Goal: Task Accomplishment & Management: Use online tool/utility

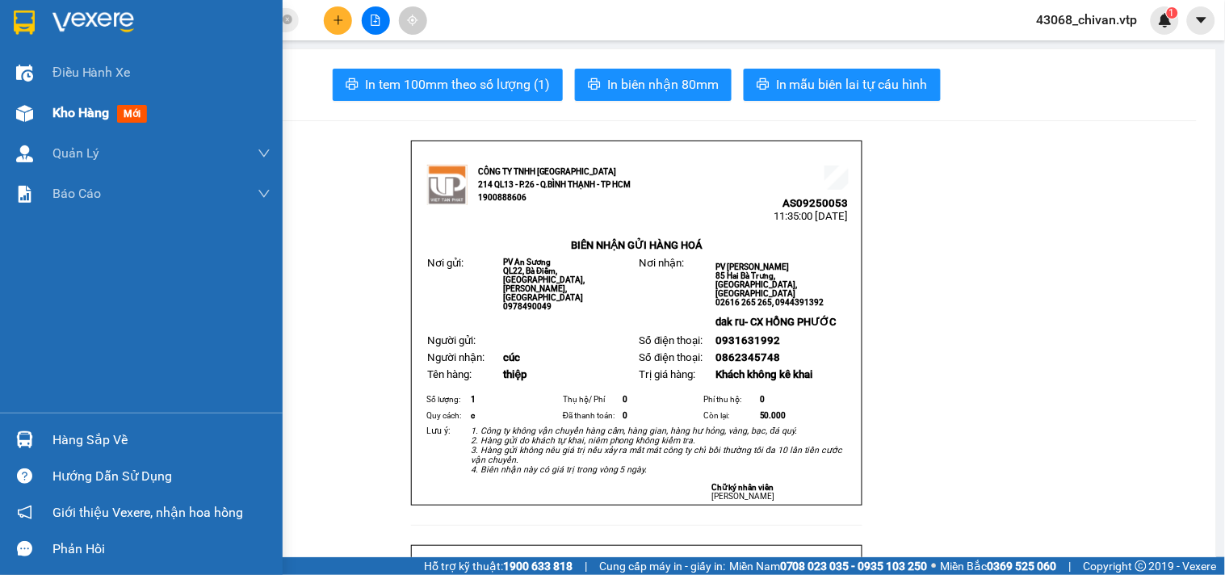
click at [27, 118] on img at bounding box center [24, 113] width 17 height 17
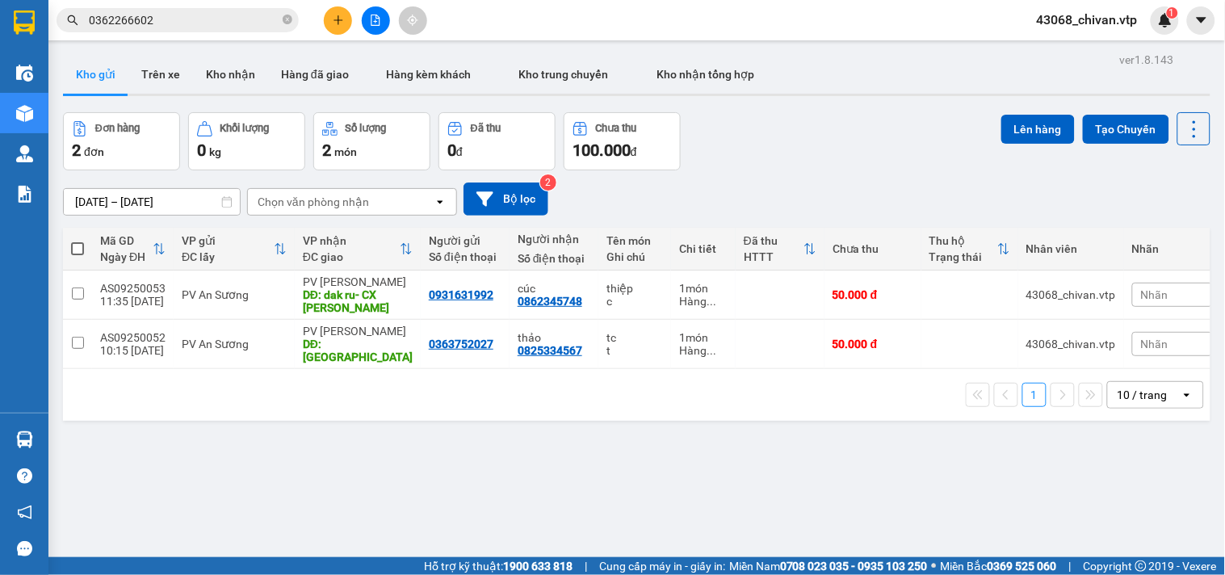
click at [345, 14] on button at bounding box center [338, 20] width 28 height 28
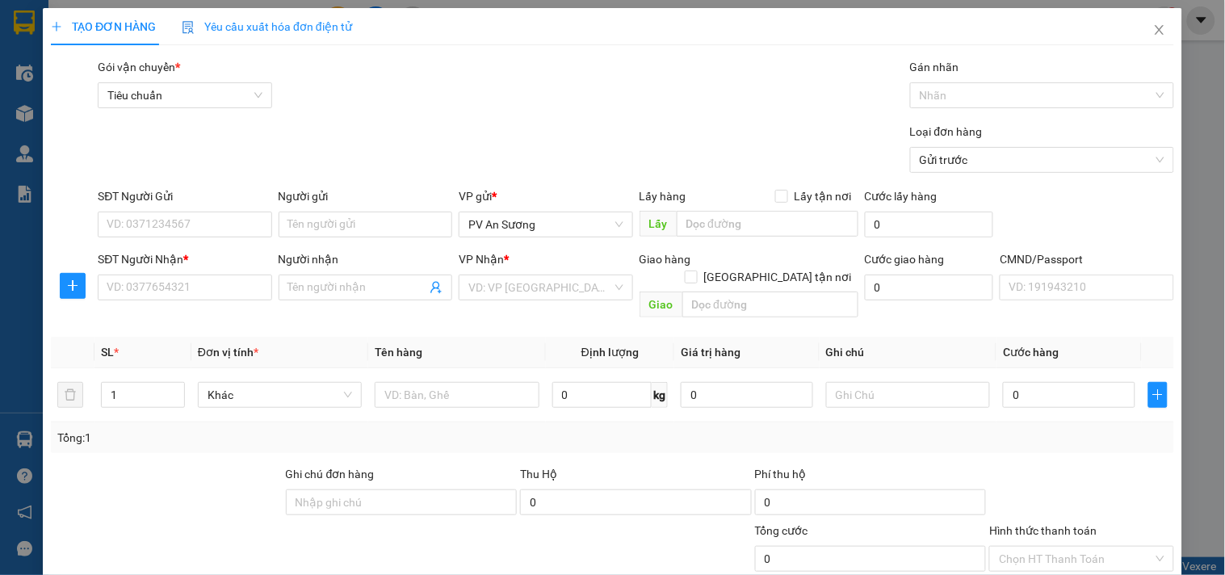
click at [187, 208] on div "SĐT Người Gửi" at bounding box center [185, 199] width 174 height 24
click at [189, 219] on input "SĐT Người Gửi" at bounding box center [185, 225] width 174 height 26
type input "0973771604"
click at [237, 283] on input "SĐT Người Nhận *" at bounding box center [185, 288] width 174 height 26
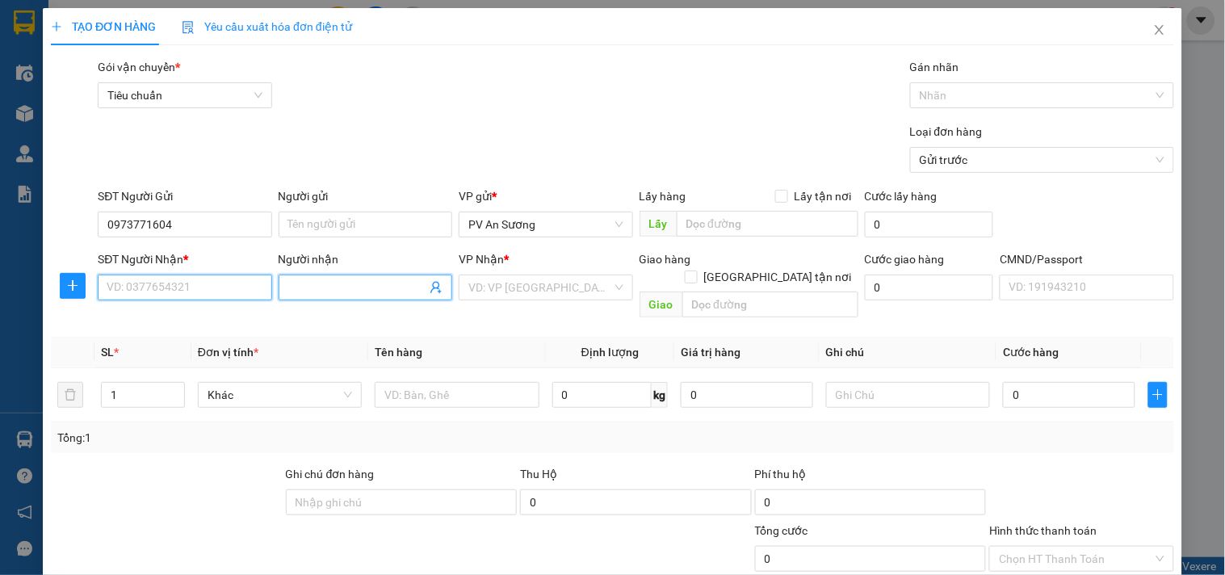
click at [234, 283] on input "SĐT Người Nhận *" at bounding box center [185, 288] width 174 height 26
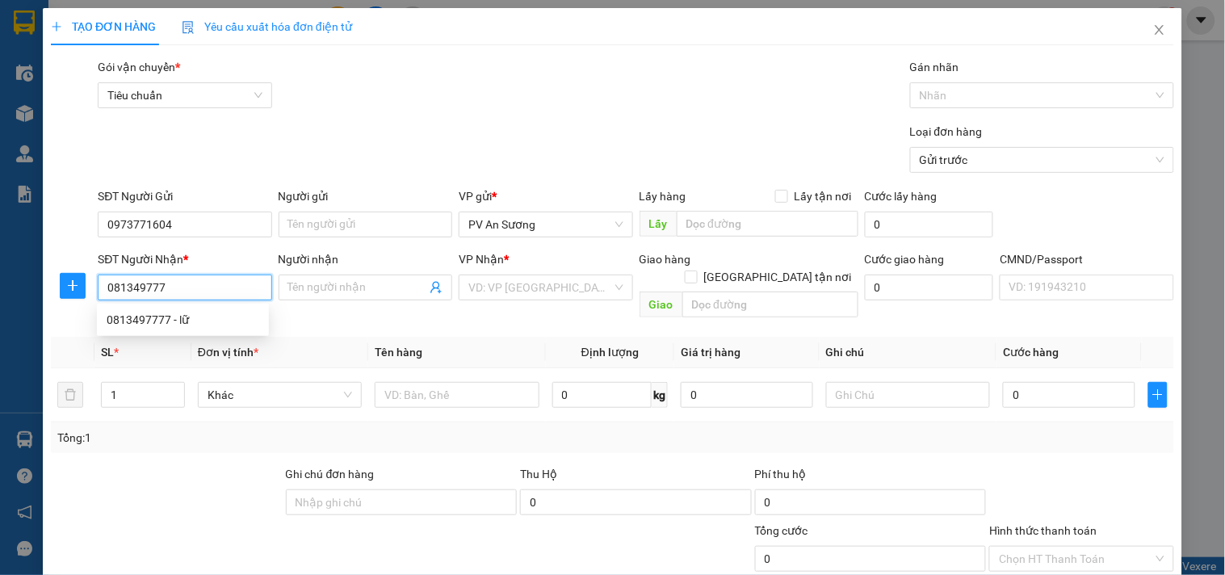
type input "0813497777"
click at [180, 315] on div "0813497777 - lữ" at bounding box center [183, 320] width 153 height 18
type input "lữ"
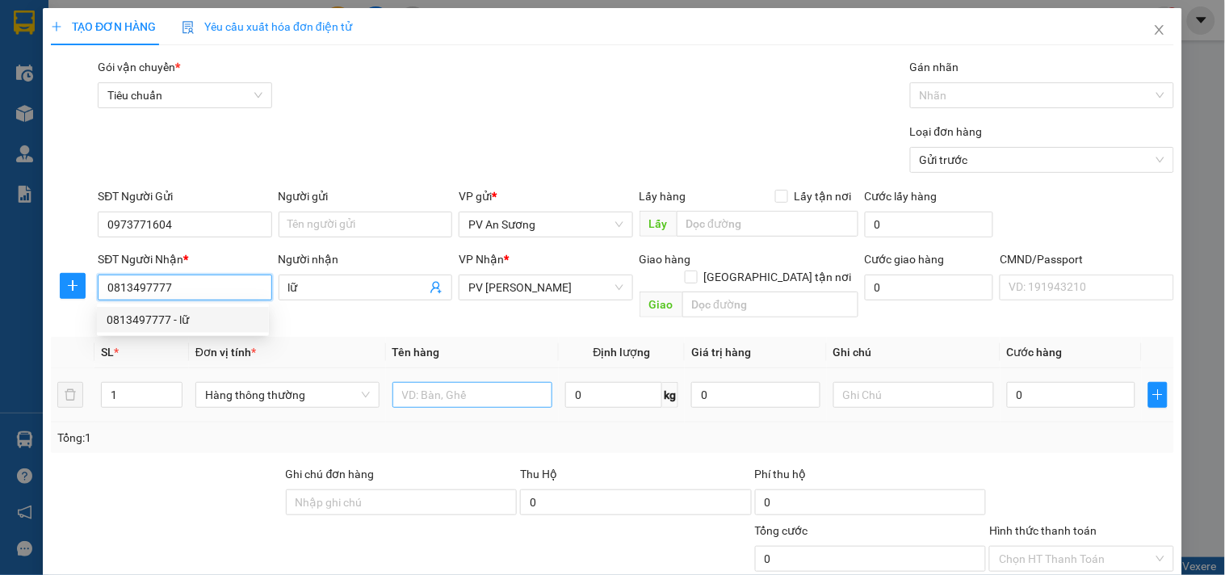
type input "0813497777"
click at [459, 384] on input "text" at bounding box center [473, 395] width 161 height 26
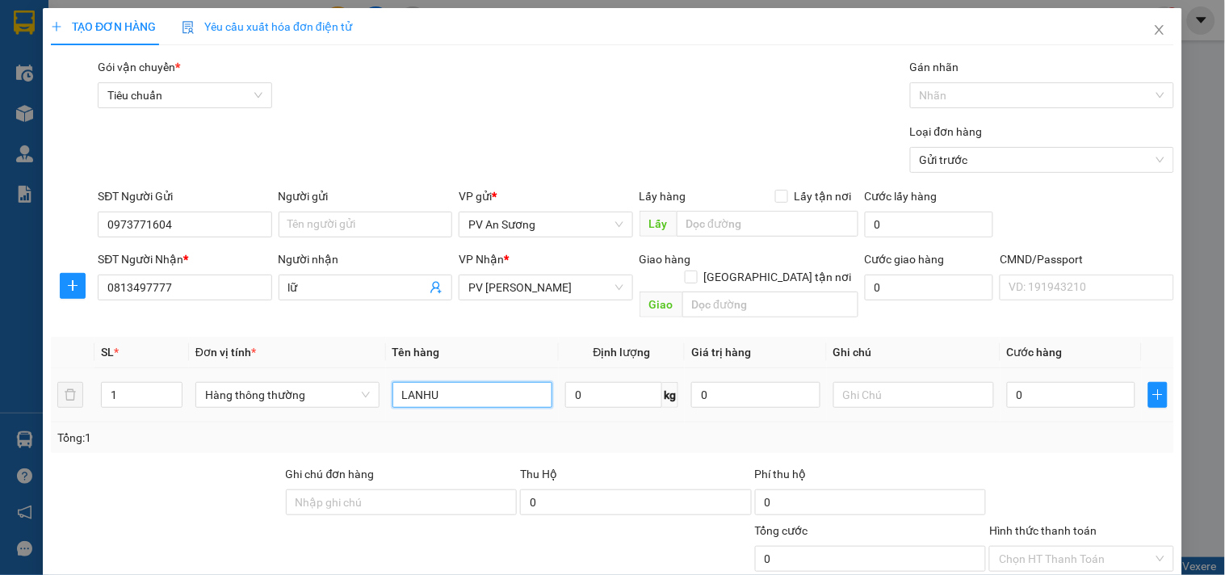
type input "LANHU"
type input "[GEOGRAPHIC_DATA]"
type input "5"
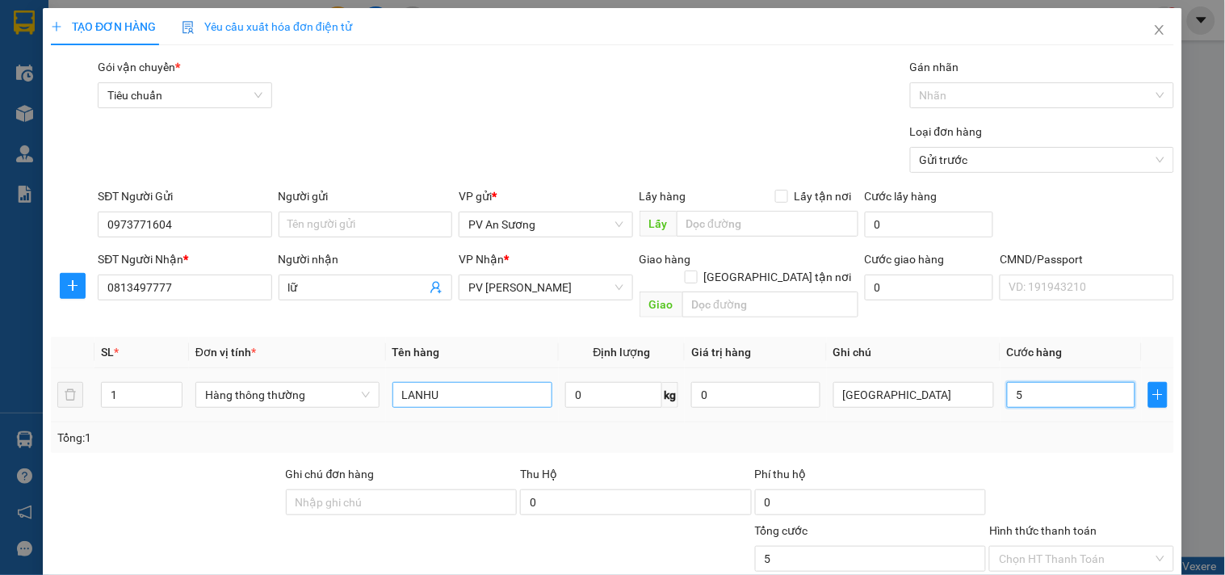
type input "50"
type input "500"
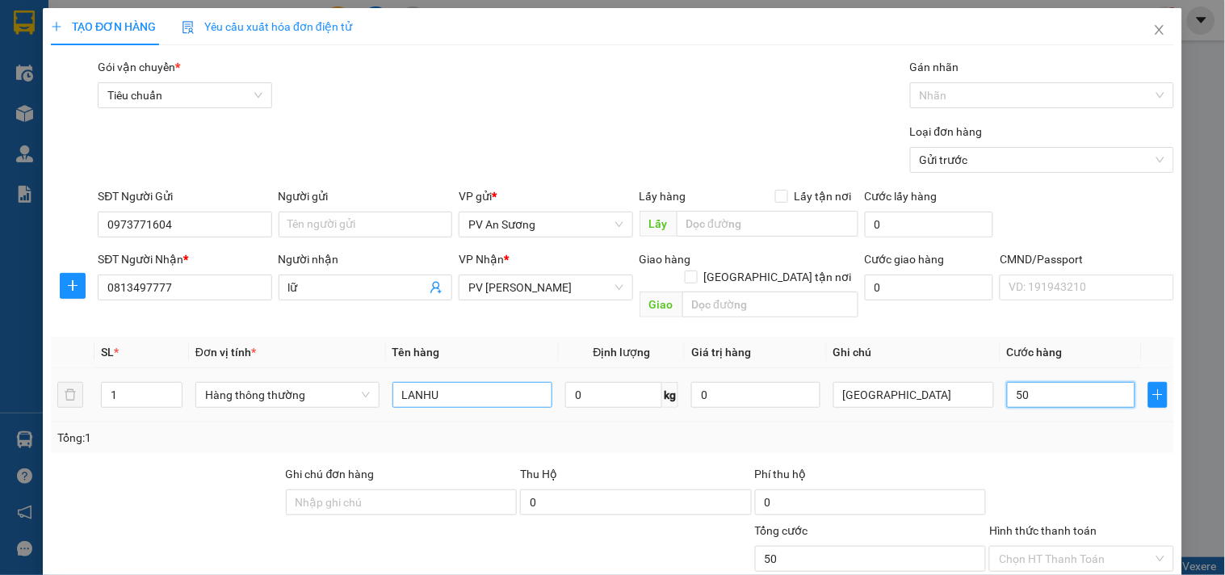
type input "500"
type input "5.000"
type input "50.000"
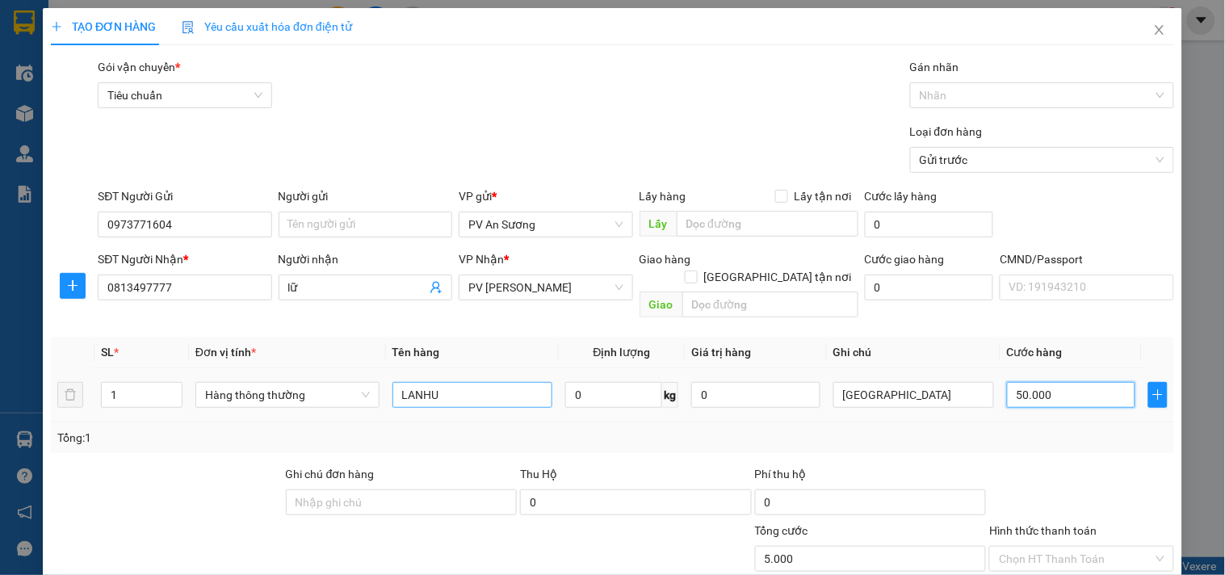
type input "50.000"
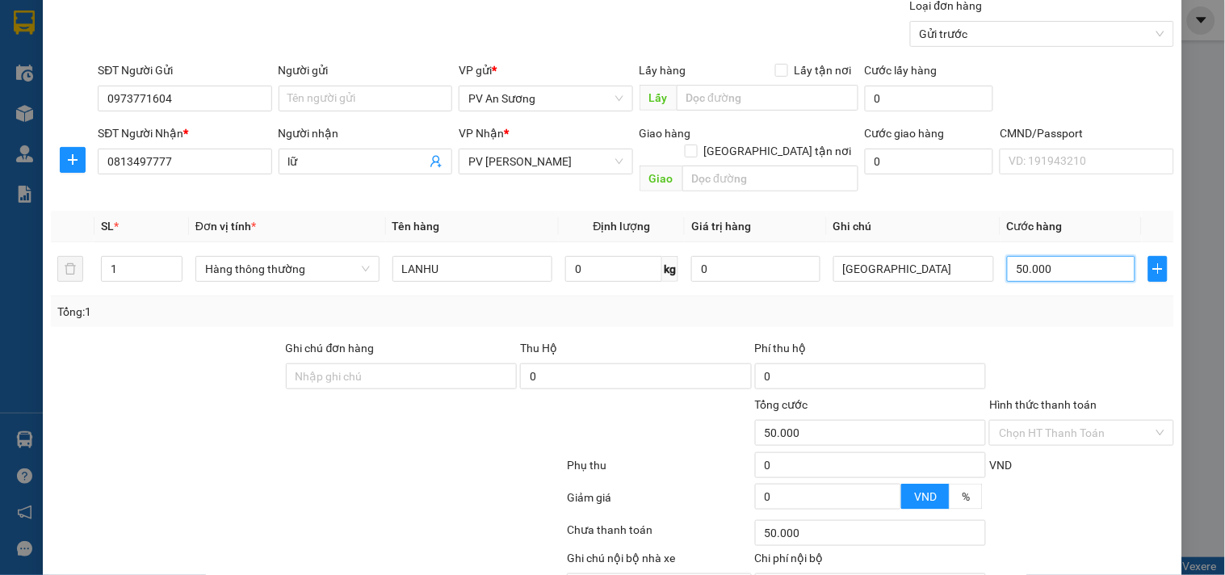
scroll to position [202, 0]
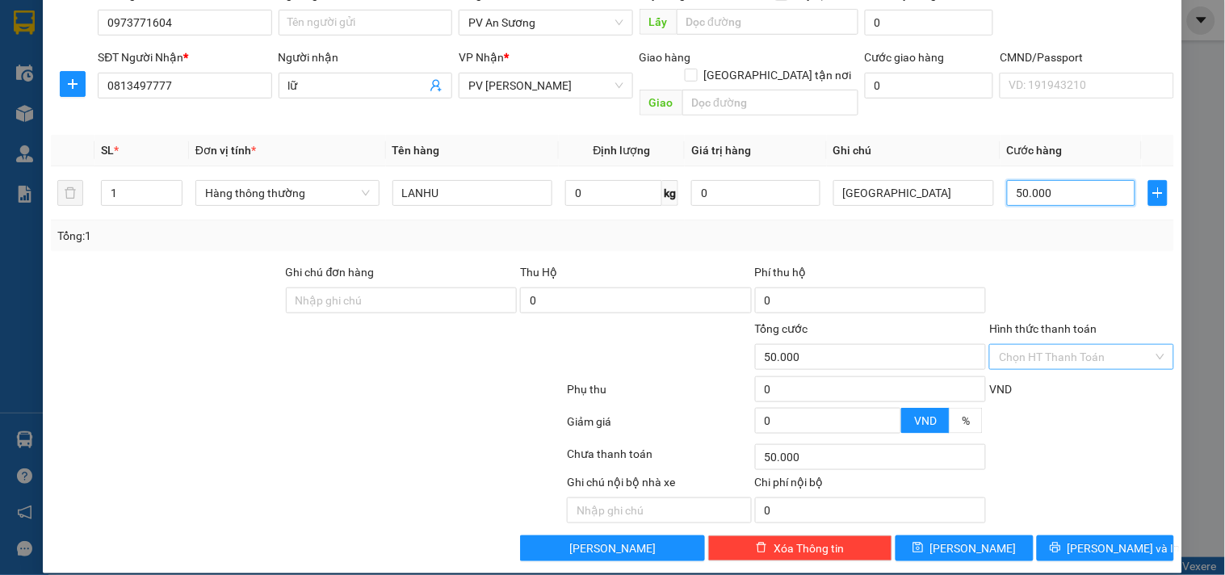
type input "50.000"
click at [1044, 348] on input "Hình thức thanh toán" at bounding box center [1075, 357] width 153 height 24
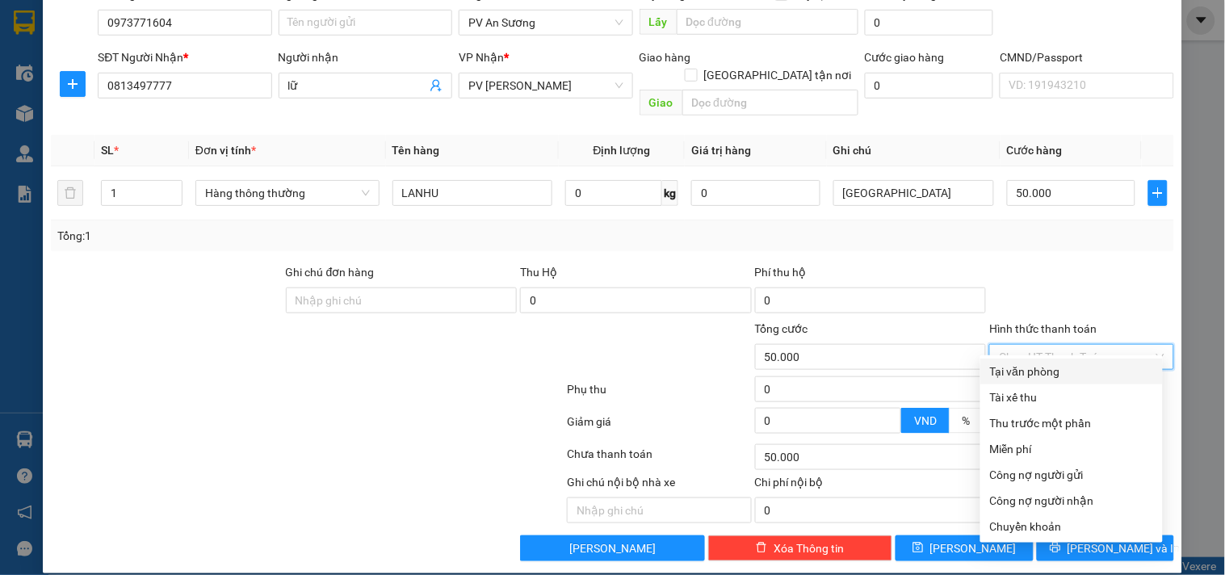
click at [1053, 373] on div "Tại văn phòng" at bounding box center [1071, 372] width 163 height 18
type input "0"
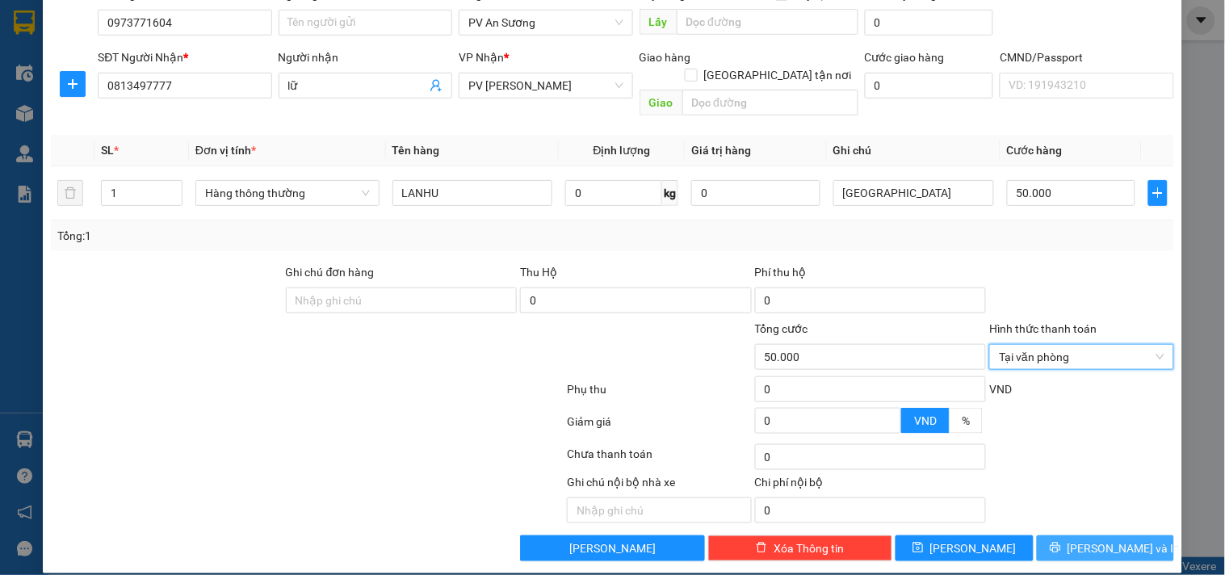
click at [1115, 540] on span "[PERSON_NAME] và In" at bounding box center [1124, 549] width 113 height 18
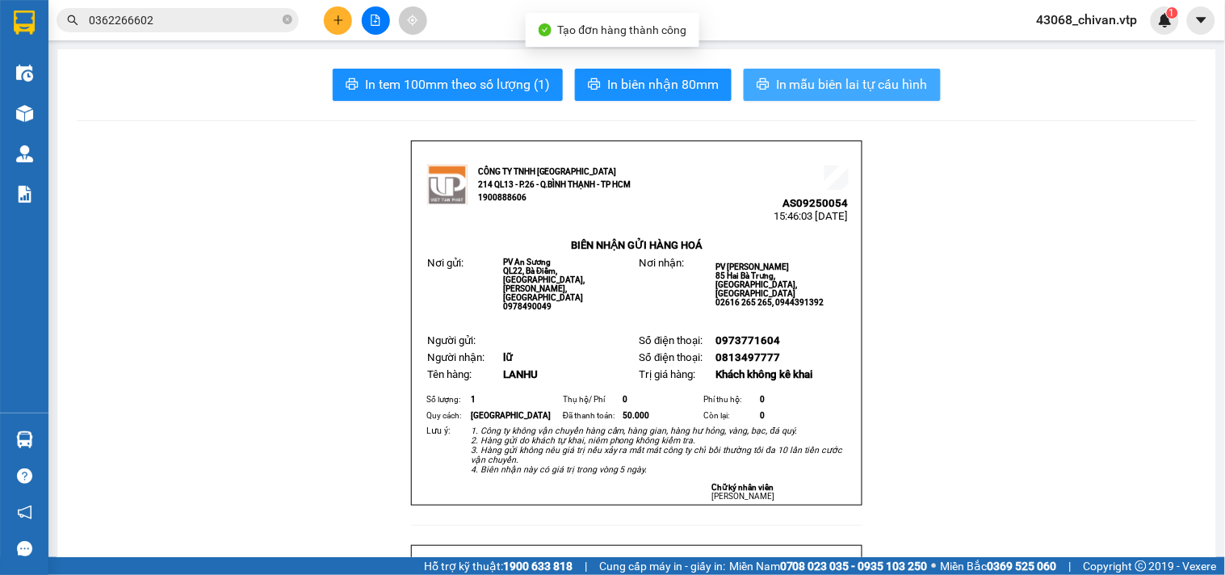
click at [795, 95] on button "In mẫu biên lai tự cấu hình" at bounding box center [842, 85] width 197 height 32
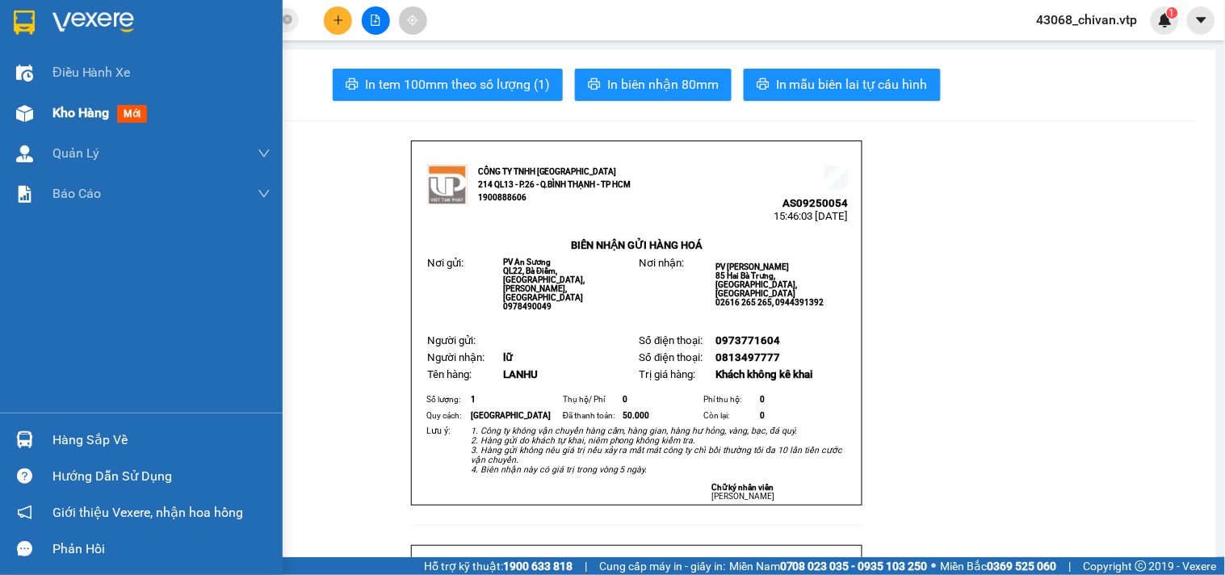
click at [38, 119] on div "Kho hàng mới" at bounding box center [141, 113] width 283 height 40
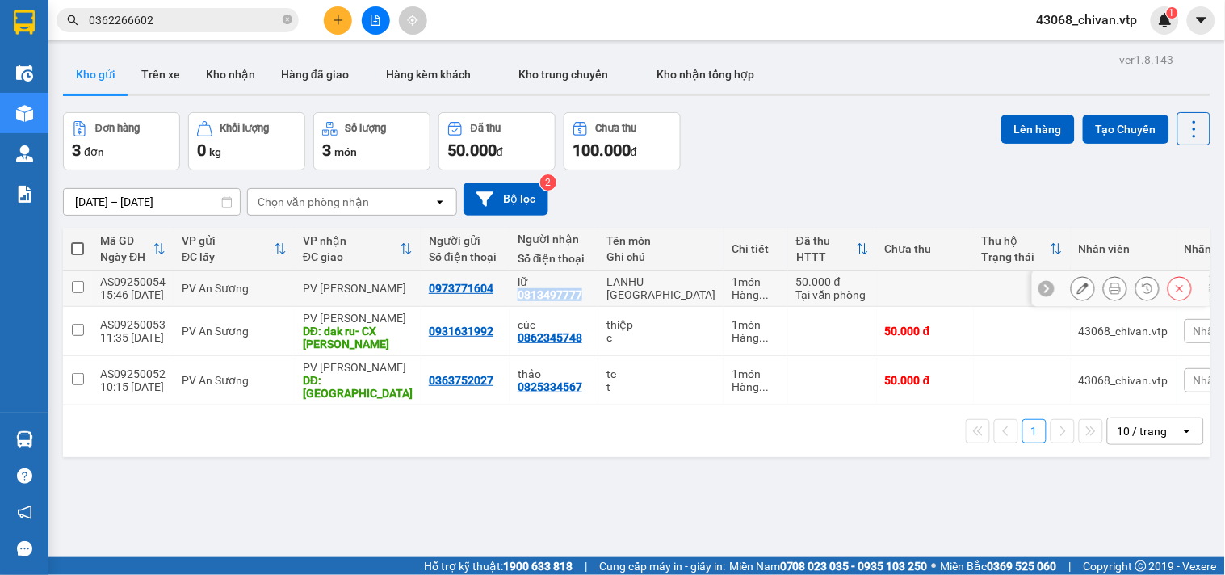
drag, startPoint x: 574, startPoint y: 296, endPoint x: 501, endPoint y: 300, distance: 73.7
click at [510, 300] on td "lữ 0813497777" at bounding box center [554, 289] width 89 height 36
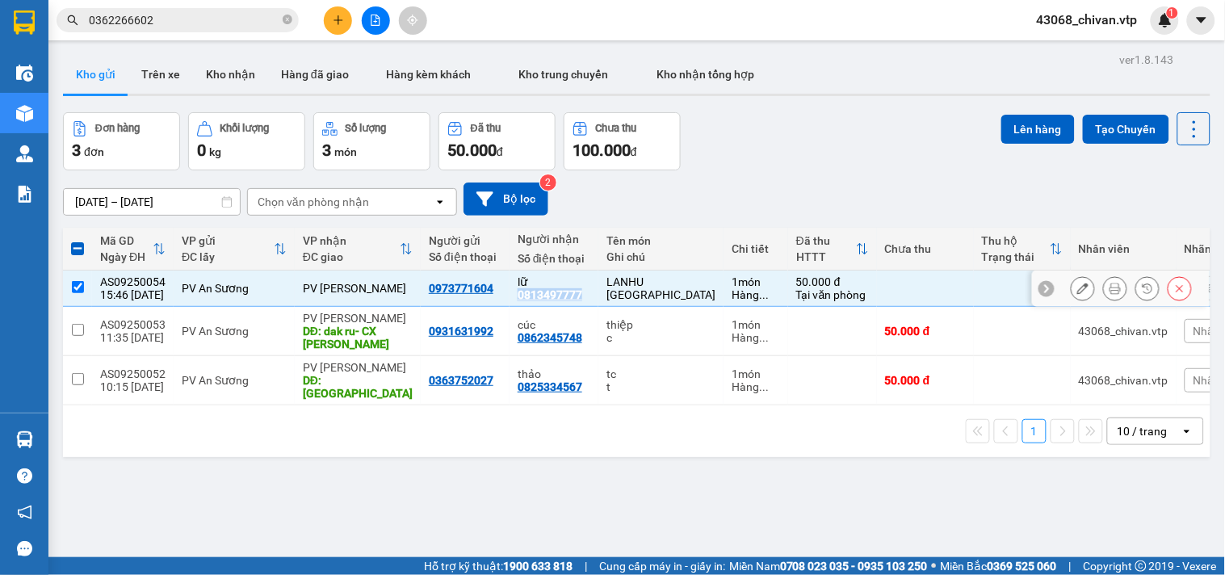
copy div "0813497777"
click at [1174, 285] on button at bounding box center [1180, 289] width 23 height 28
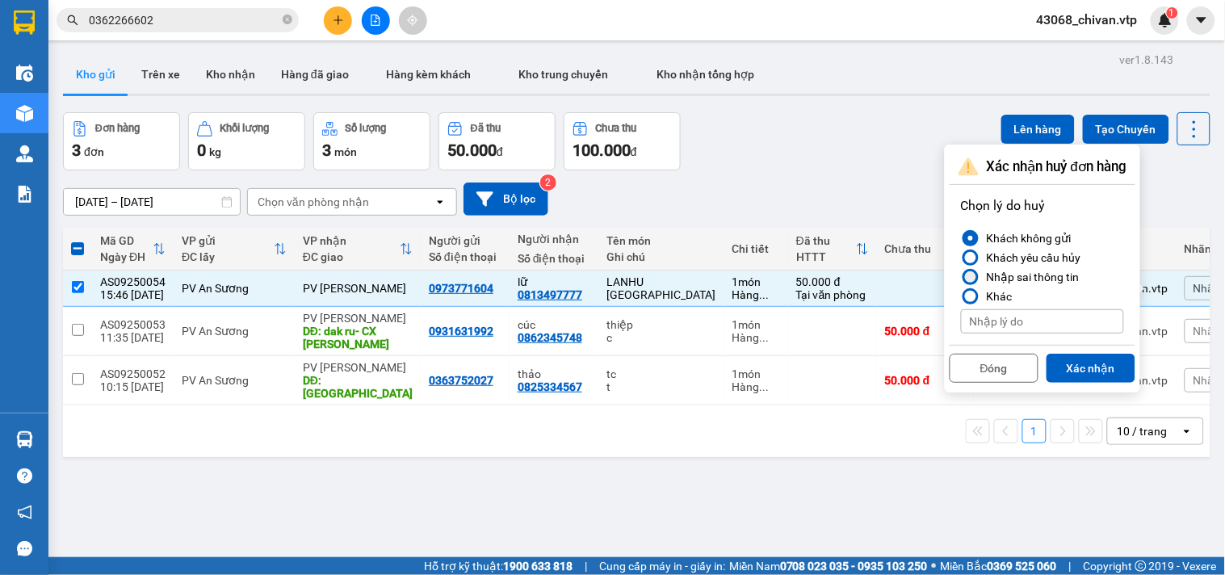
click at [1015, 275] on div "Nhập sai thông tin" at bounding box center [1030, 276] width 99 height 19
click at [961, 277] on input "Nhập sai thông tin" at bounding box center [961, 277] width 0 height 0
click at [1091, 369] on button "Xác nhận" at bounding box center [1091, 368] width 89 height 29
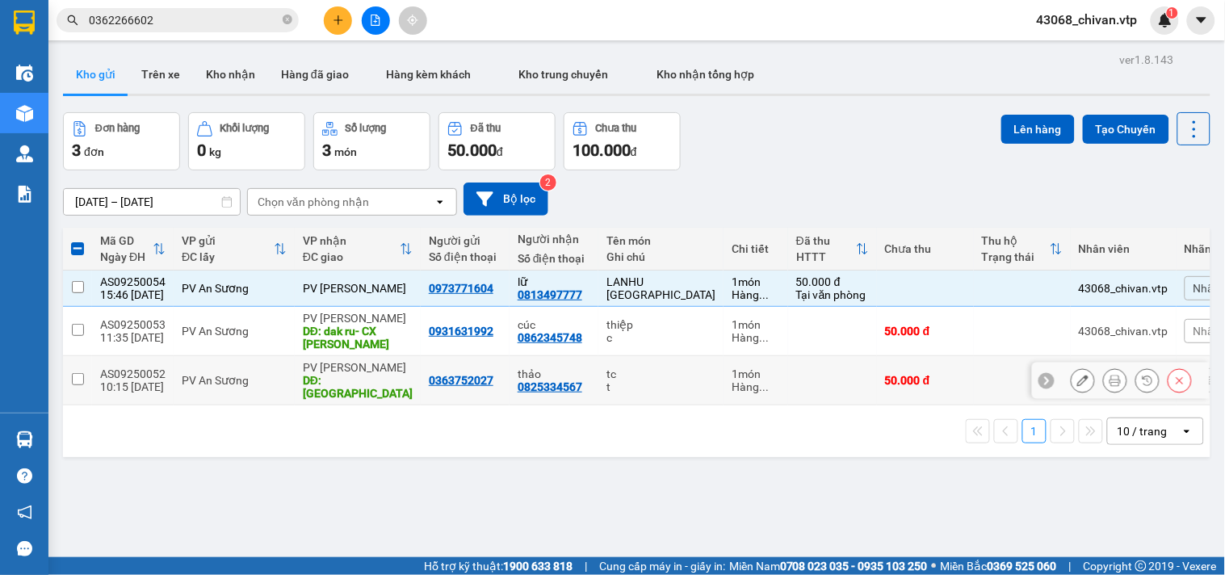
checkbox input "false"
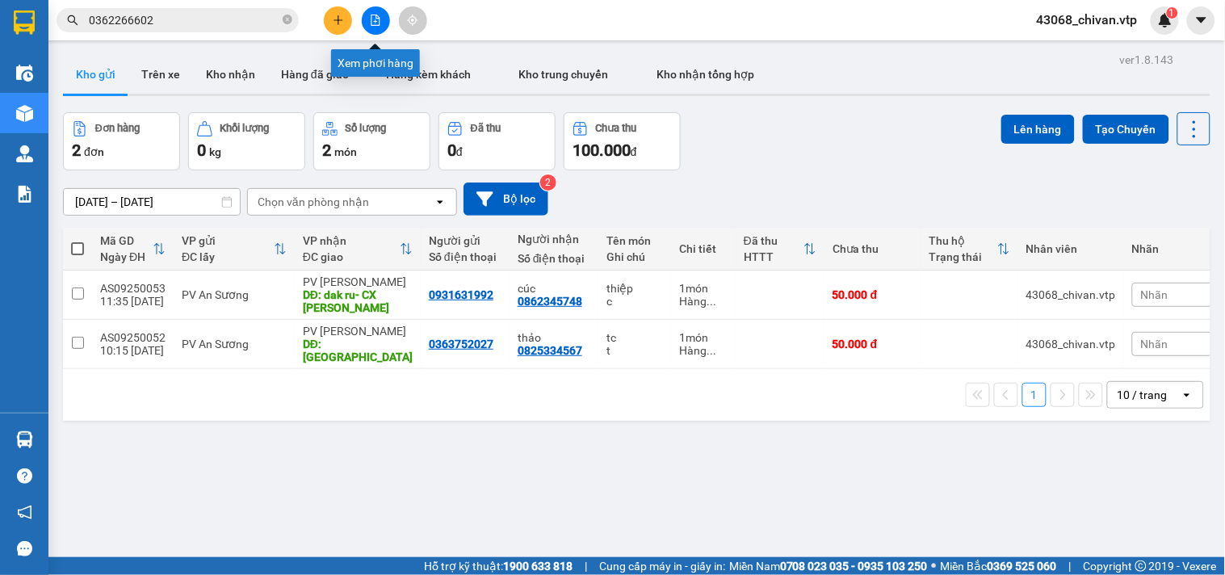
click at [368, 22] on button at bounding box center [376, 20] width 28 height 28
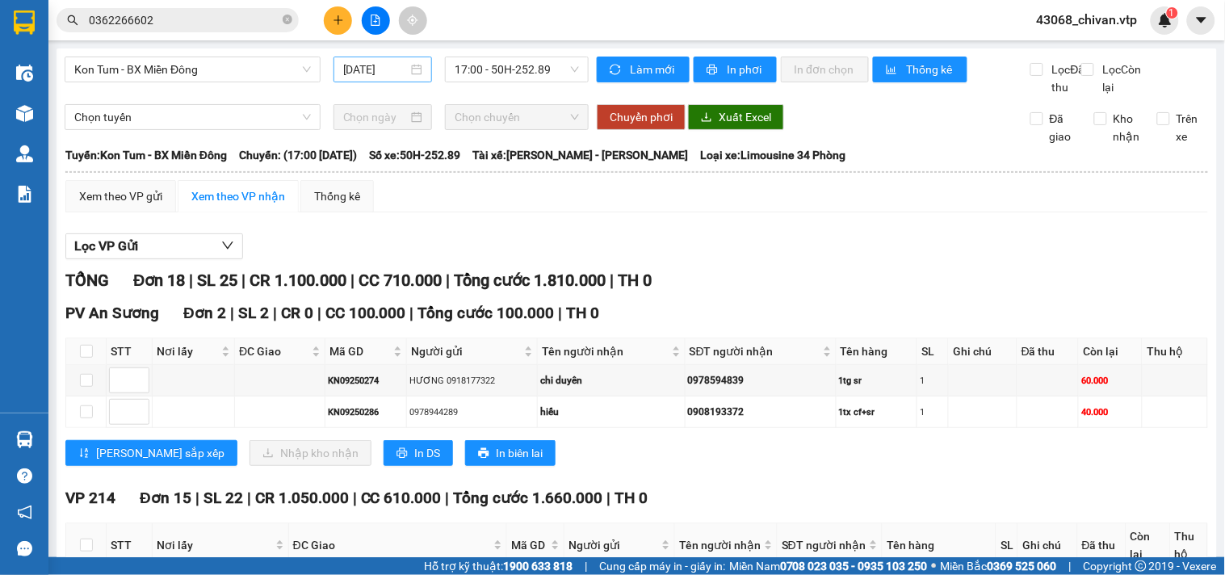
click at [340, 16] on icon "plus" at bounding box center [338, 20] width 11 height 11
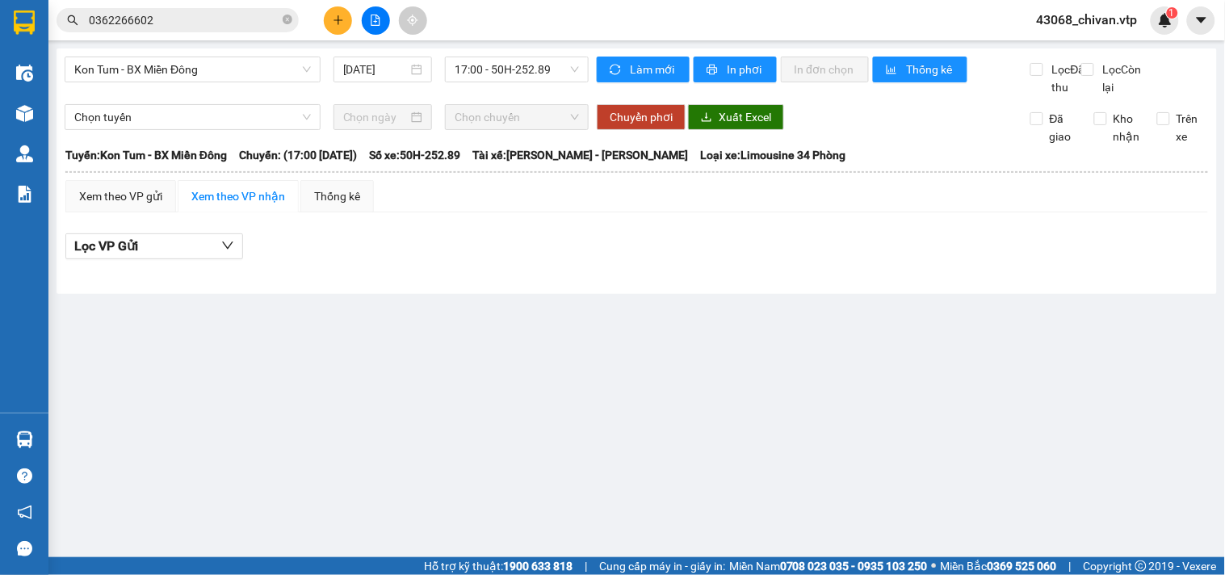
click at [342, 23] on icon "plus" at bounding box center [338, 20] width 11 height 11
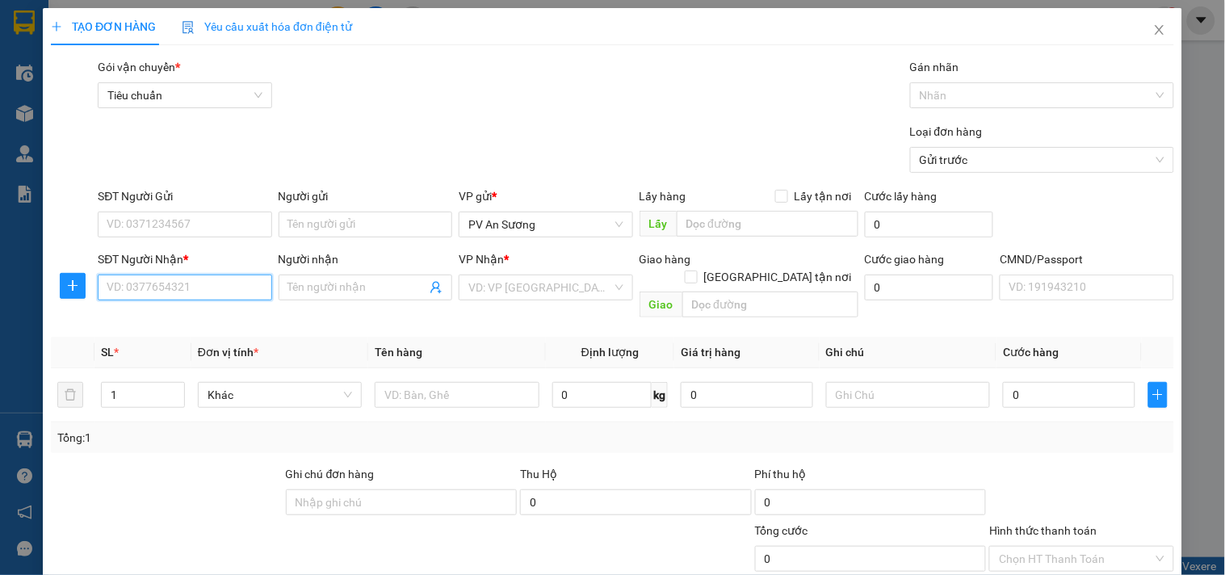
click at [231, 279] on input "SĐT Người Nhận *" at bounding box center [185, 288] width 174 height 26
paste input "0813497777"
type input "0813497777"
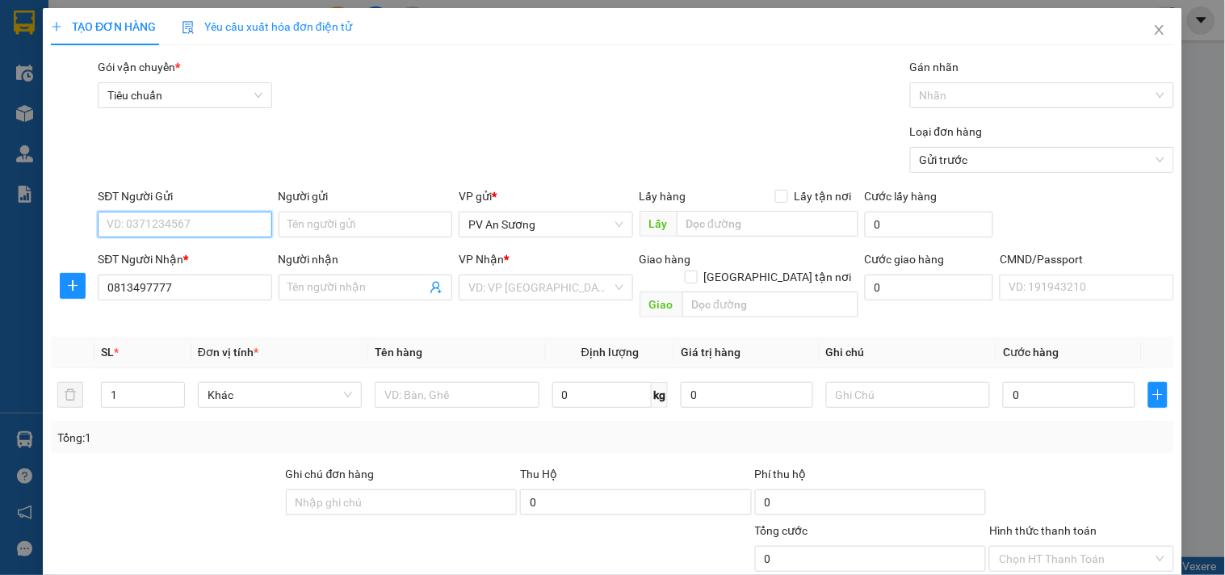
click at [203, 219] on input "SĐT Người Gửi" at bounding box center [185, 225] width 174 height 26
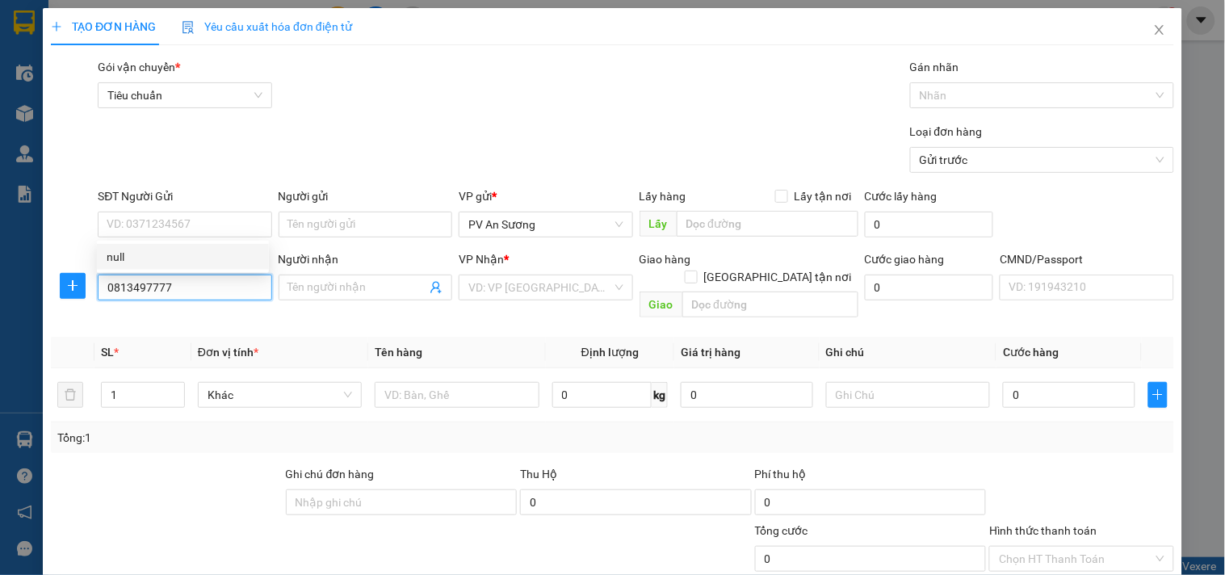
click at [191, 294] on input "0813497777" at bounding box center [185, 288] width 174 height 26
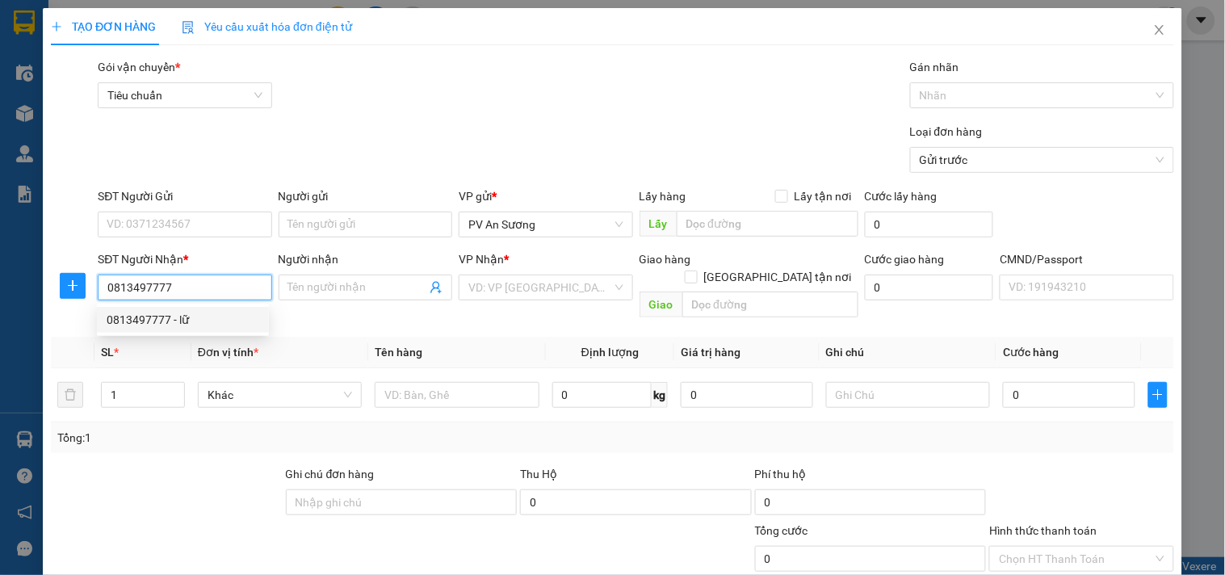
click at [208, 328] on div "0813497777 - lữ" at bounding box center [183, 320] width 153 height 18
type input "lữ"
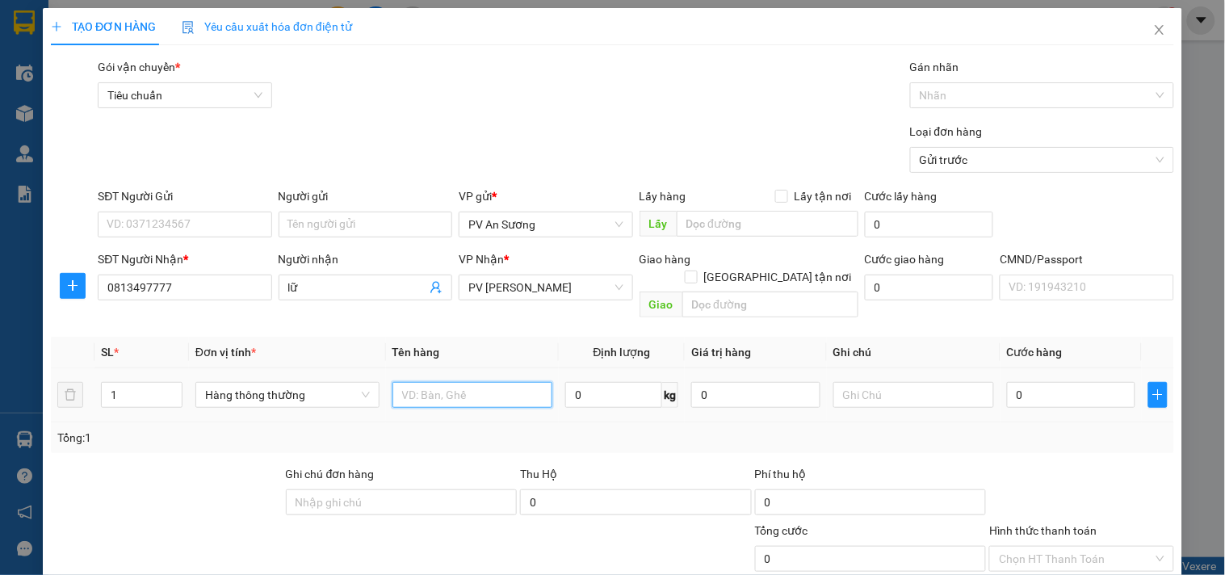
click at [482, 382] on input "text" at bounding box center [473, 395] width 161 height 26
type input "LẠNH"
type input "[GEOGRAPHIC_DATA]"
type input "5"
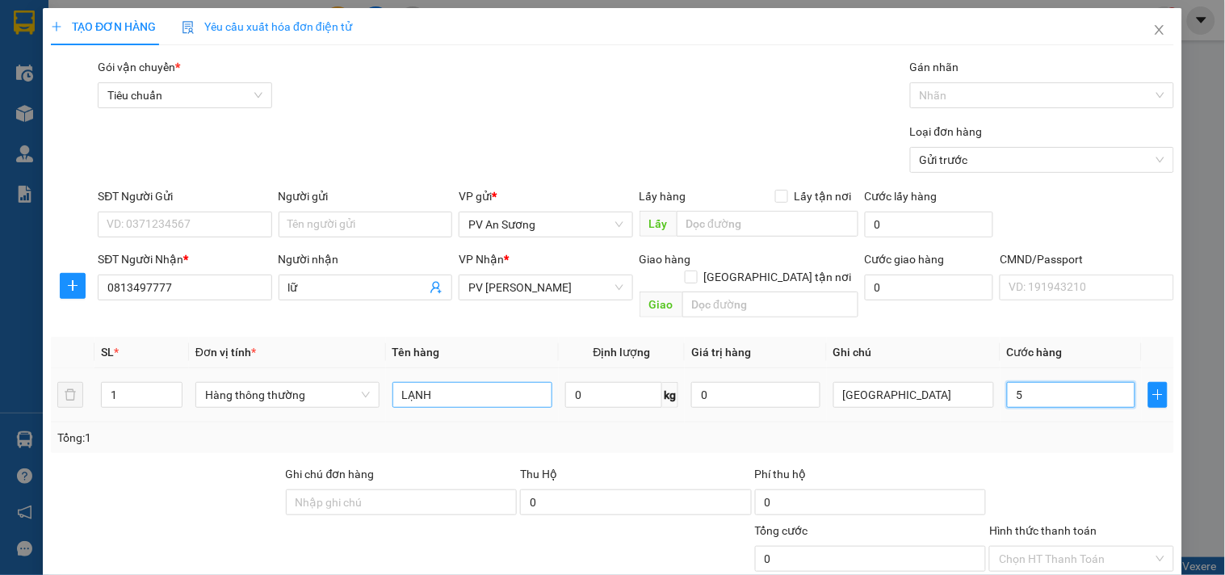
type input "5"
type input "50"
type input "500"
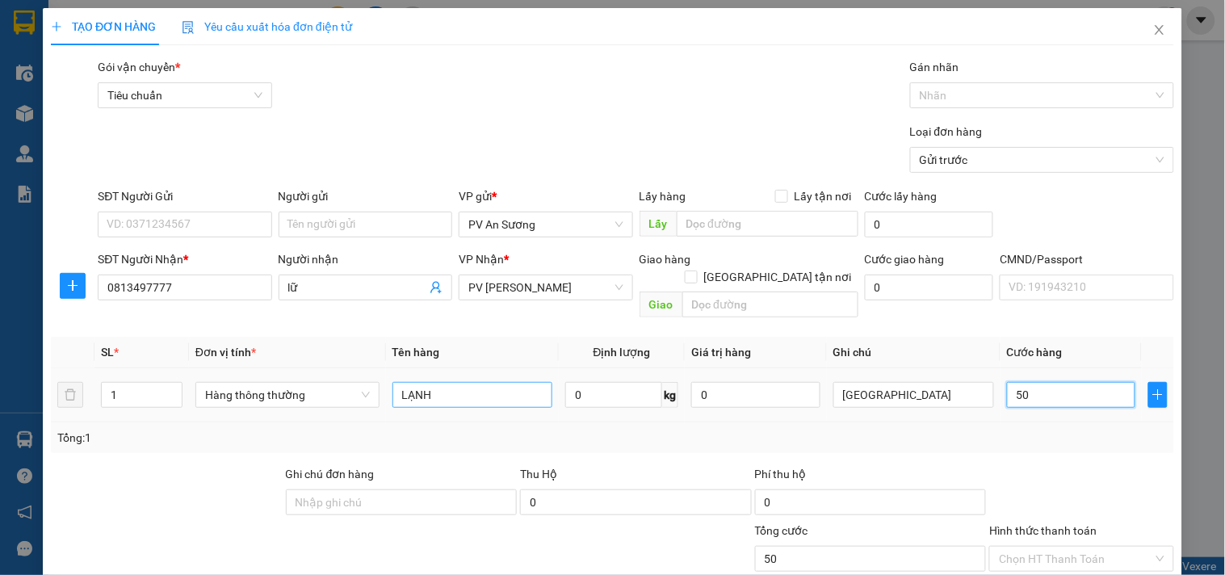
type input "500"
type input "5.000"
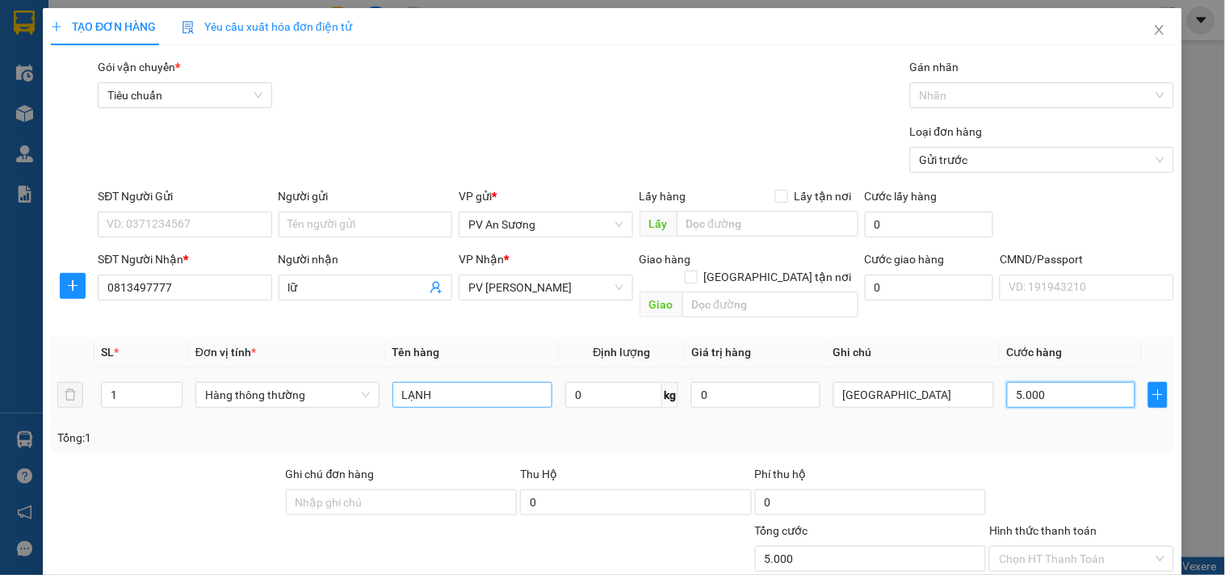
type input "50.000"
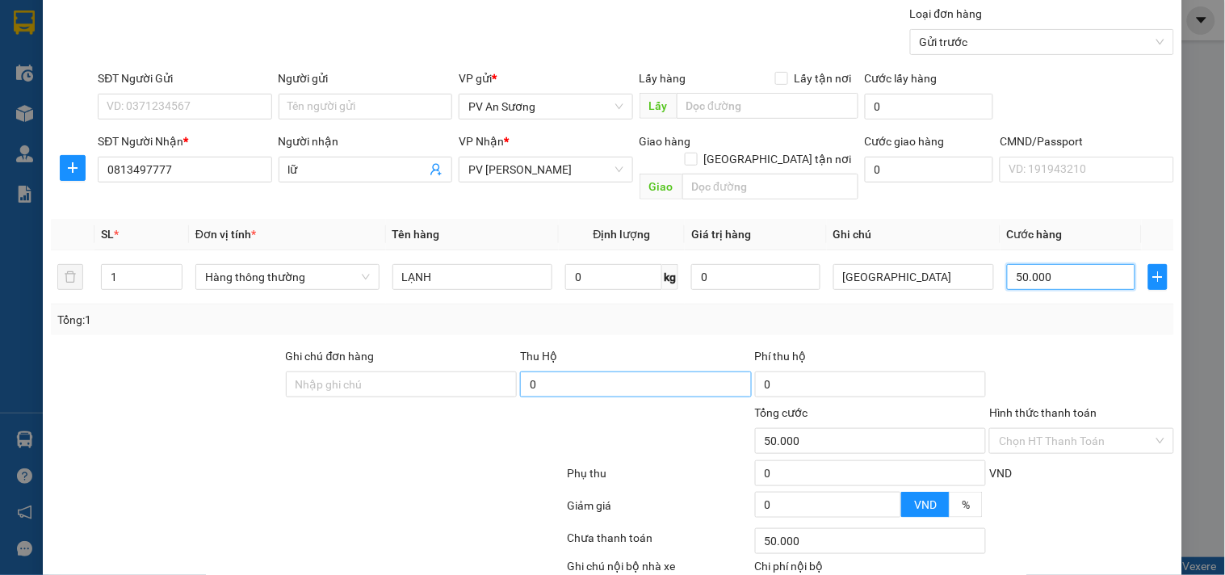
scroll to position [179, 0]
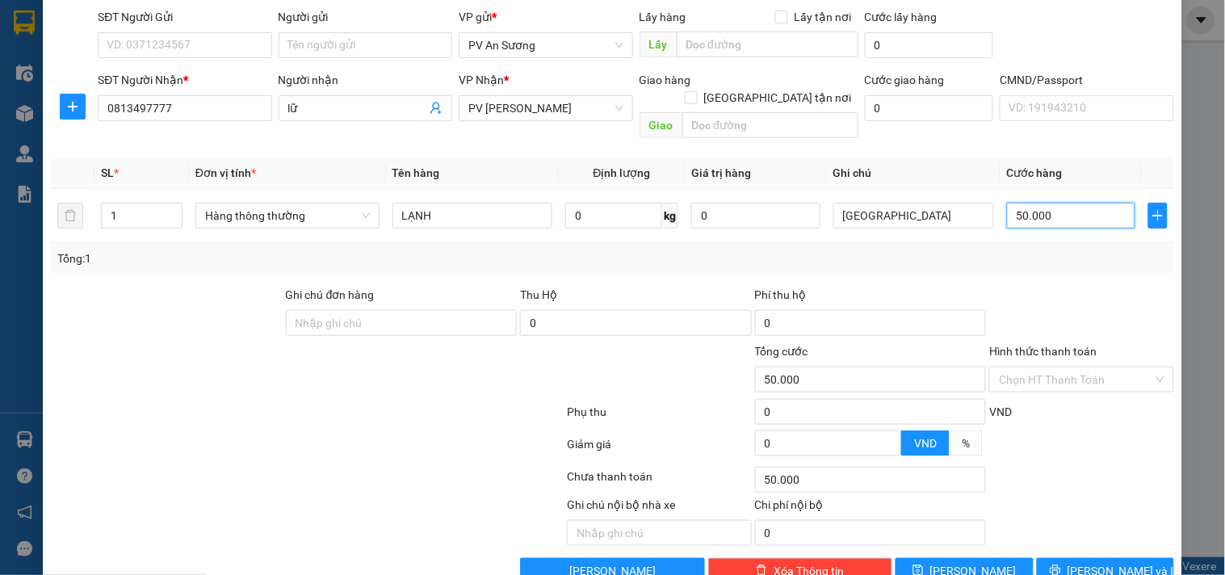
type input "50.000"
click at [1134, 558] on button "[PERSON_NAME] và In" at bounding box center [1105, 571] width 137 height 26
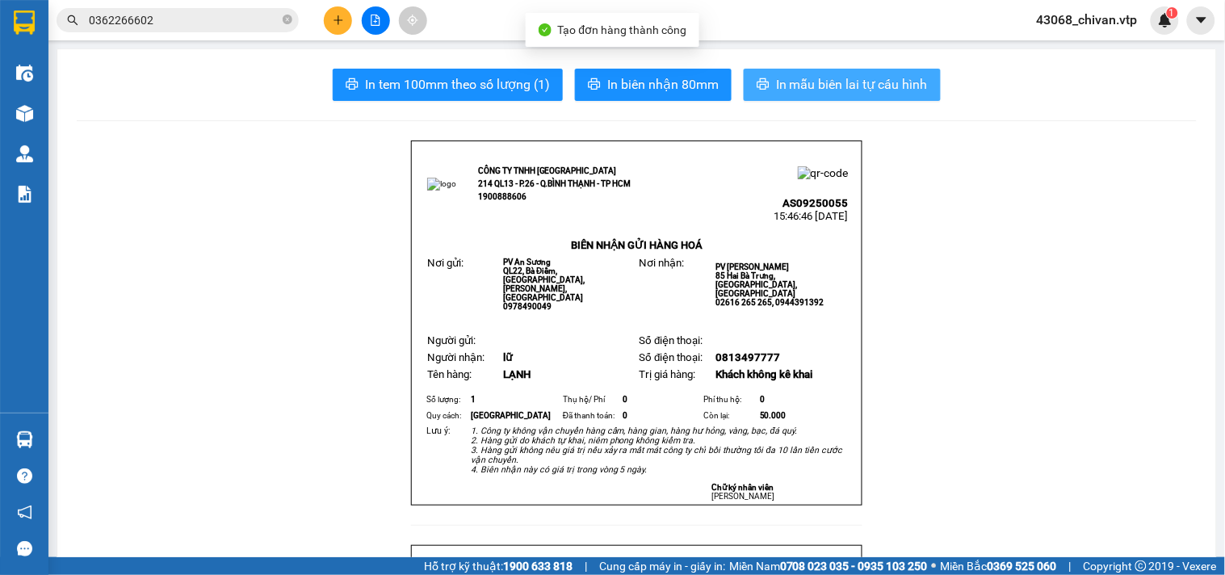
click at [885, 90] on span "In mẫu biên lai tự cấu hình" at bounding box center [852, 84] width 152 height 20
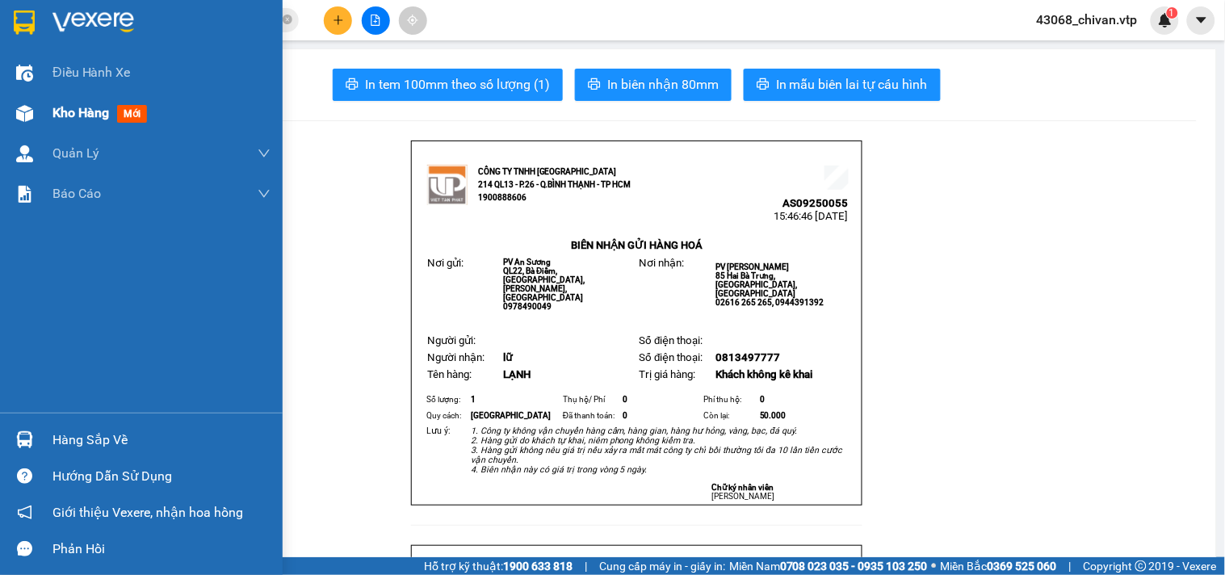
click at [31, 128] on div "Kho hàng mới" at bounding box center [141, 113] width 283 height 40
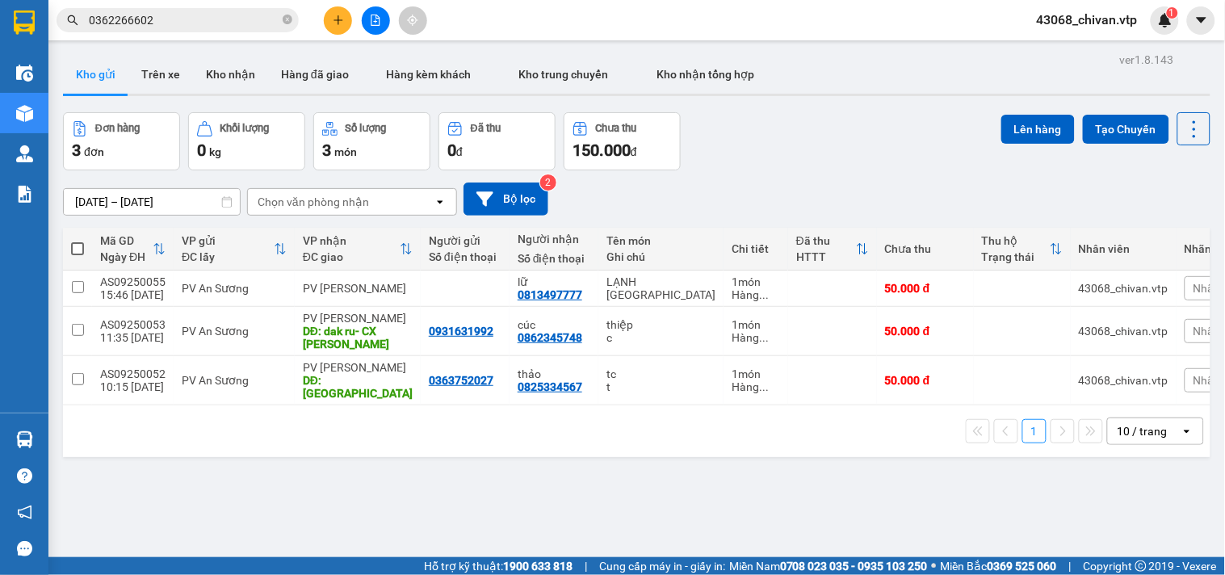
click at [99, 75] on button "Kho gửi" at bounding box center [95, 74] width 65 height 39
click at [82, 250] on span at bounding box center [77, 248] width 13 height 13
click at [78, 241] on input "checkbox" at bounding box center [78, 241] width 0 height 0
checkbox input "true"
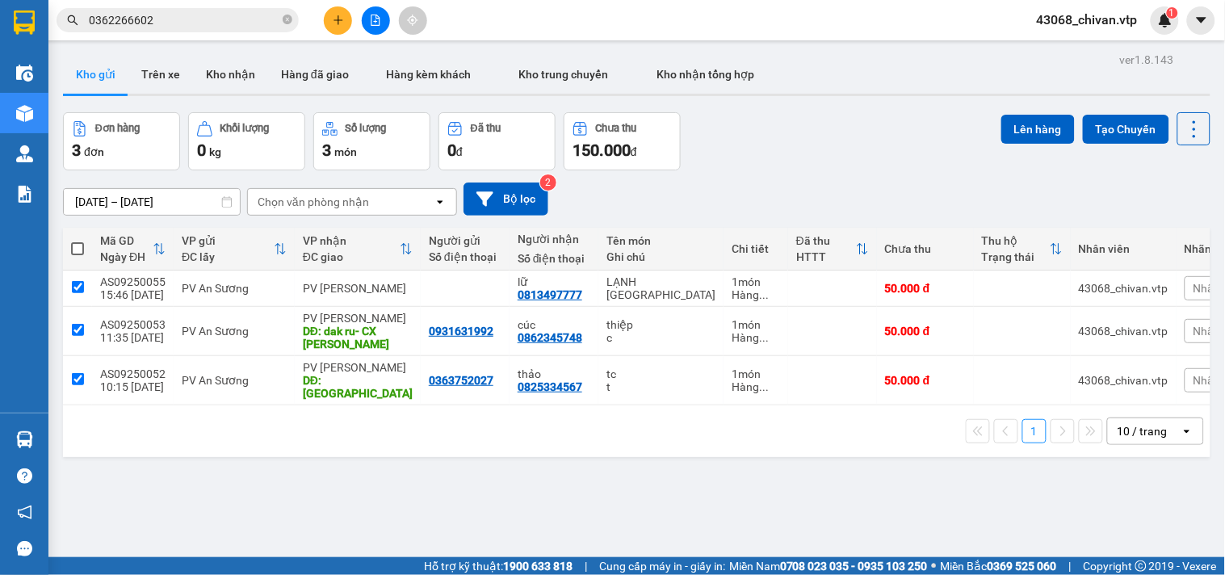
checkbox input "true"
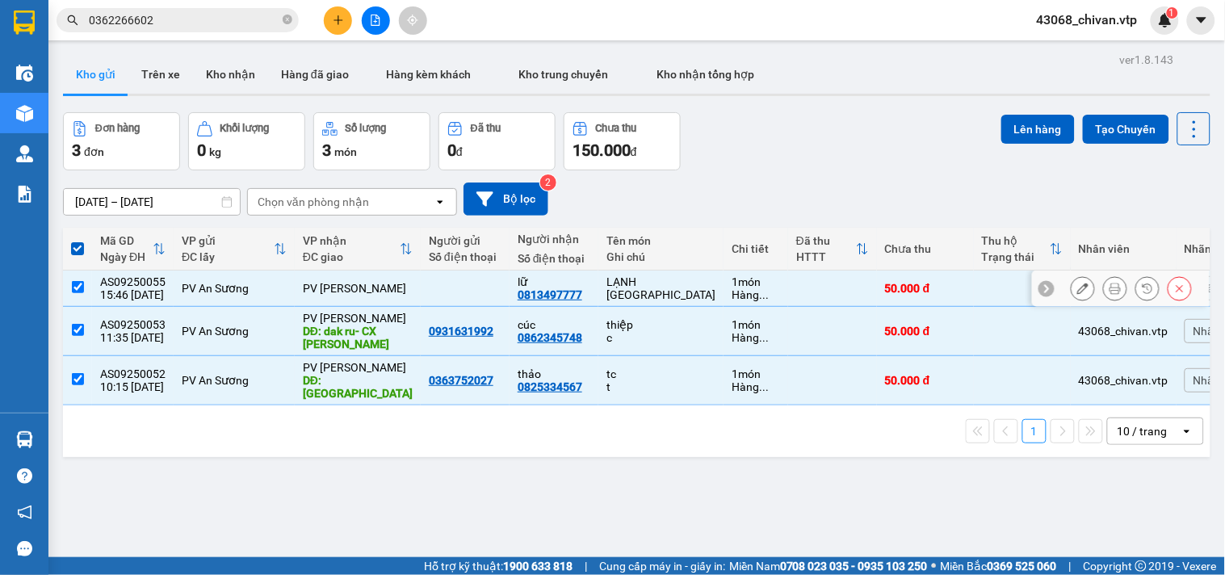
click at [78, 288] on input "checkbox" at bounding box center [78, 287] width 12 height 12
checkbox input "false"
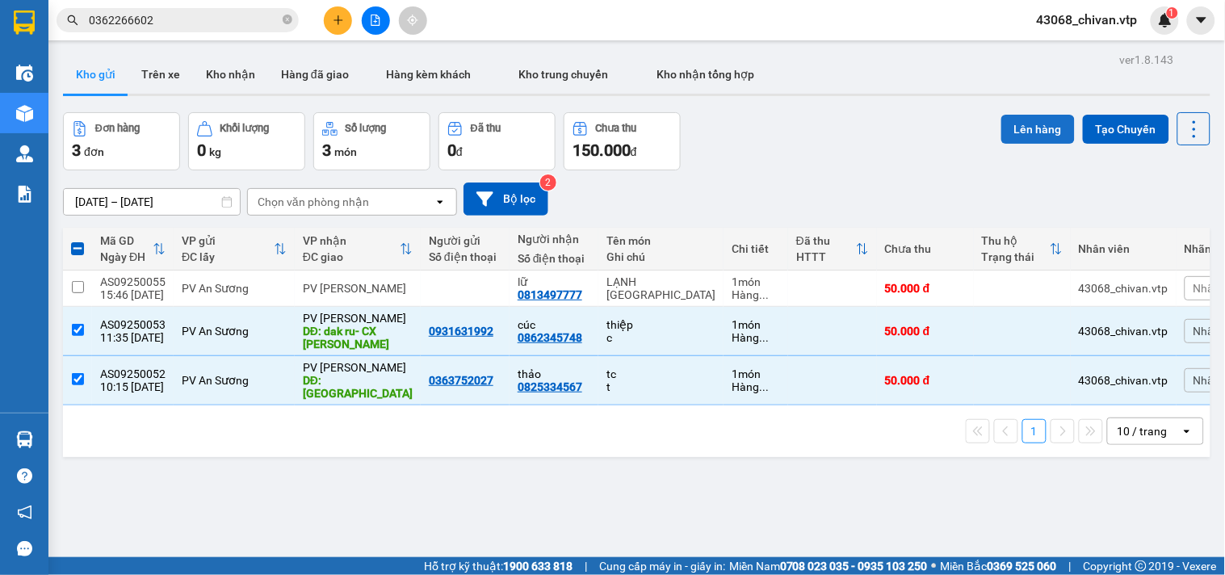
click at [1044, 127] on button "Lên hàng" at bounding box center [1039, 129] width 74 height 29
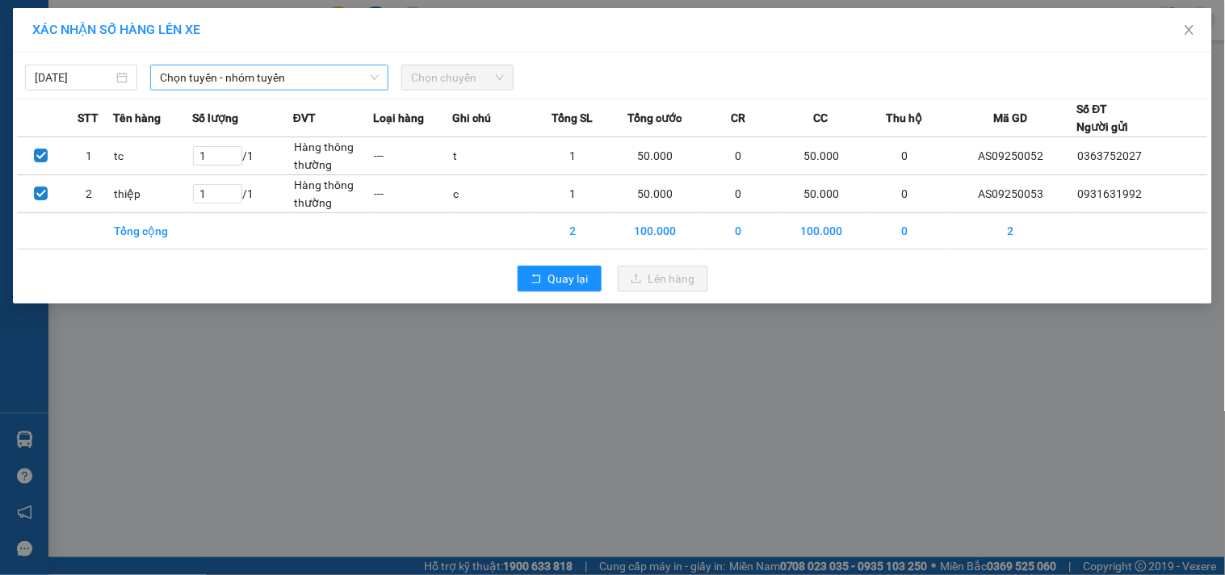
click at [294, 74] on span "Chọn tuyến - nhóm tuyến" at bounding box center [269, 77] width 219 height 24
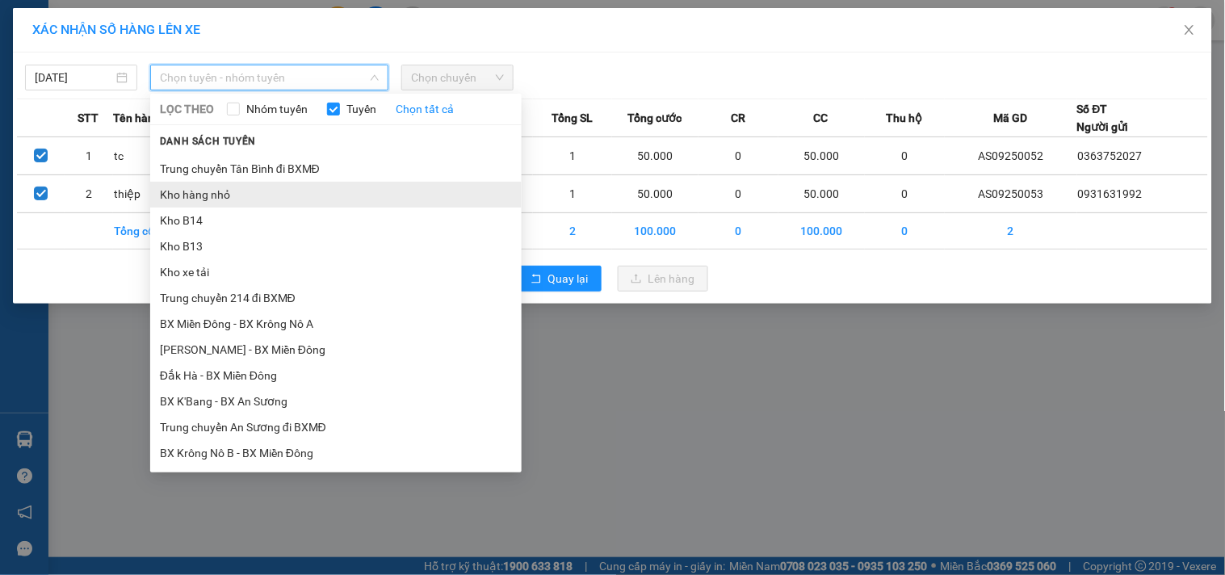
scroll to position [269, 0]
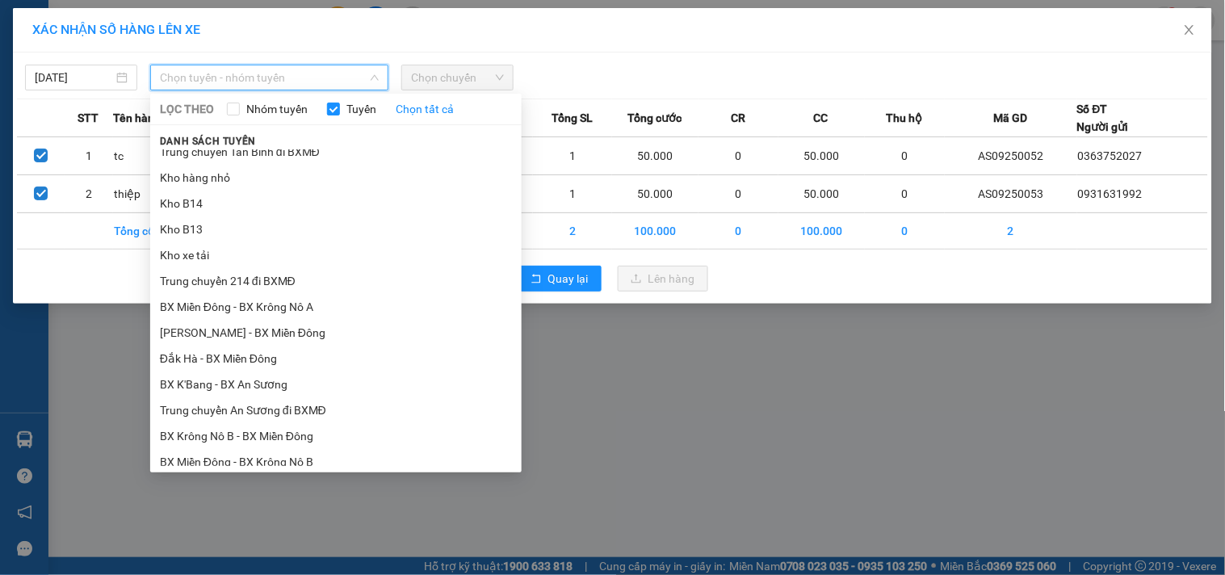
click at [299, 409] on li "Trung chuyển An Sương đi BXMĐ" at bounding box center [336, 410] width 372 height 26
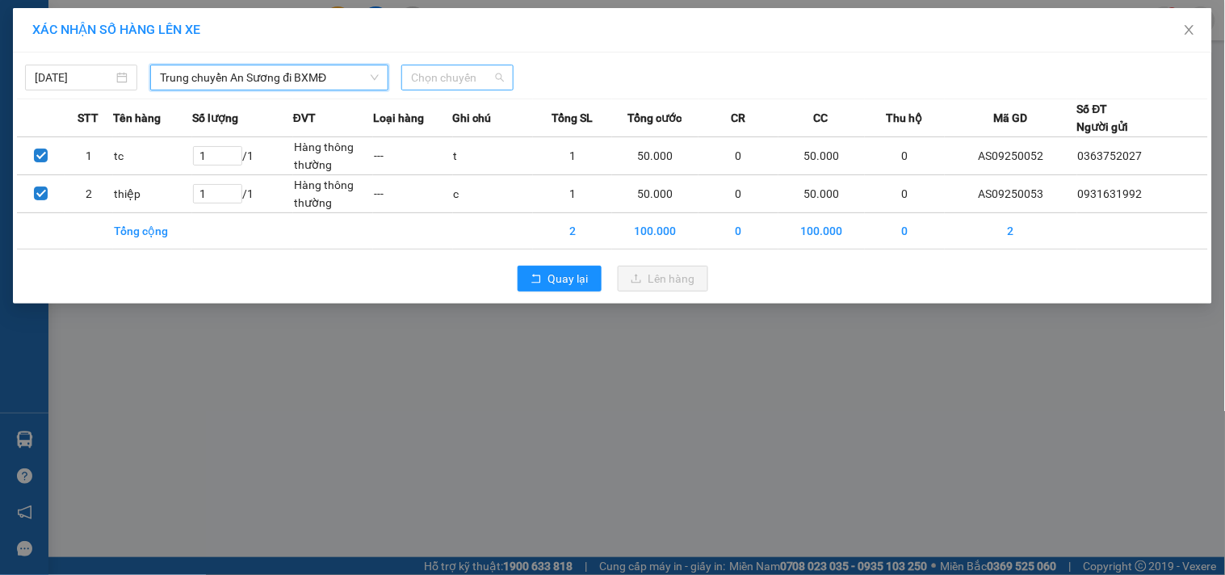
click at [466, 66] on span "Chọn chuyến" at bounding box center [457, 77] width 93 height 24
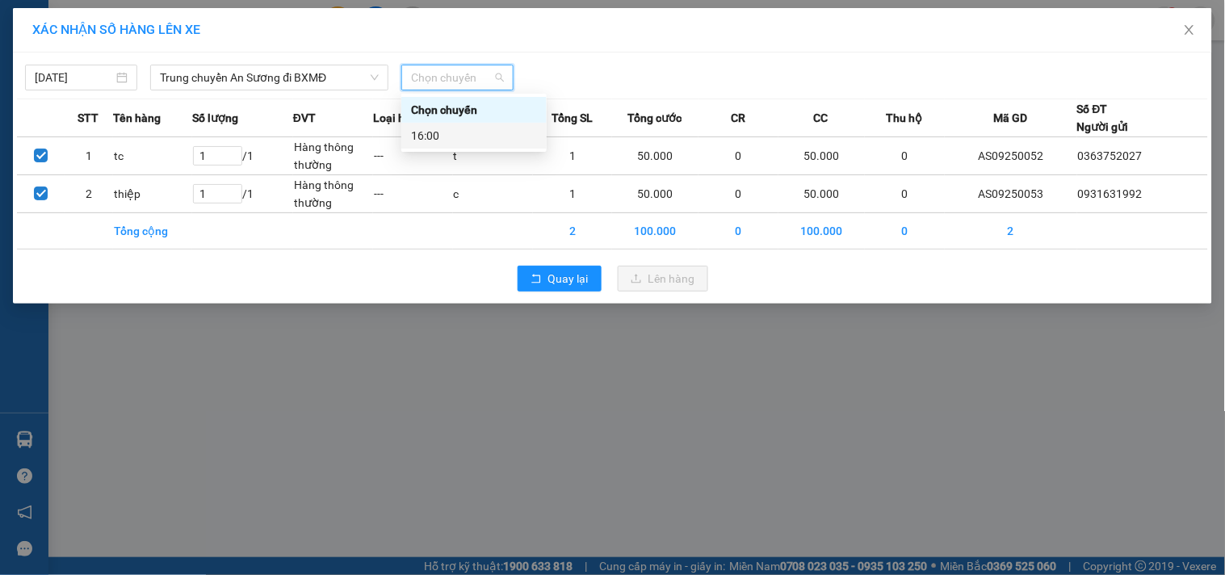
click at [472, 132] on div "16:00" at bounding box center [474, 136] width 126 height 18
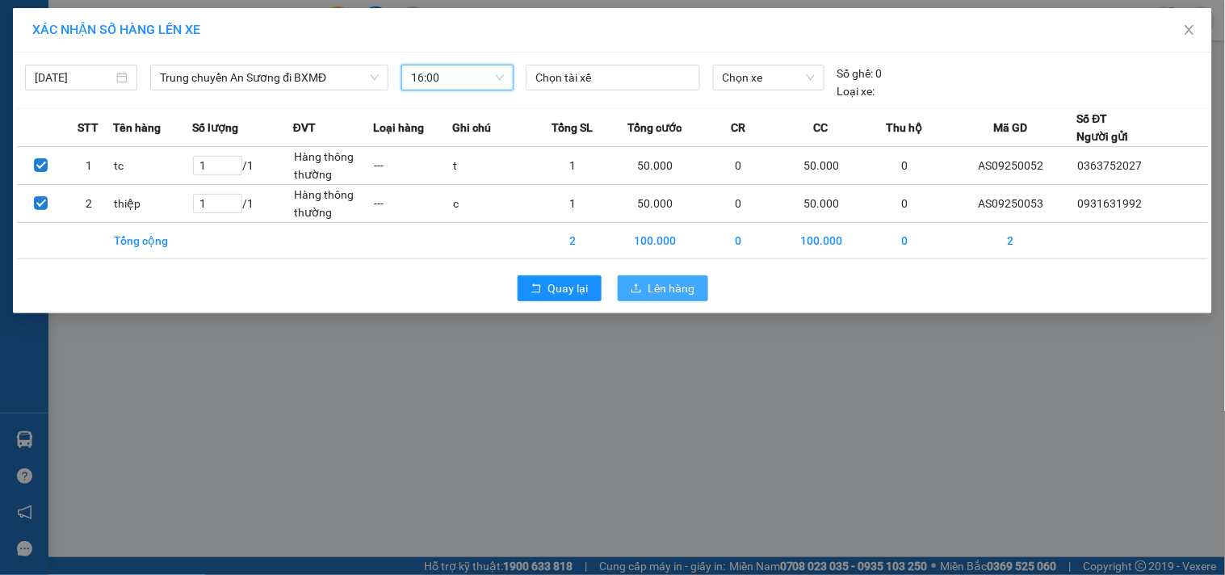
click at [683, 295] on span "Lên hàng" at bounding box center [672, 288] width 47 height 18
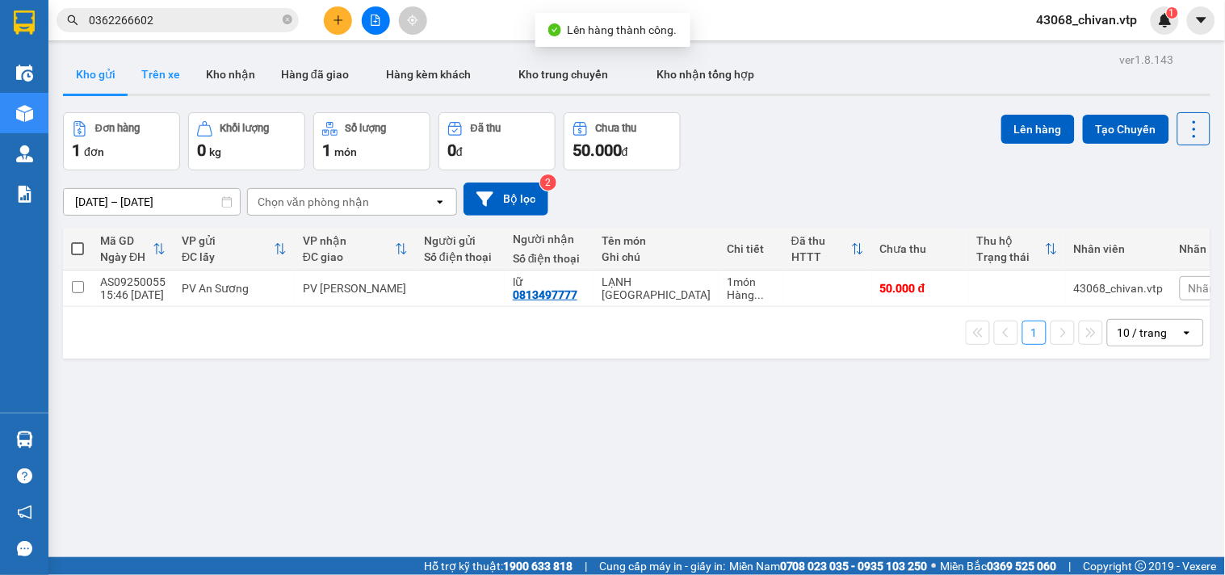
click at [170, 83] on button "Trên xe" at bounding box center [160, 74] width 65 height 39
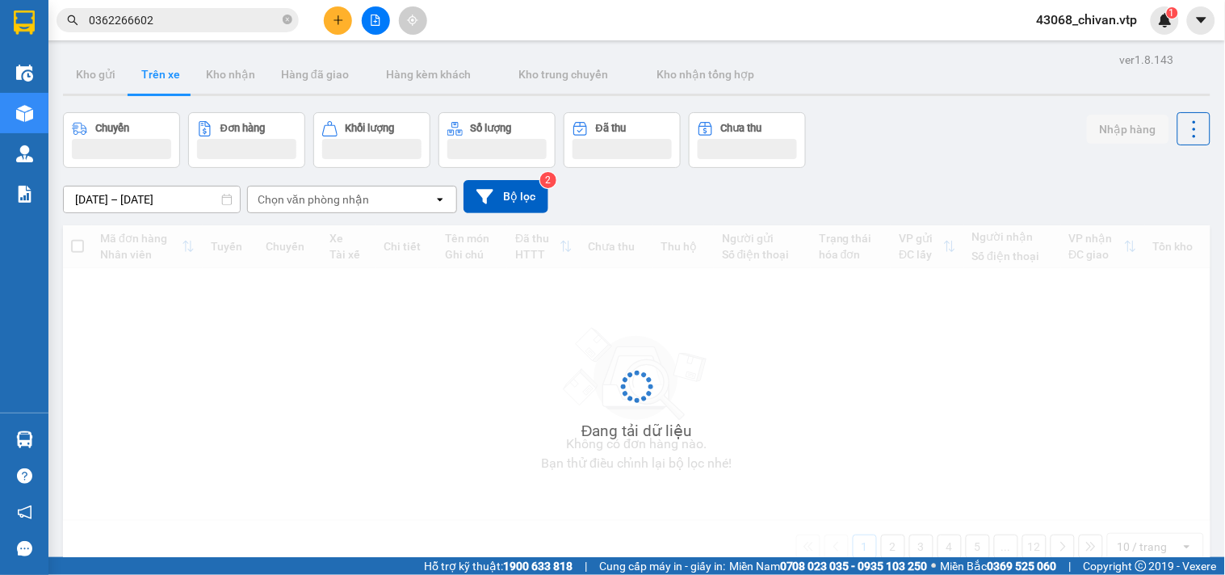
click at [374, 21] on icon "file-add" at bounding box center [376, 20] width 9 height 11
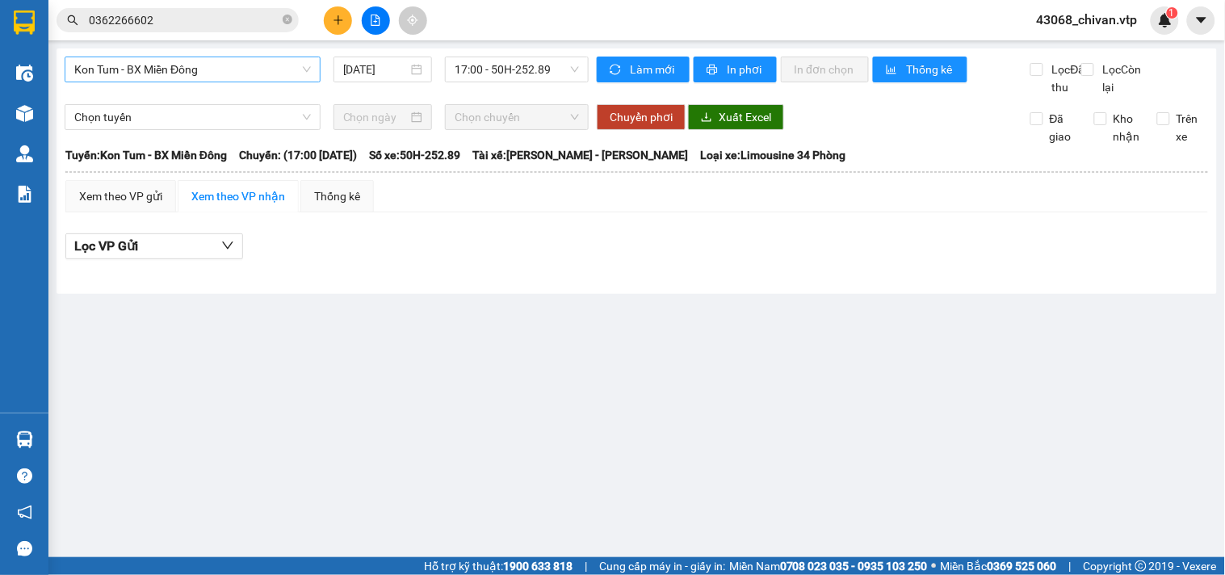
click at [221, 74] on span "Kon Tum - BX Miền Đông" at bounding box center [192, 69] width 237 height 24
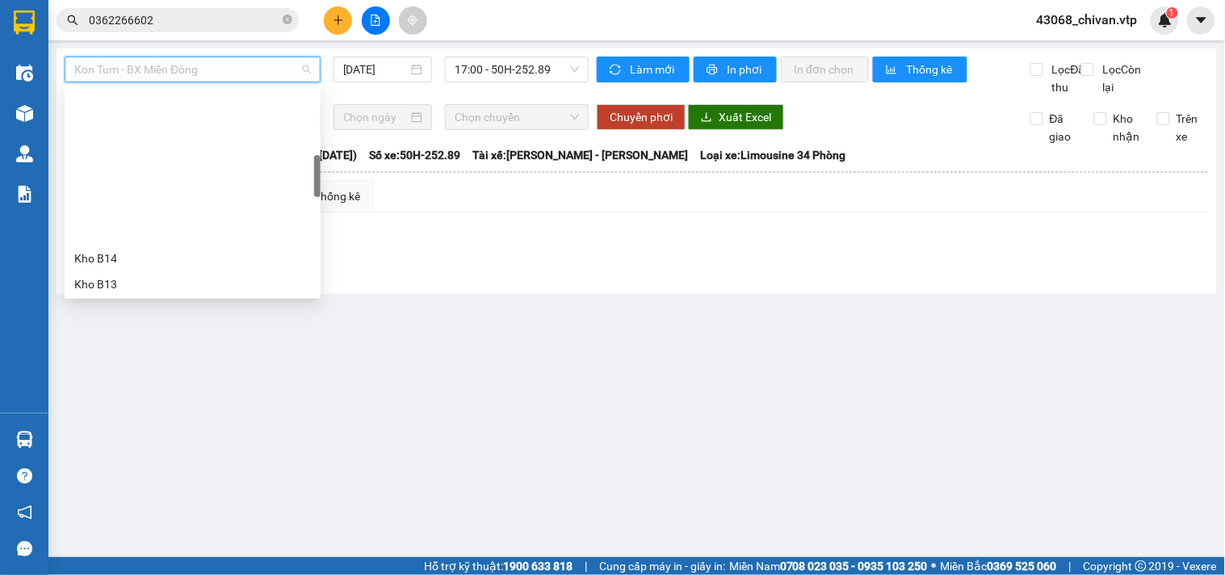
scroll to position [359, 0]
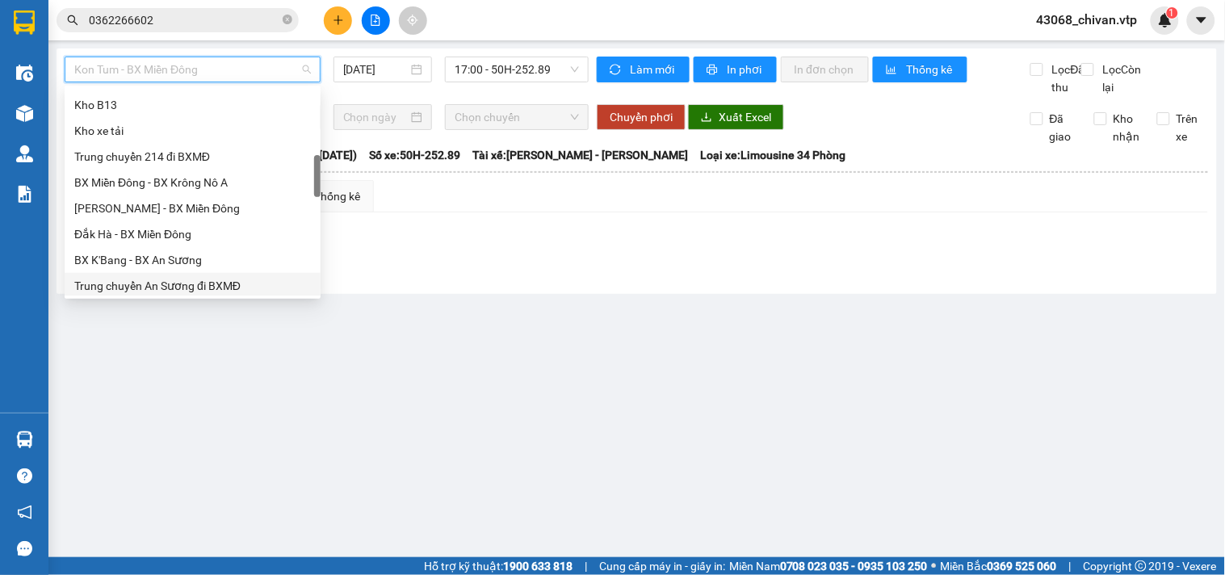
click at [212, 279] on div "Trung chuyển An Sương đi BXMĐ" at bounding box center [192, 286] width 237 height 18
type input "[DATE]"
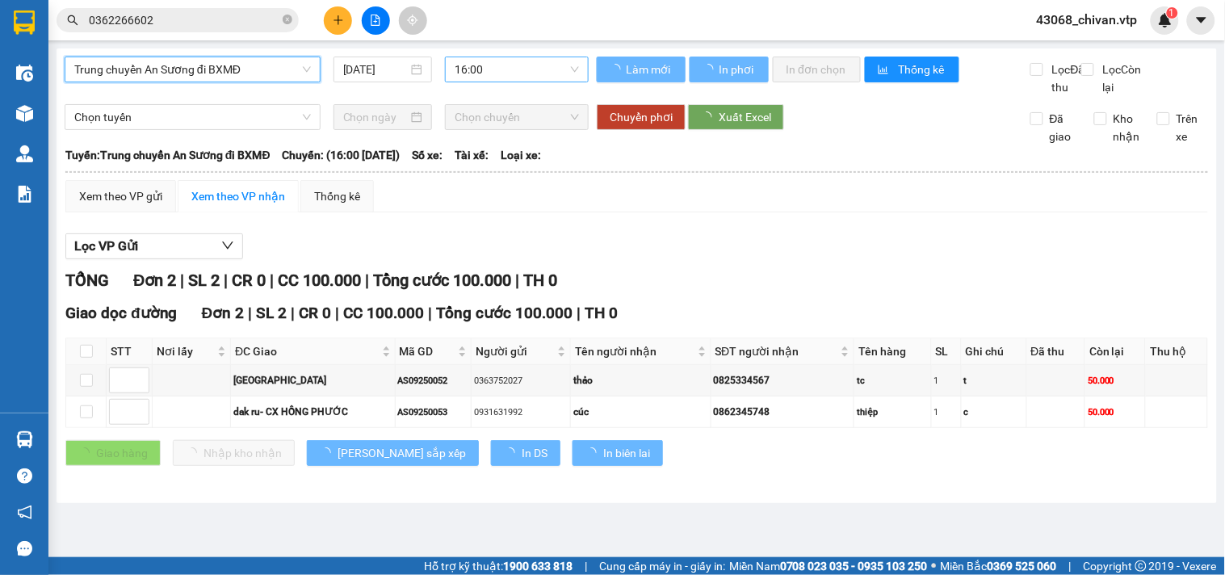
click at [498, 74] on span "16:00" at bounding box center [517, 69] width 124 height 24
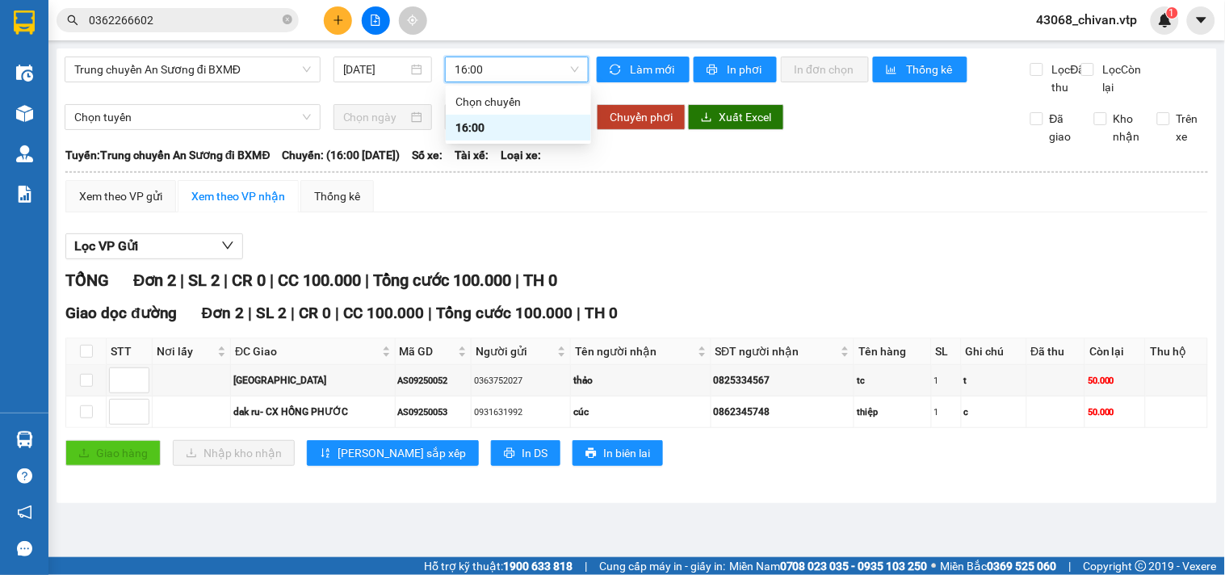
drag, startPoint x: 857, startPoint y: 220, endPoint x: 845, endPoint y: 175, distance: 46.0
click at [858, 212] on div "Xem theo VP gửi Xem theo VP nhận Thống kê" at bounding box center [636, 196] width 1143 height 32
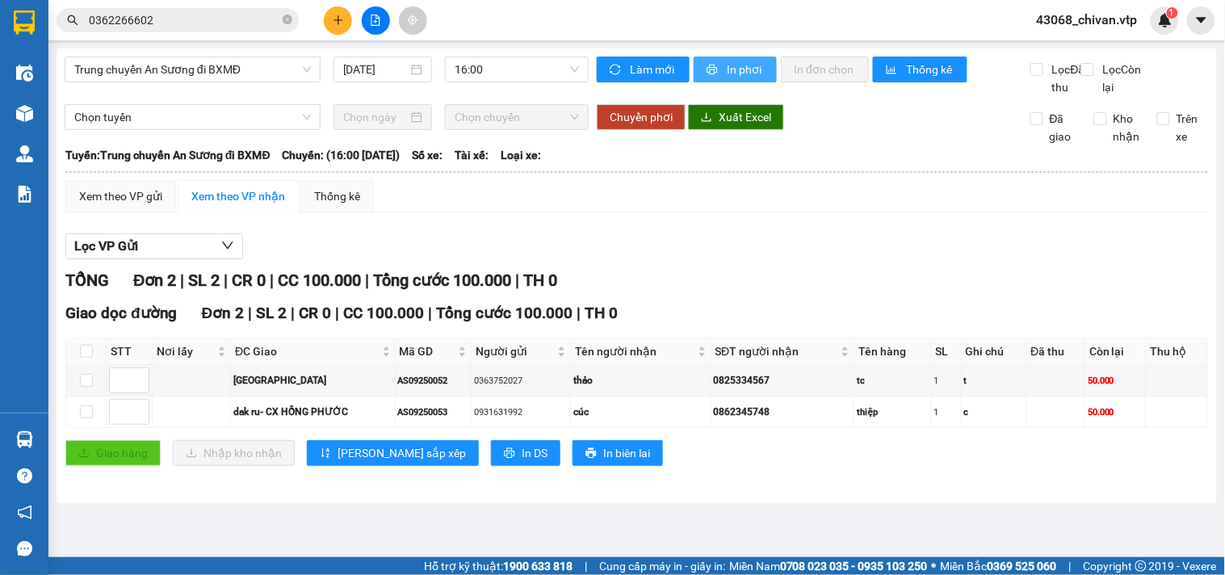
click at [756, 75] on span "In phơi" at bounding box center [745, 70] width 37 height 18
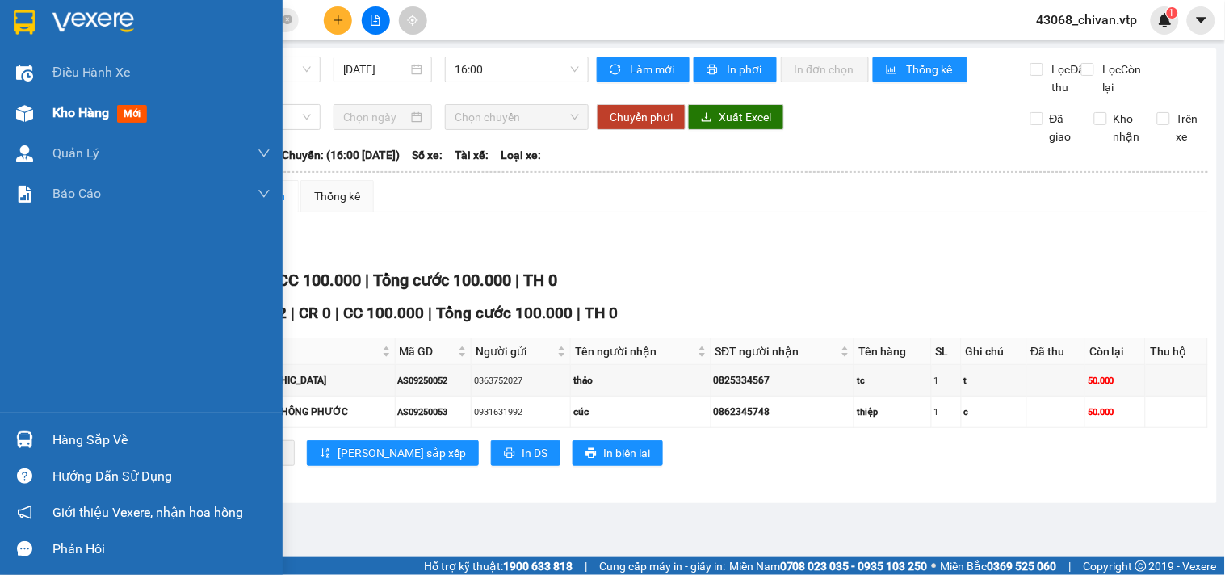
click at [32, 113] on img at bounding box center [24, 113] width 17 height 17
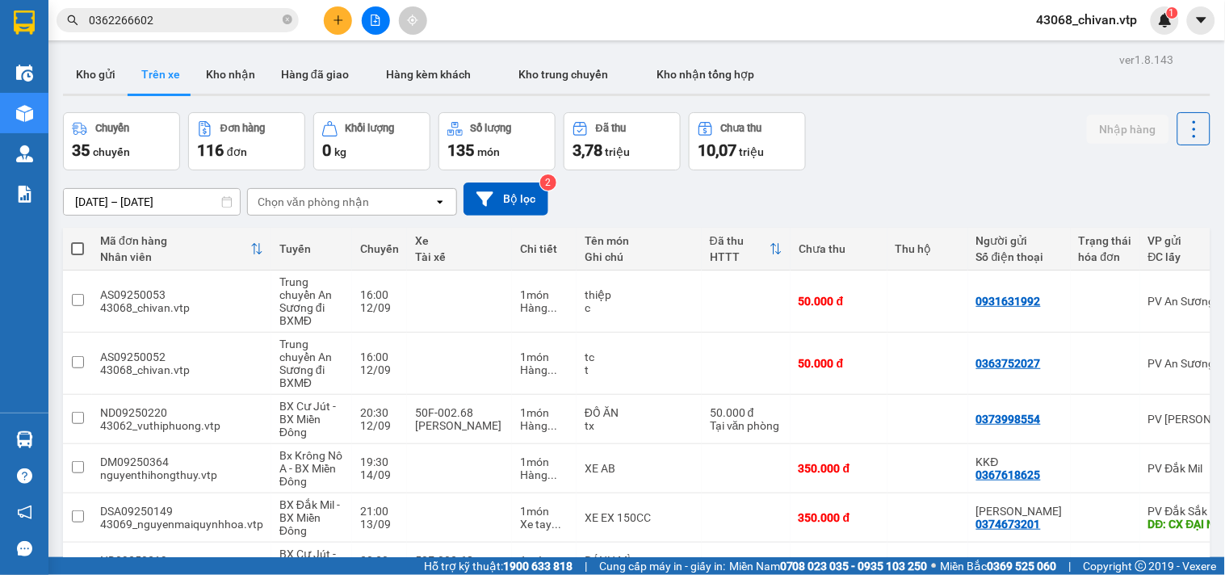
click at [111, 65] on button "Kho gửi" at bounding box center [95, 74] width 65 height 39
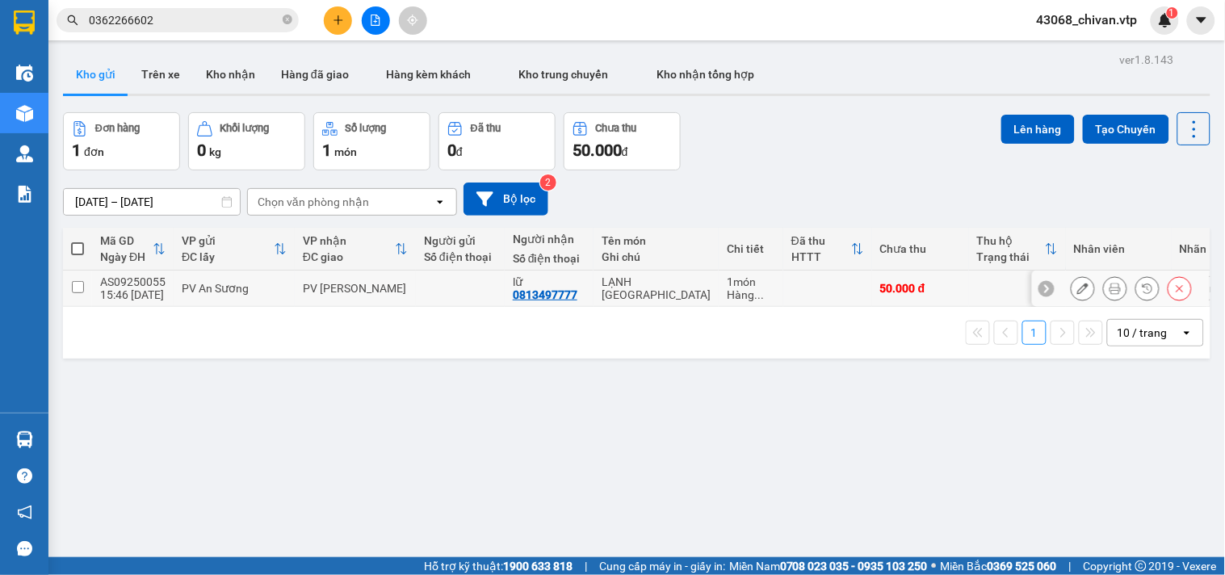
click at [77, 292] on input "checkbox" at bounding box center [78, 287] width 12 height 12
checkbox input "true"
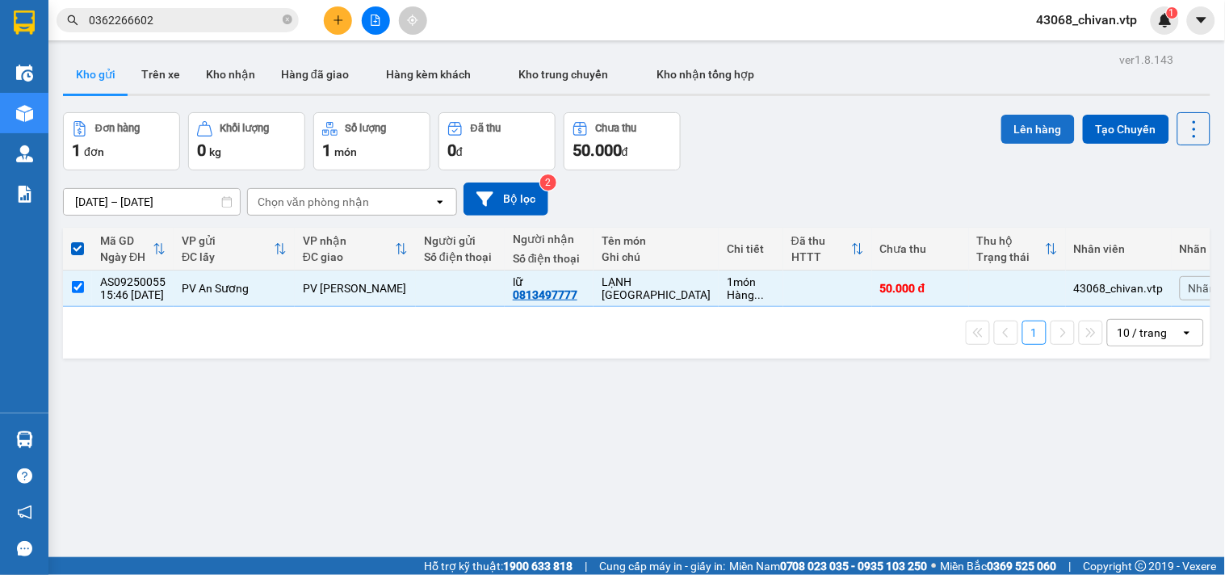
drag, startPoint x: 1029, startPoint y: 124, endPoint x: 991, endPoint y: 122, distance: 38.0
click at [1011, 122] on button "Lên hàng" at bounding box center [1039, 129] width 74 height 29
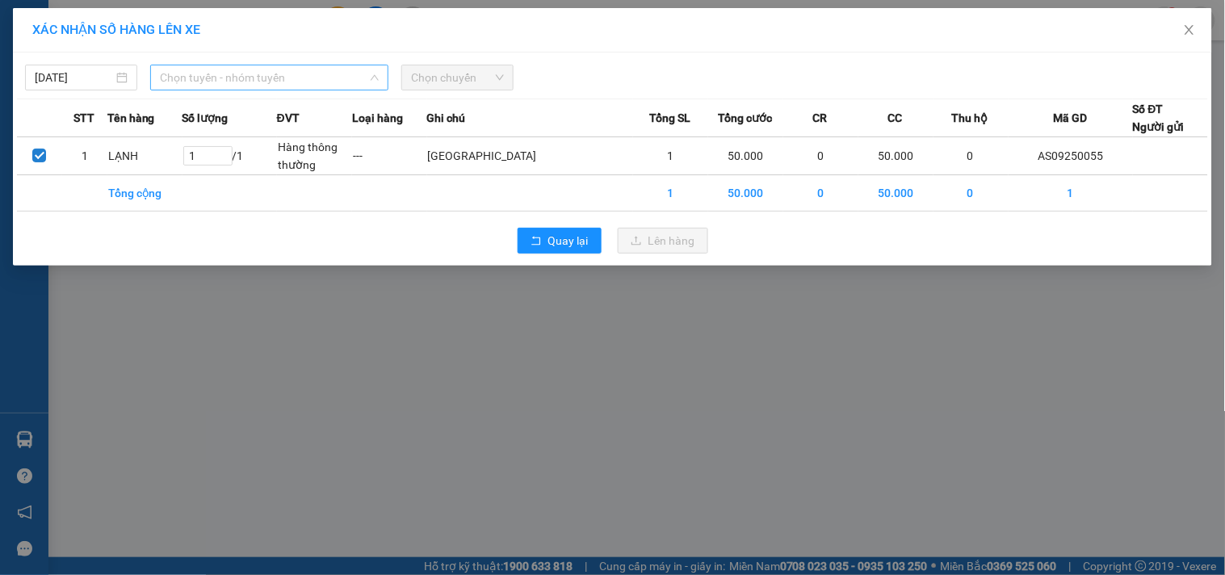
click at [199, 76] on span "Chọn tuyến - nhóm tuyến" at bounding box center [269, 77] width 219 height 24
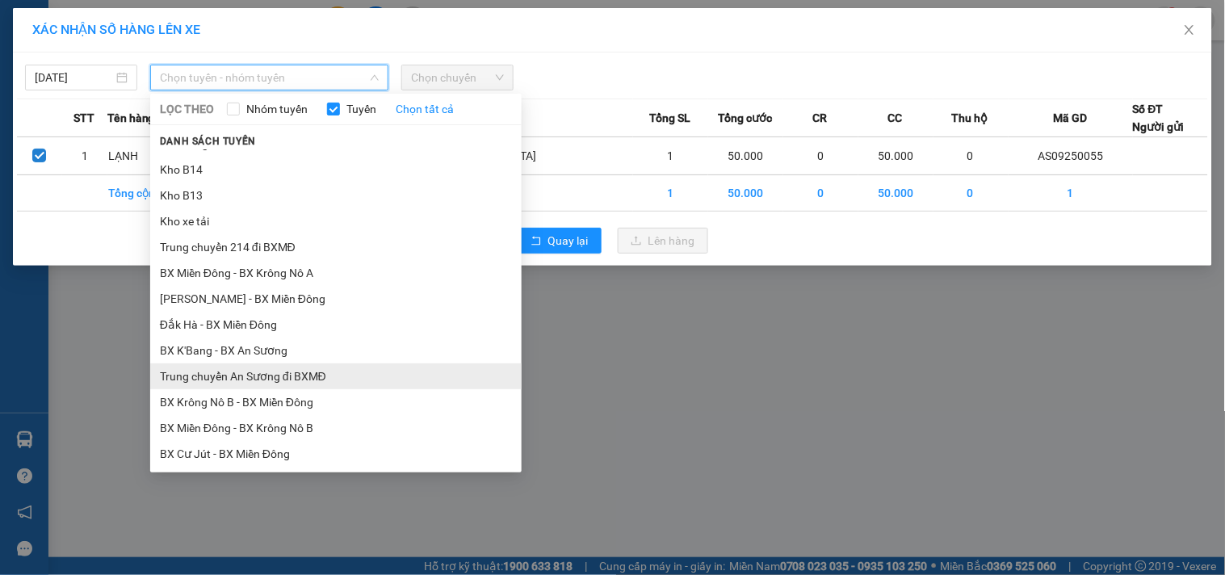
scroll to position [359, 0]
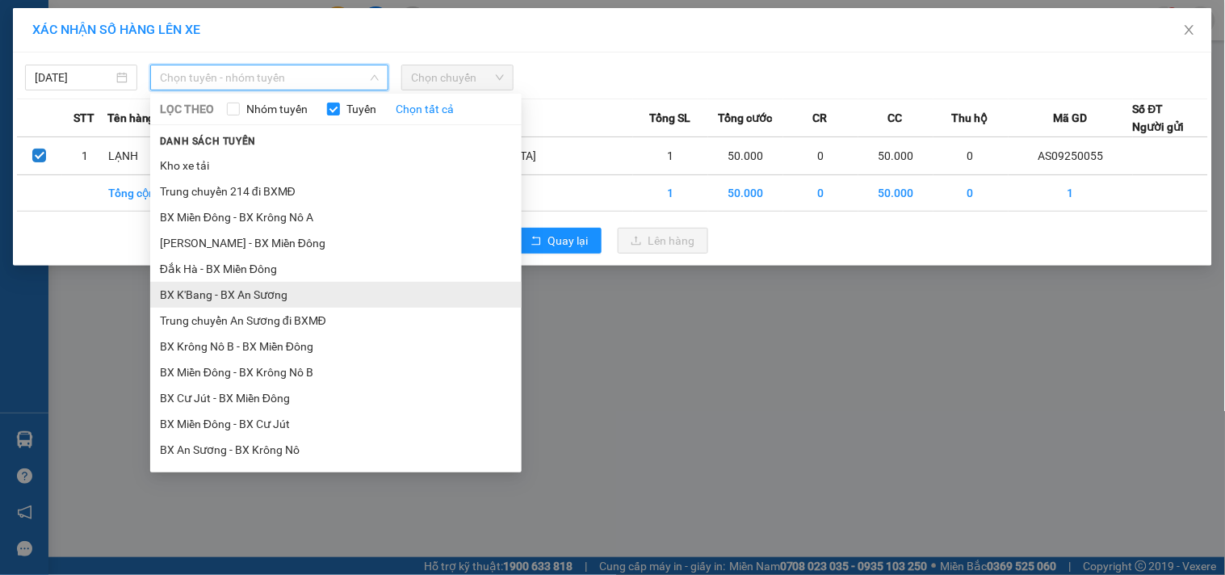
click at [273, 289] on li "BX K'Bang - BX An Sương" at bounding box center [336, 295] width 372 height 26
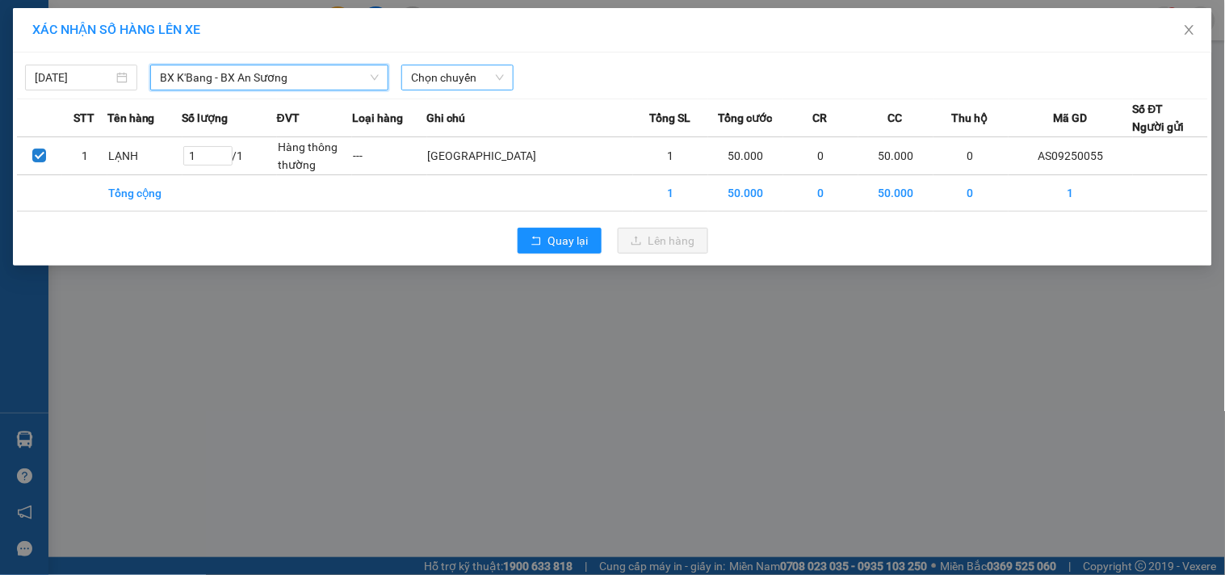
click at [475, 71] on span "Chọn chuyến" at bounding box center [457, 77] width 93 height 24
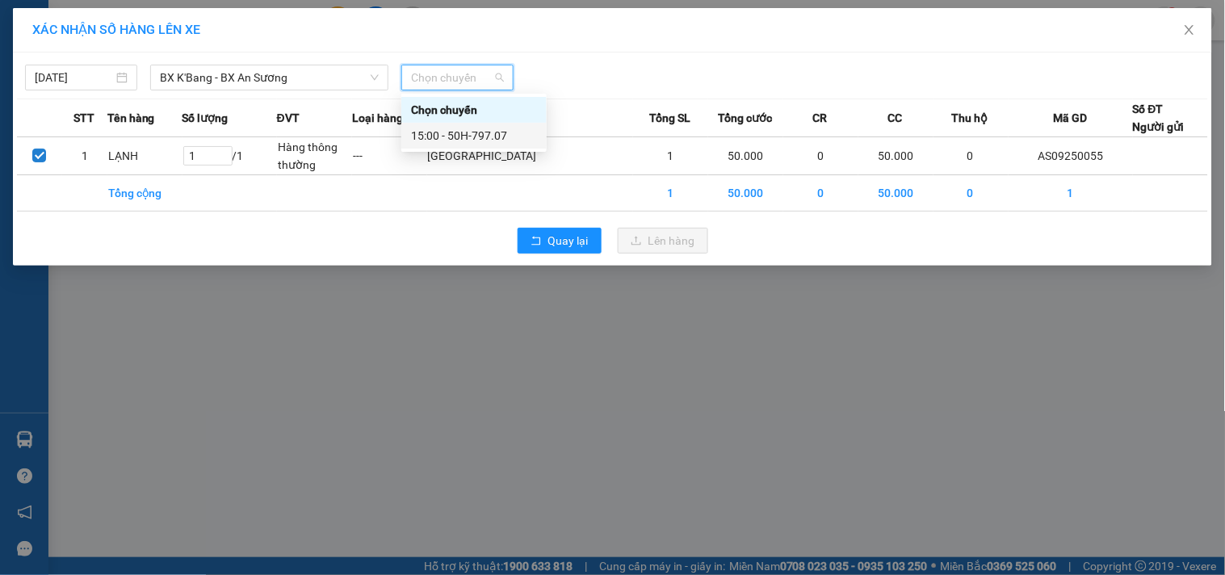
click at [490, 135] on div "15:00 - 50H-797.07" at bounding box center [474, 136] width 126 height 18
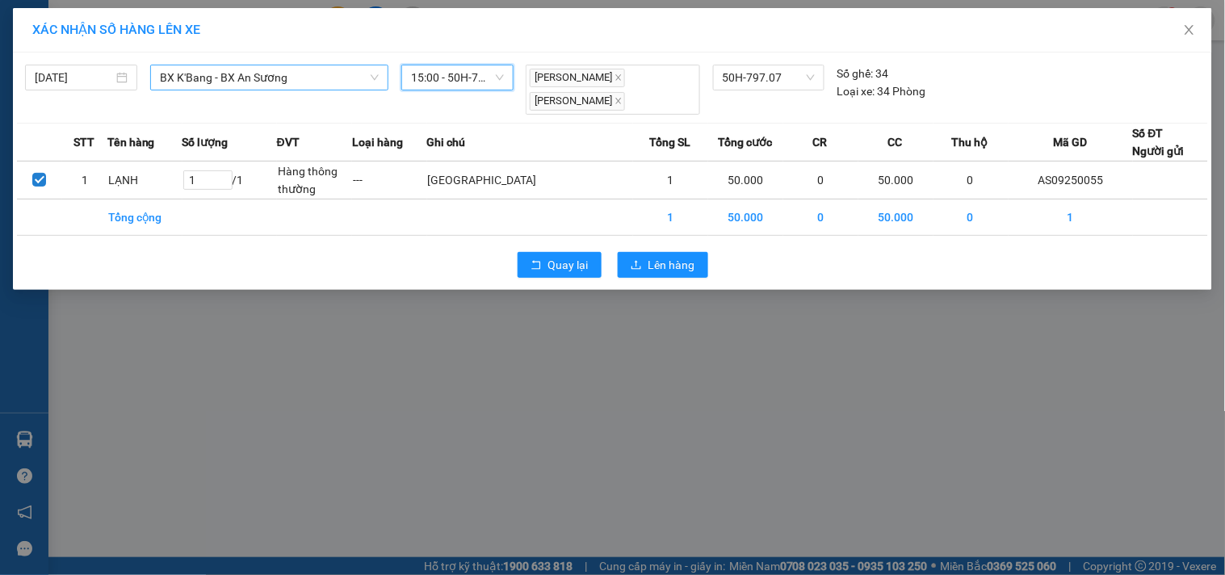
click at [318, 78] on span "BX K'Bang - BX An Sương" at bounding box center [269, 77] width 219 height 24
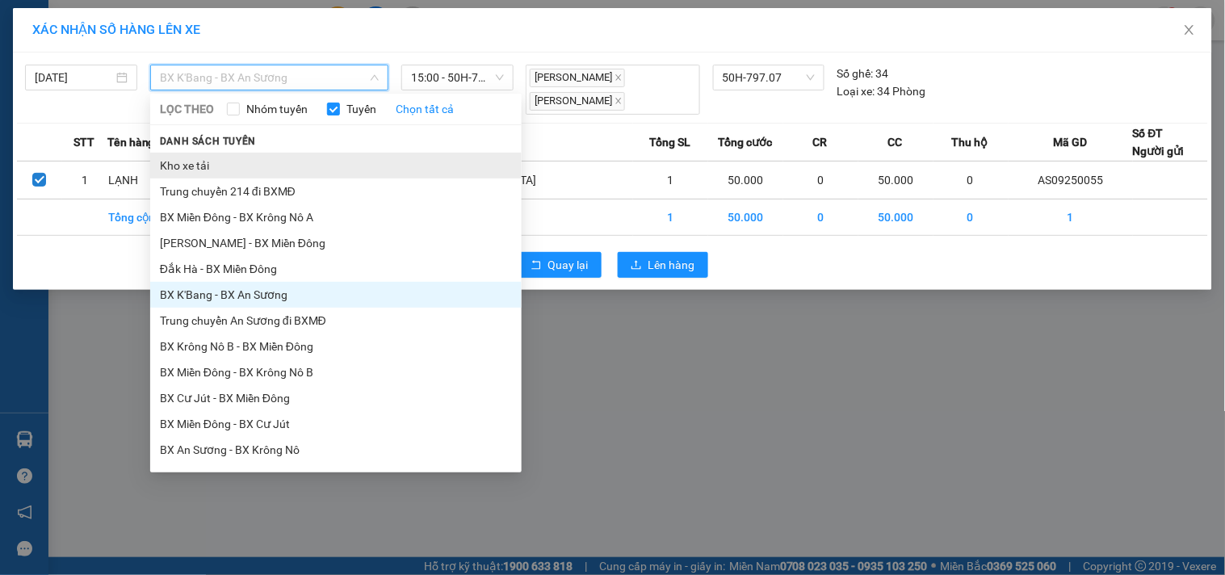
click at [240, 163] on li "Kho xe tải" at bounding box center [336, 166] width 372 height 26
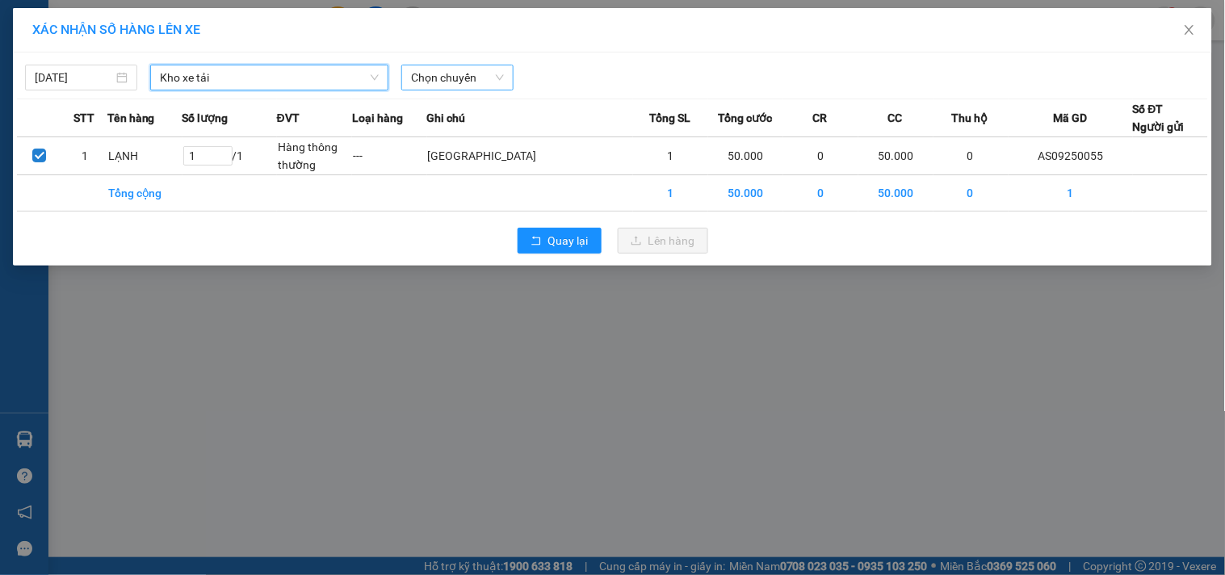
click at [463, 79] on span "Chọn chuyến" at bounding box center [457, 77] width 93 height 24
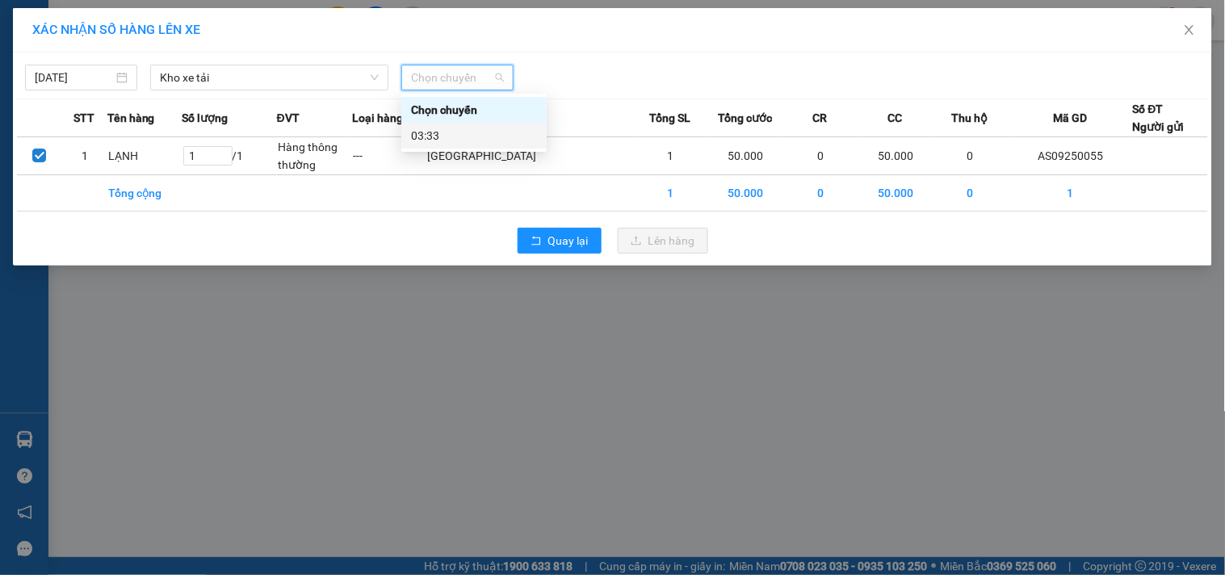
click at [479, 137] on div "03:33" at bounding box center [474, 136] width 126 height 18
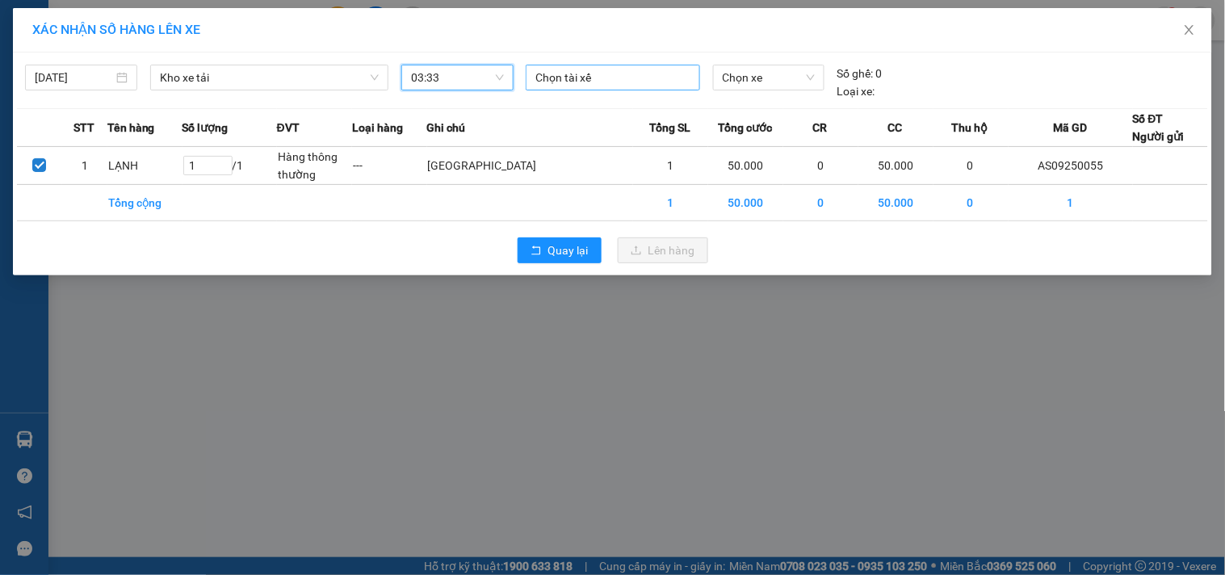
click at [616, 82] on div at bounding box center [613, 77] width 166 height 19
click at [467, 5] on div "XÁC NHẬN SỐ HÀNG LÊN XE [DATE] Kho xe tải LỌC THEO Nhóm tuyến Tuyến Chọn tất cả…" at bounding box center [612, 287] width 1225 height 575
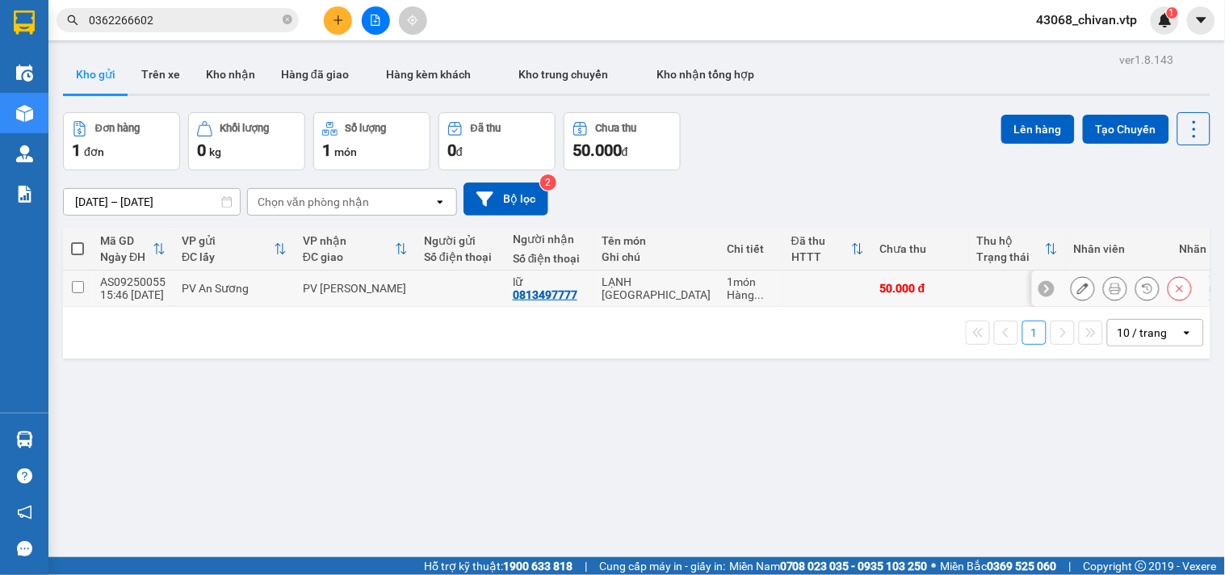
click at [76, 278] on td at bounding box center [77, 289] width 29 height 36
checkbox input "true"
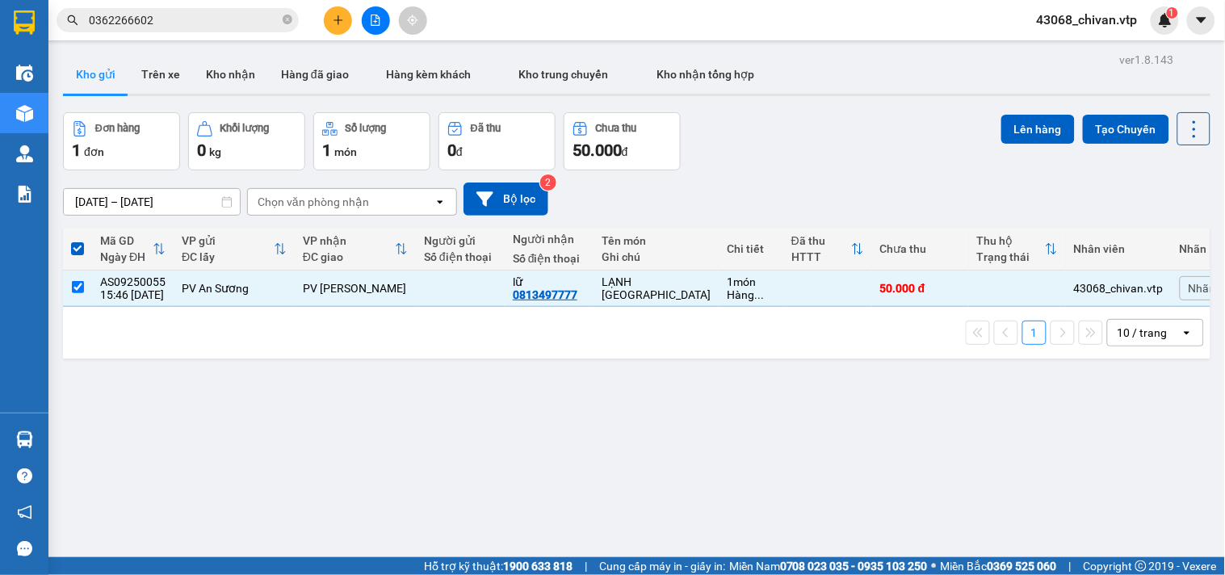
click at [1023, 111] on div "ver 1.8.143 Kho gửi Trên xe Kho nhận Hàng đã giao Hàng kèm khách Kho trung chuy…" at bounding box center [637, 335] width 1161 height 575
click at [1011, 124] on button "Lên hàng" at bounding box center [1039, 129] width 74 height 29
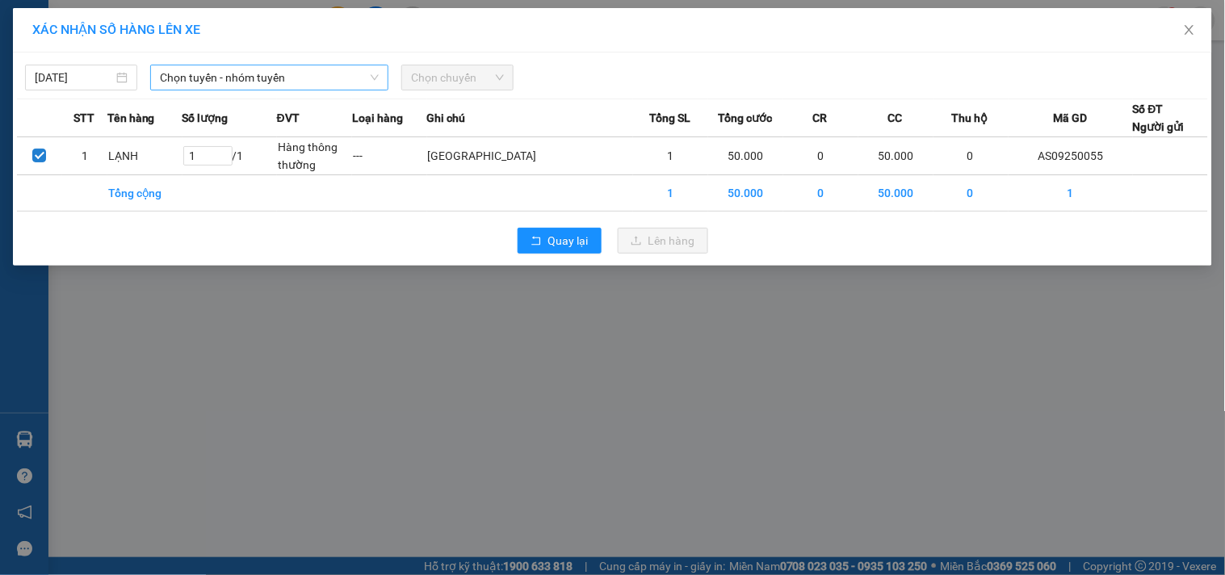
click at [291, 89] on span "Chọn tuyến - nhóm tuyến" at bounding box center [269, 77] width 219 height 24
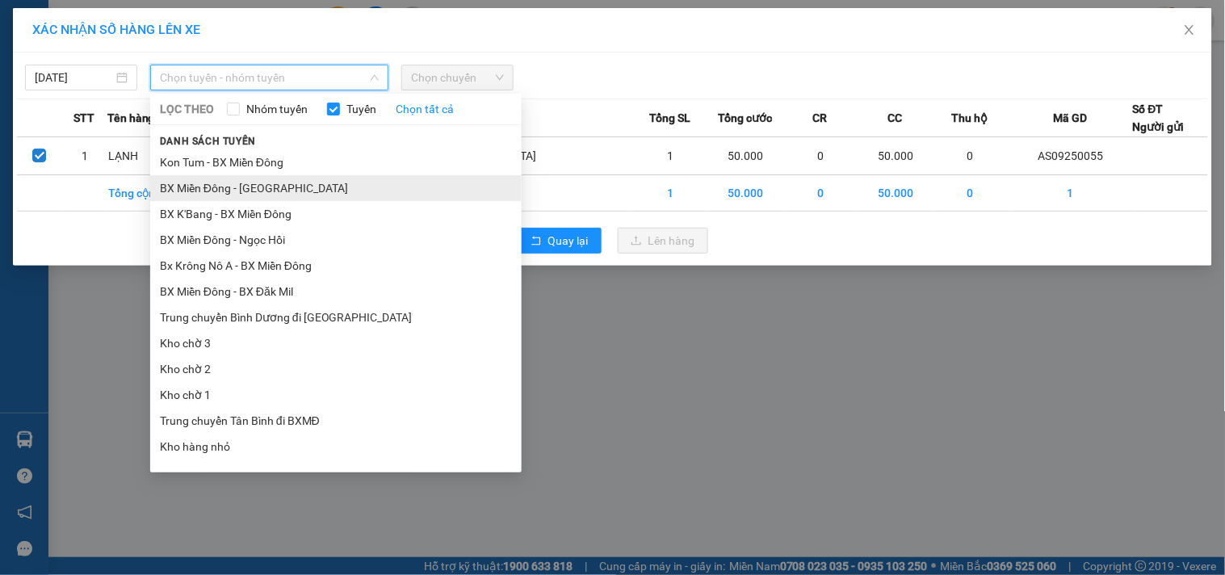
click at [292, 181] on li "BX Miền Đông - [GEOGRAPHIC_DATA]" at bounding box center [336, 188] width 372 height 26
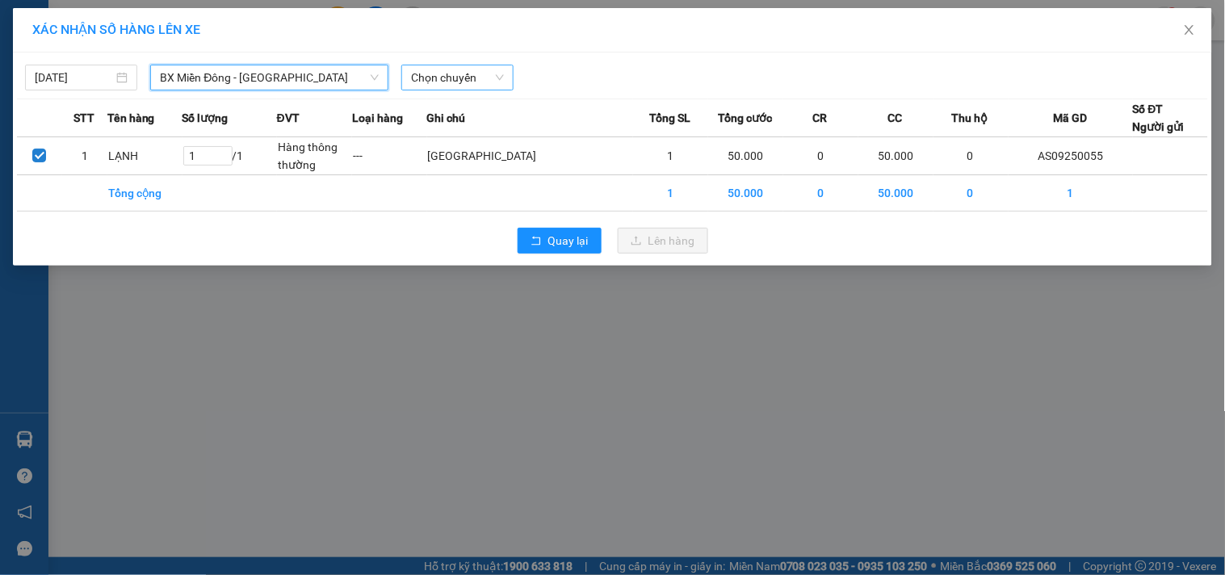
click at [449, 78] on span "Chọn chuyến" at bounding box center [457, 77] width 93 height 24
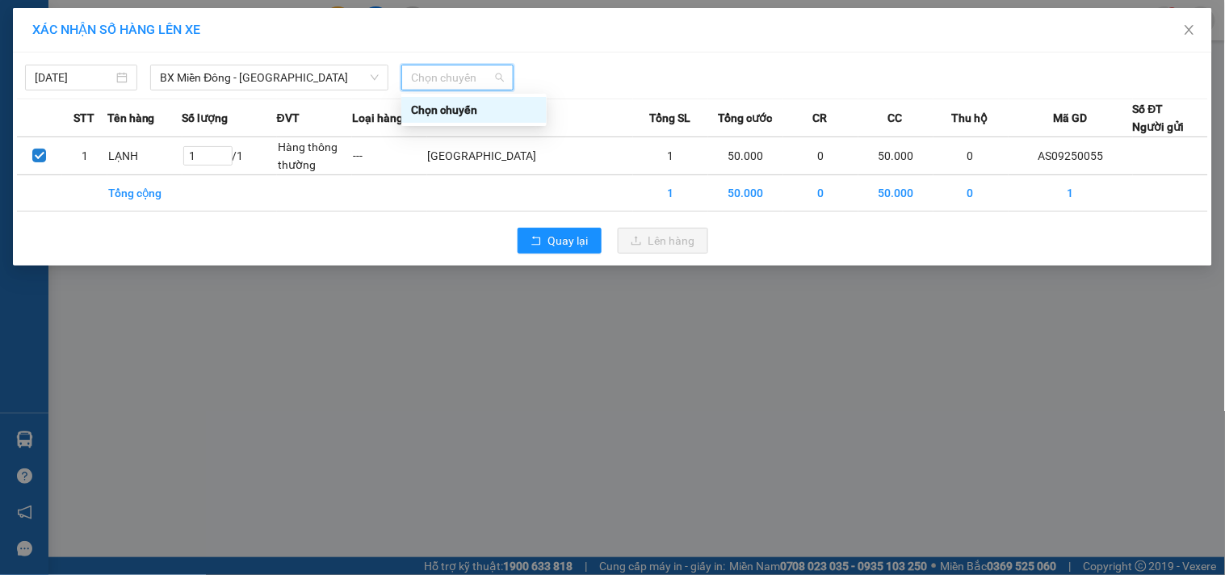
click at [481, 110] on div "Chọn chuyến" at bounding box center [474, 110] width 126 height 18
click at [472, 87] on span "Chọn chuyến" at bounding box center [457, 77] width 93 height 24
click at [606, 78] on div at bounding box center [764, 78] width 493 height 26
click at [278, 82] on span "BX Miền Đông - [GEOGRAPHIC_DATA]" at bounding box center [269, 77] width 219 height 24
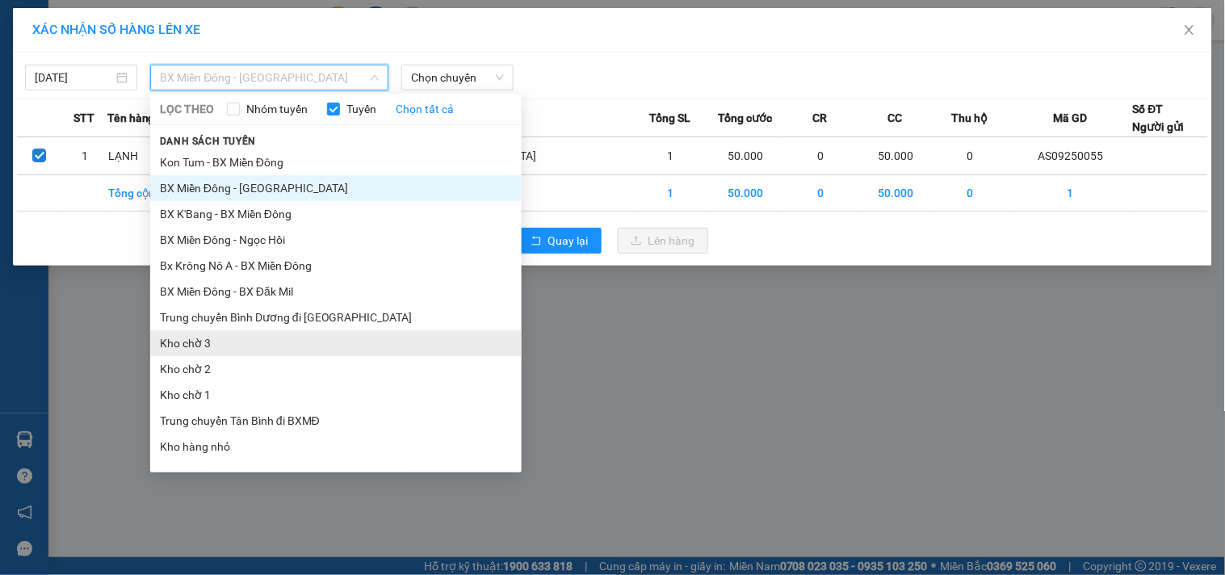
click at [305, 337] on li "Kho chờ 3" at bounding box center [336, 343] width 372 height 26
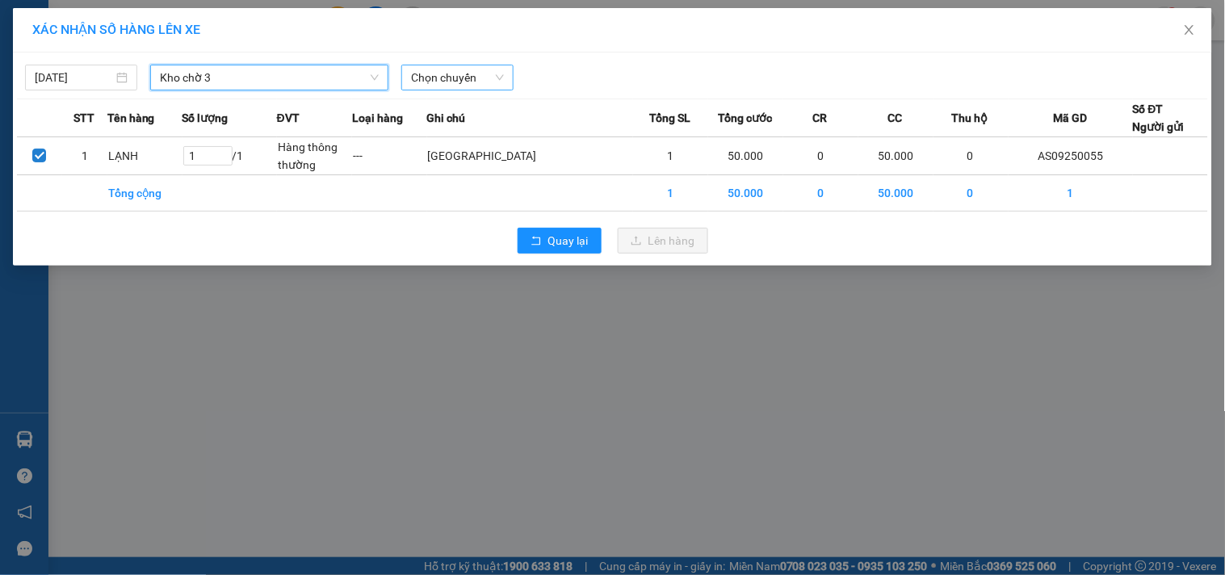
click at [447, 83] on span "Chọn chuyến" at bounding box center [457, 77] width 93 height 24
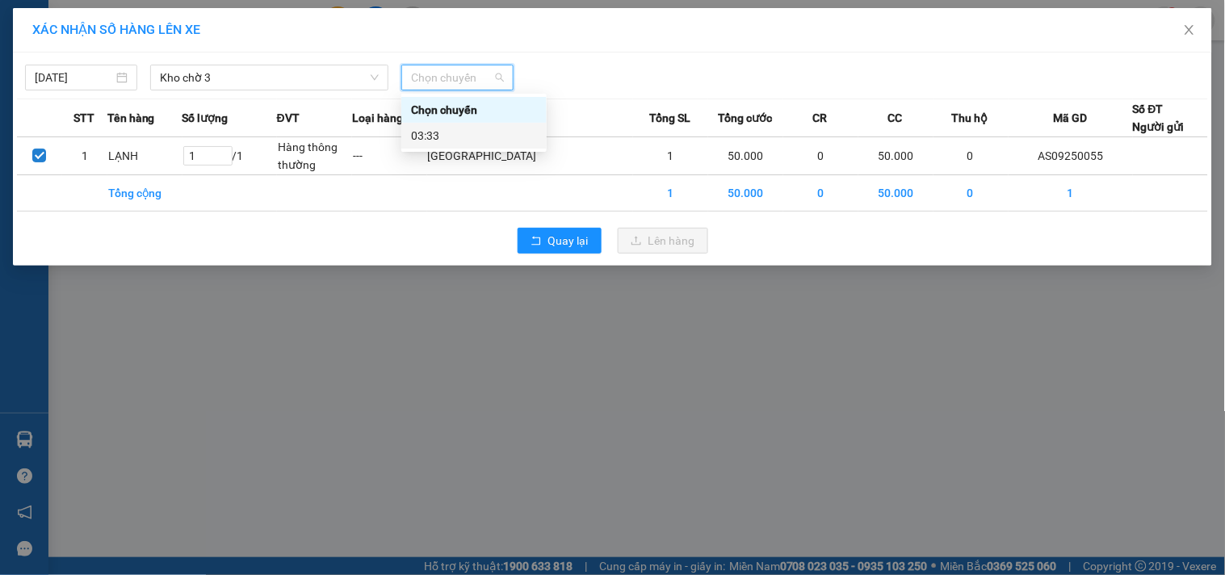
click at [502, 137] on div "03:33" at bounding box center [474, 136] width 126 height 18
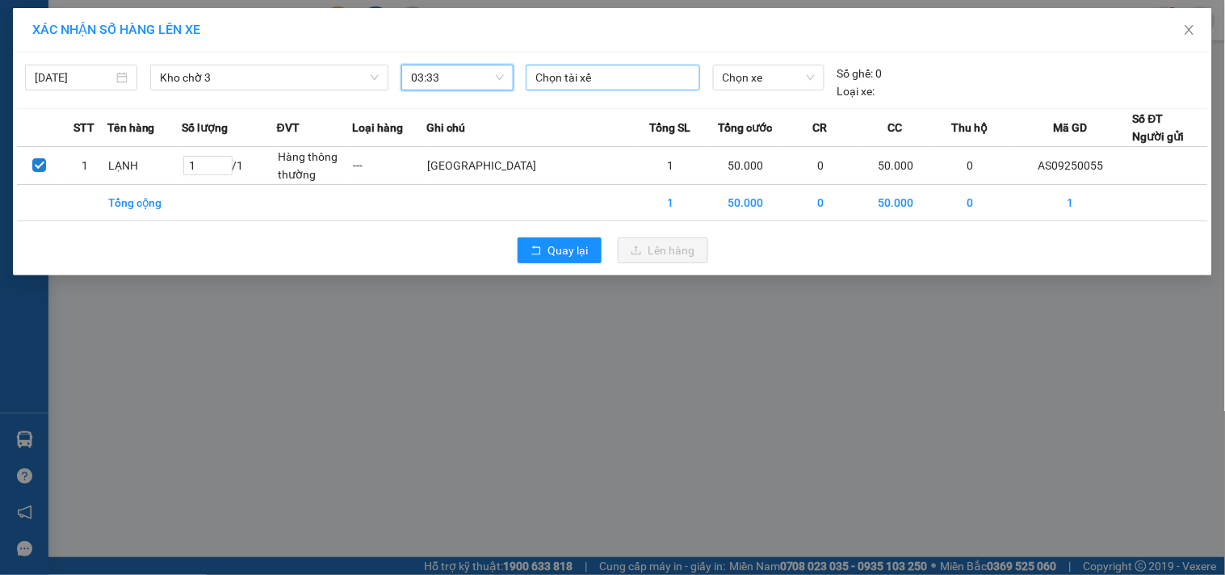
click at [602, 87] on div "Chọn tài xế" at bounding box center [613, 78] width 174 height 26
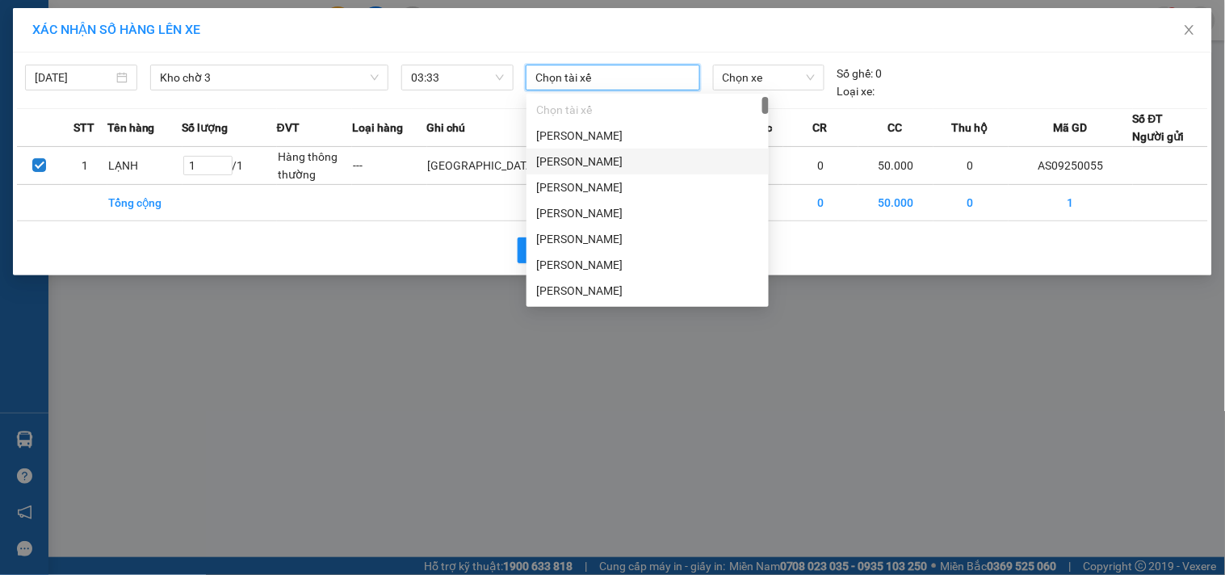
click at [631, 149] on div "[PERSON_NAME]" at bounding box center [648, 162] width 242 height 26
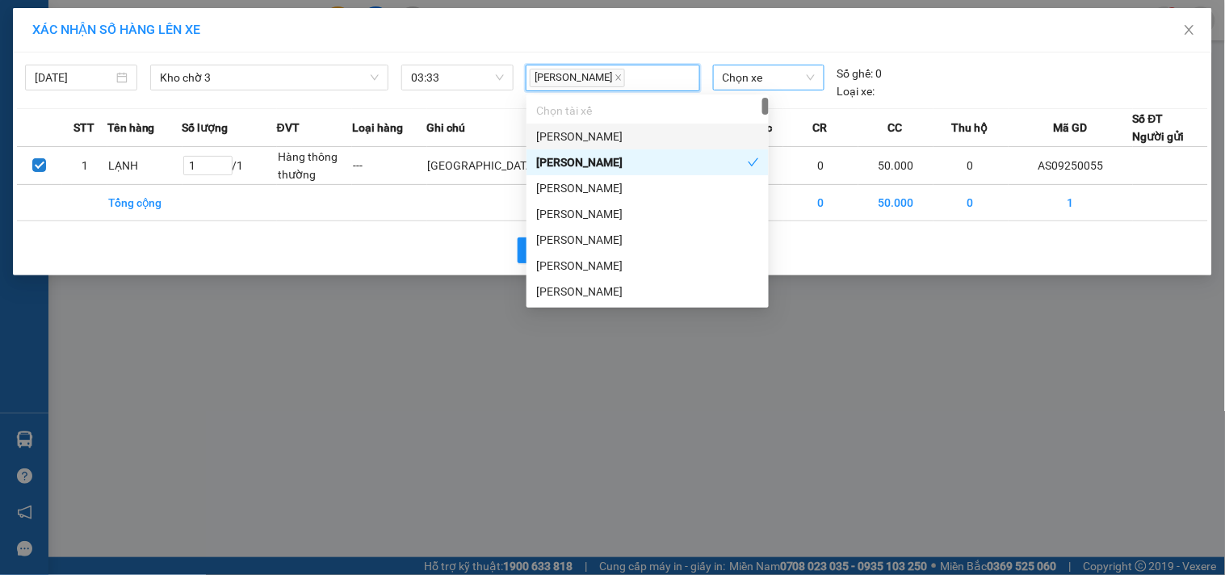
click at [788, 74] on span "Chọn xe" at bounding box center [769, 77] width 92 height 24
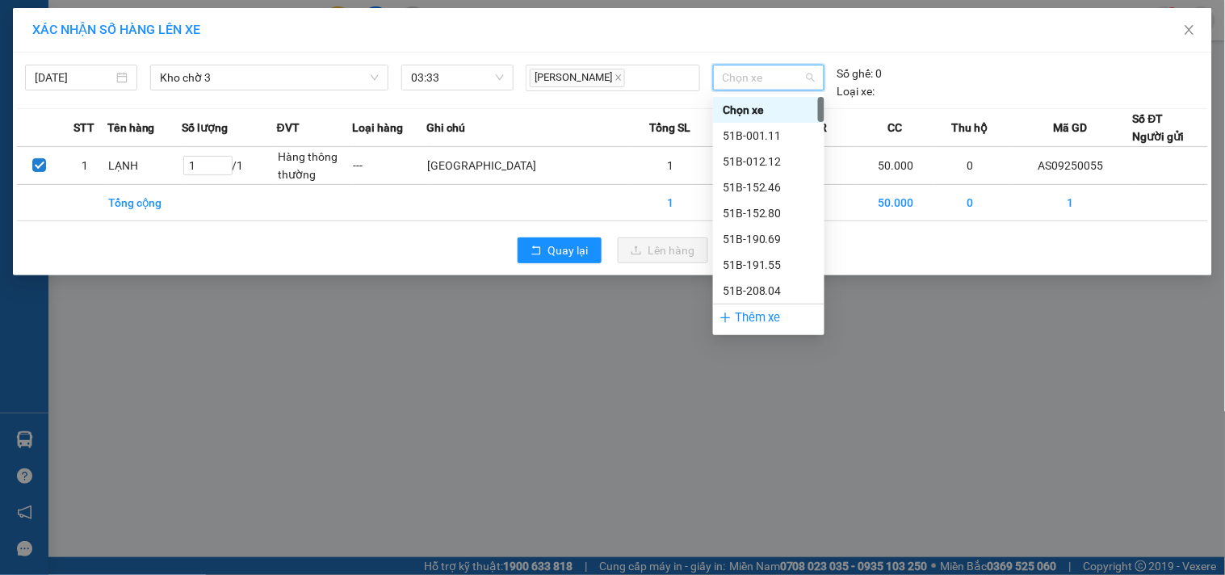
drag, startPoint x: 784, startPoint y: 115, endPoint x: 784, endPoint y: 123, distance: 8.1
click at [784, 116] on div "Chọn xe" at bounding box center [769, 110] width 92 height 18
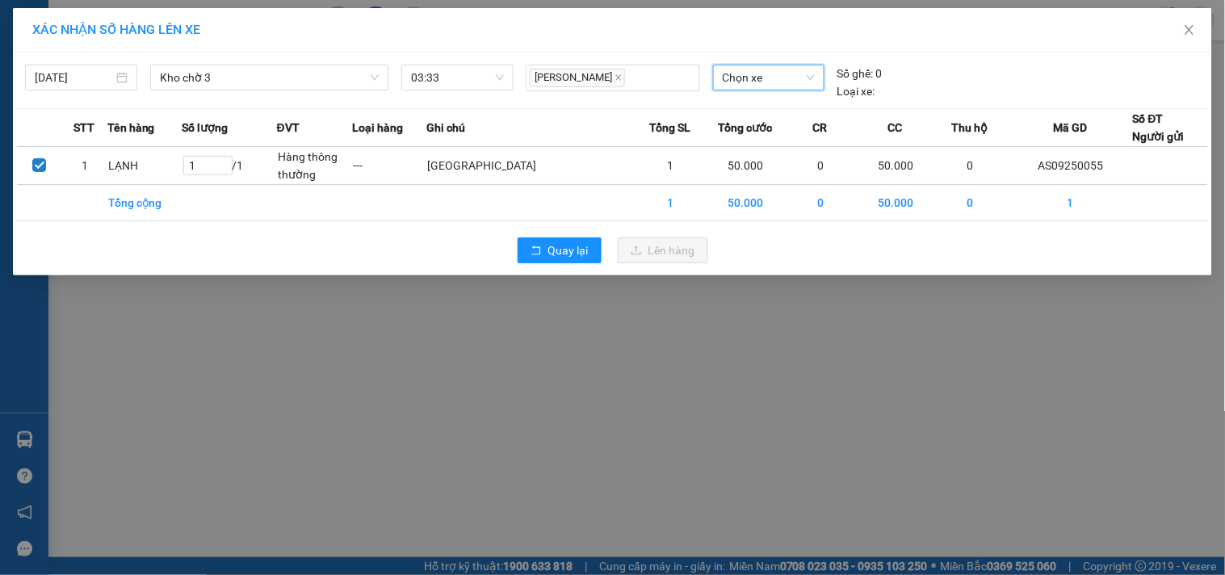
click at [813, 128] on span "CR" at bounding box center [820, 128] width 15 height 18
click at [764, 74] on span "Chọn xe" at bounding box center [769, 77] width 92 height 24
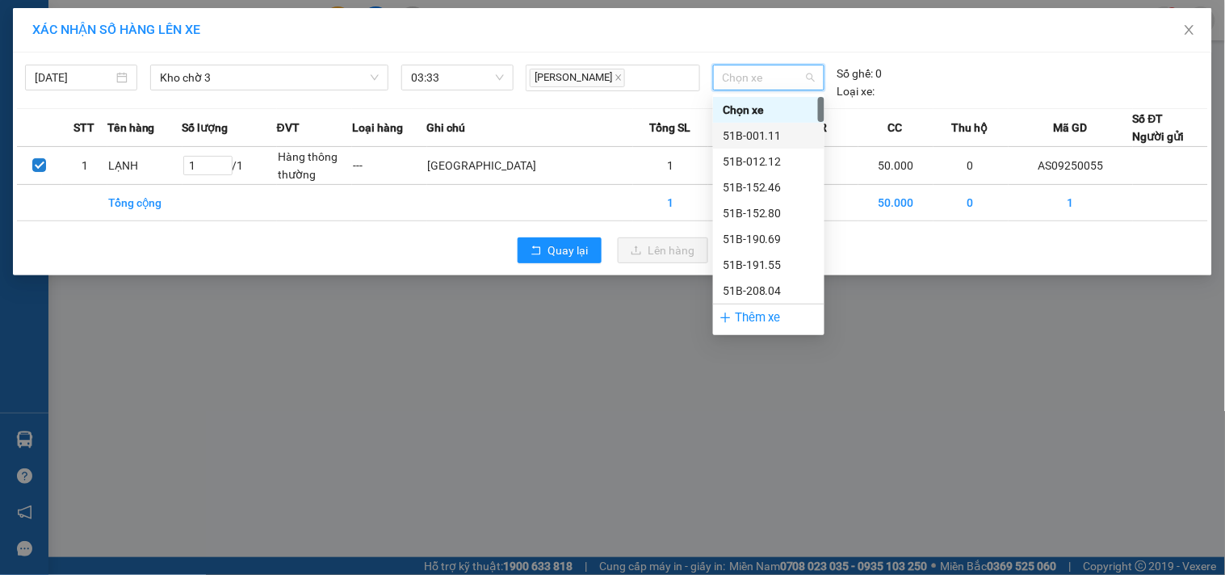
click at [770, 131] on div "51B-001.11" at bounding box center [769, 136] width 92 height 18
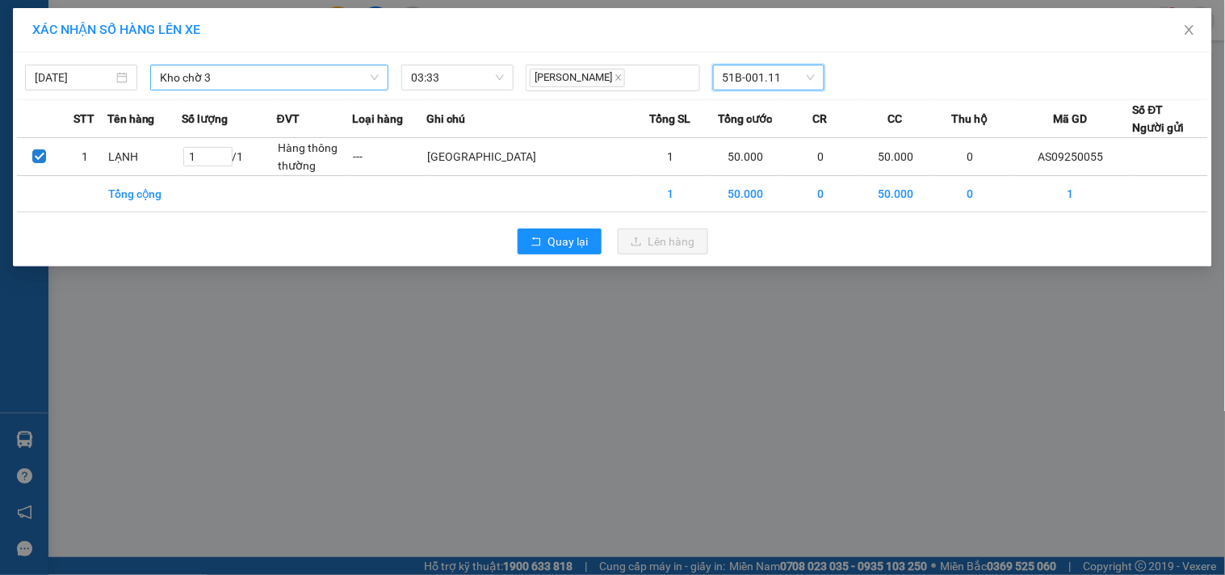
click at [242, 79] on span "Kho chờ 3" at bounding box center [269, 77] width 219 height 24
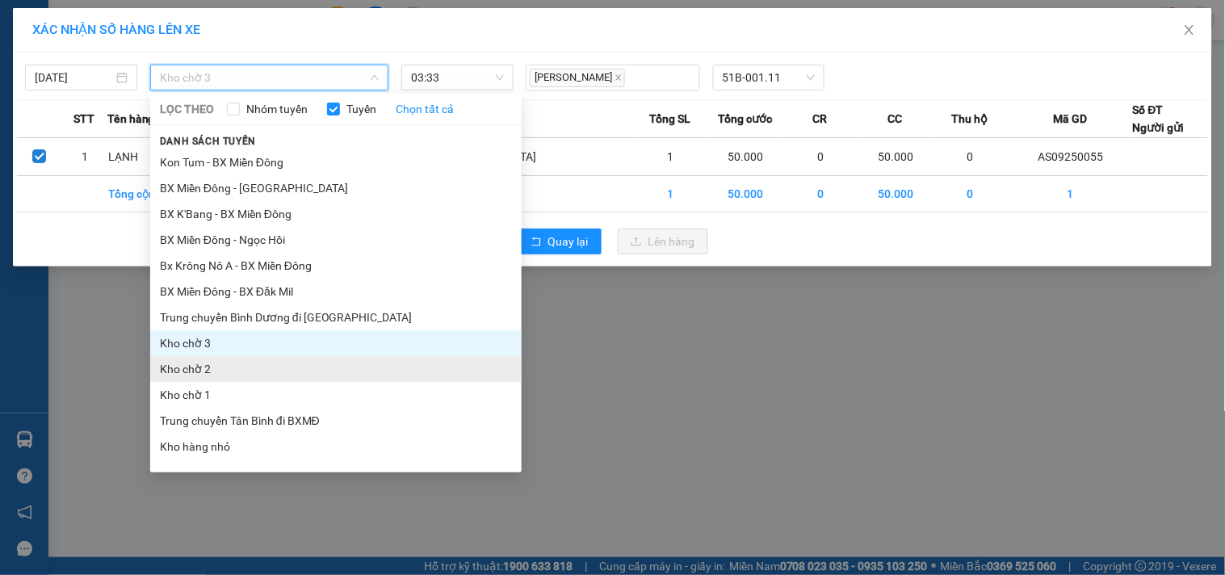
click at [206, 368] on li "Kho chờ 2" at bounding box center [336, 369] width 372 height 26
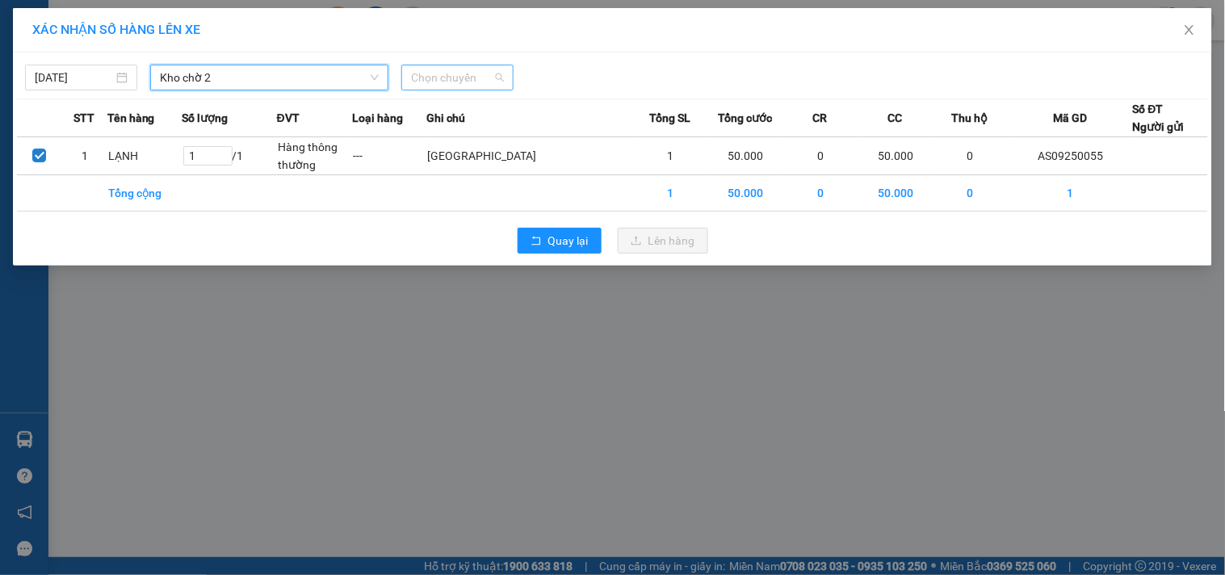
click at [487, 74] on span "Chọn chuyến" at bounding box center [457, 77] width 93 height 24
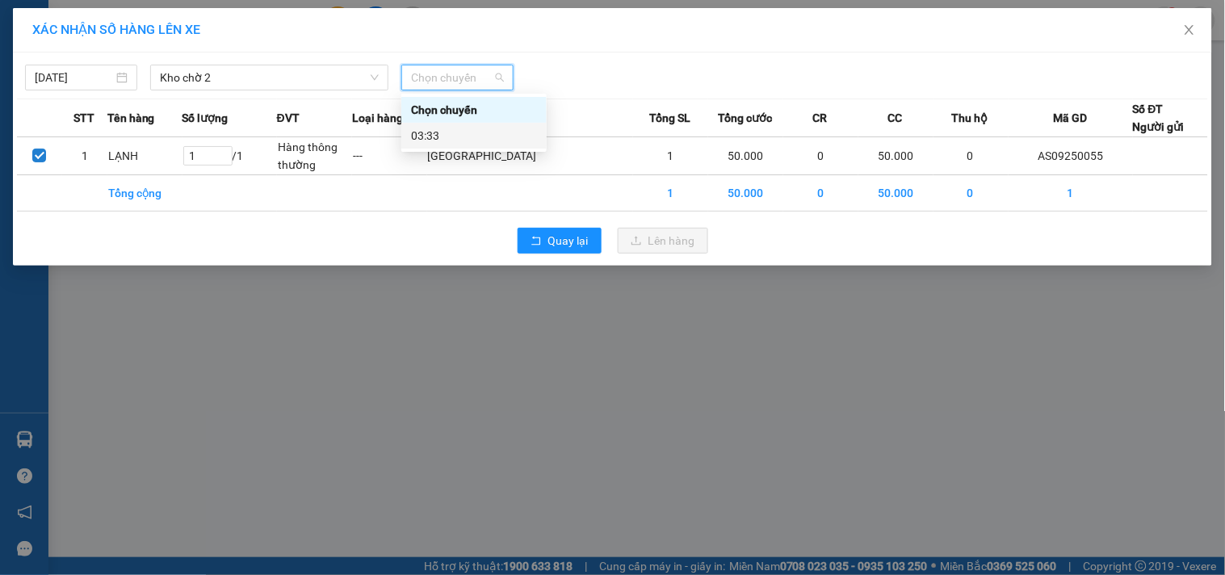
click at [464, 125] on div "03:33" at bounding box center [473, 136] width 145 height 26
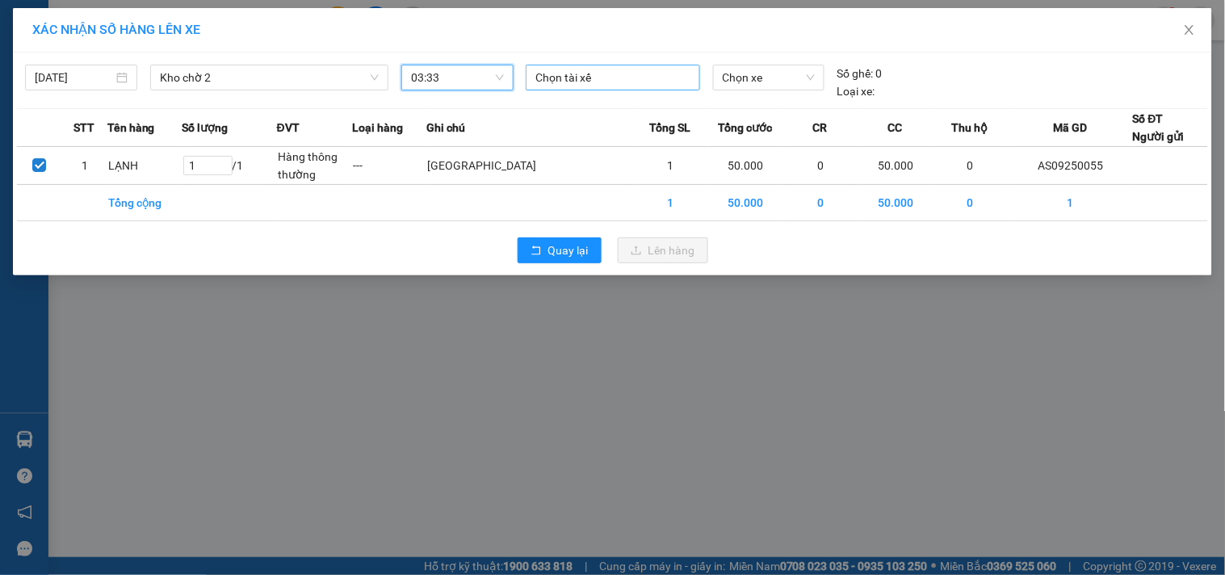
drag, startPoint x: 625, startPoint y: 91, endPoint x: 638, endPoint y: 84, distance: 14.8
click at [628, 91] on div "Chọn tài xế" at bounding box center [612, 83] width 187 height 36
click at [640, 84] on div at bounding box center [613, 77] width 166 height 19
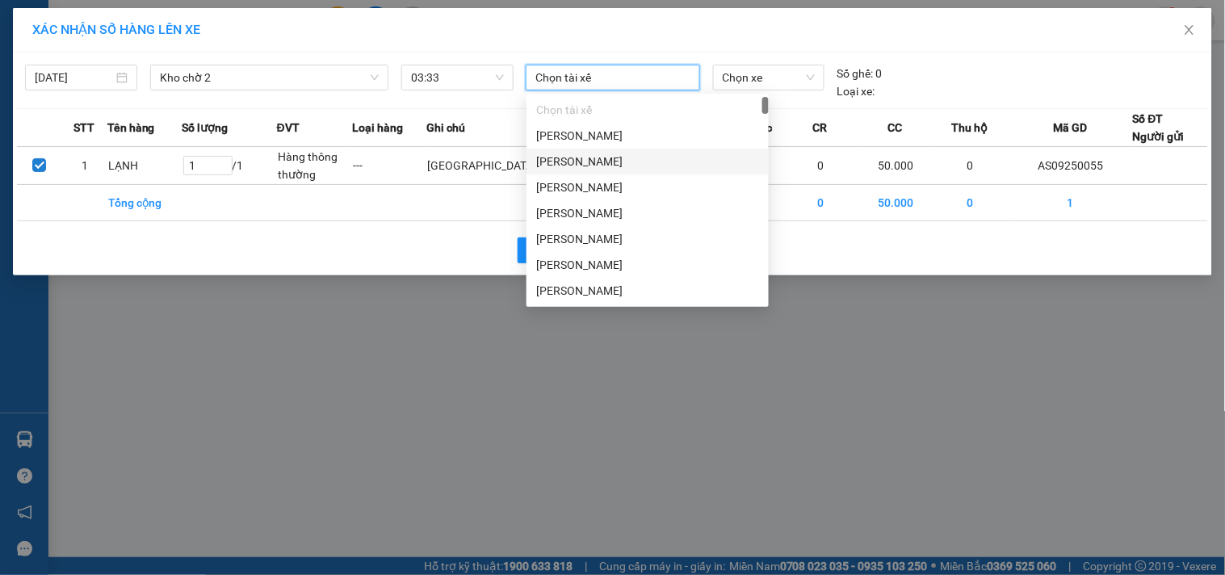
click at [665, 158] on div "[PERSON_NAME]" at bounding box center [647, 162] width 223 height 18
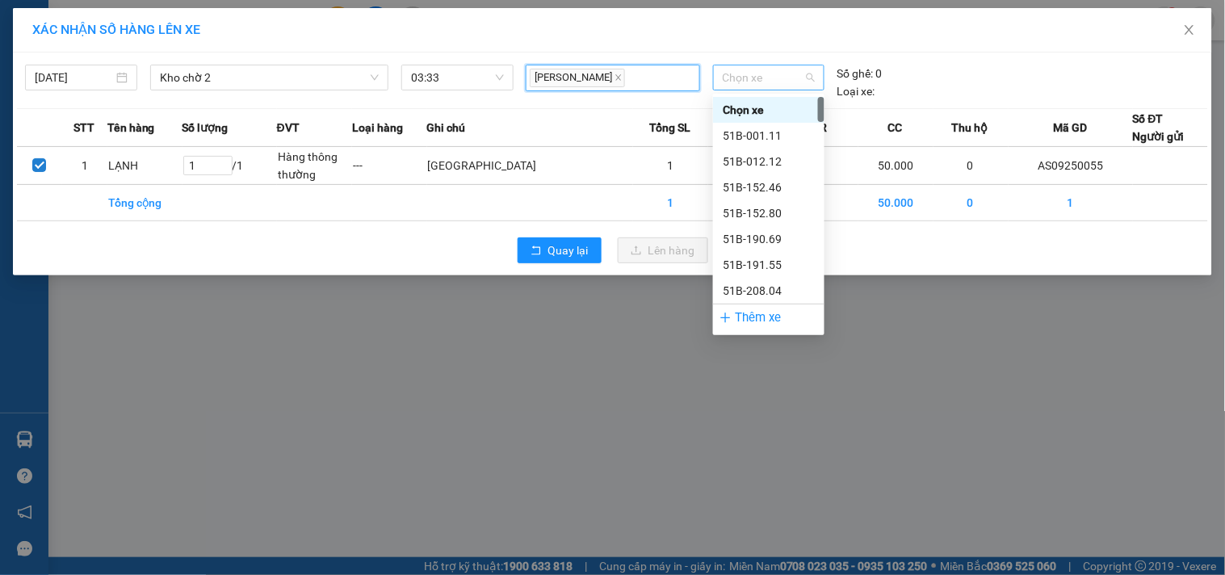
click at [784, 78] on span "Chọn xe" at bounding box center [769, 77] width 92 height 24
click at [779, 125] on div "51B-001.11" at bounding box center [768, 136] width 111 height 26
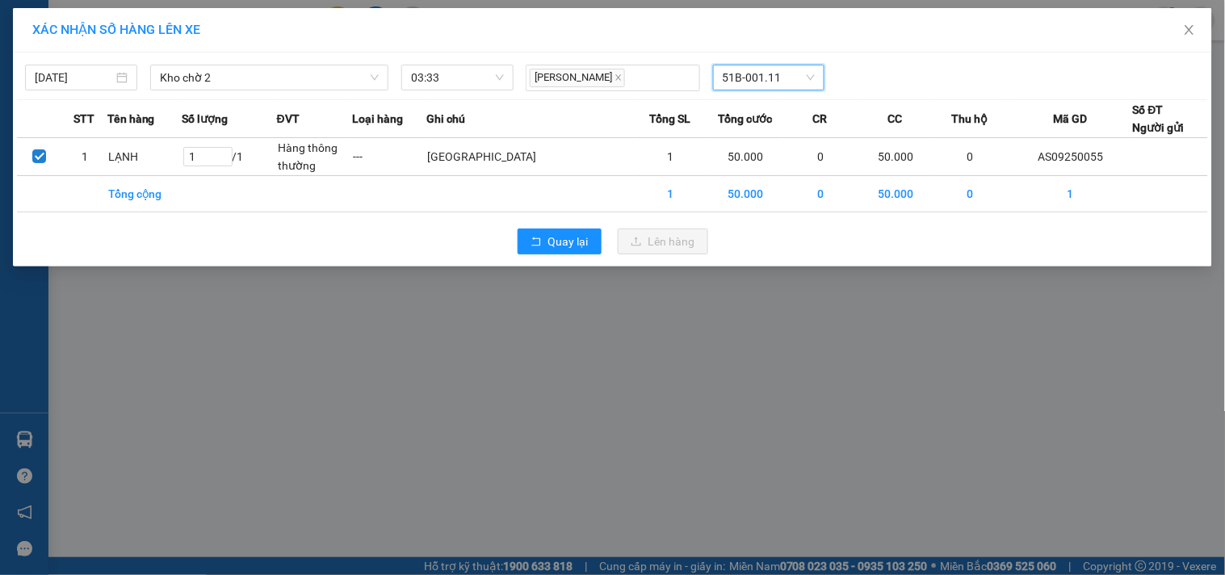
click at [784, 137] on th "CR" at bounding box center [821, 118] width 75 height 38
click at [271, 85] on span "Kho chờ 2" at bounding box center [269, 77] width 219 height 24
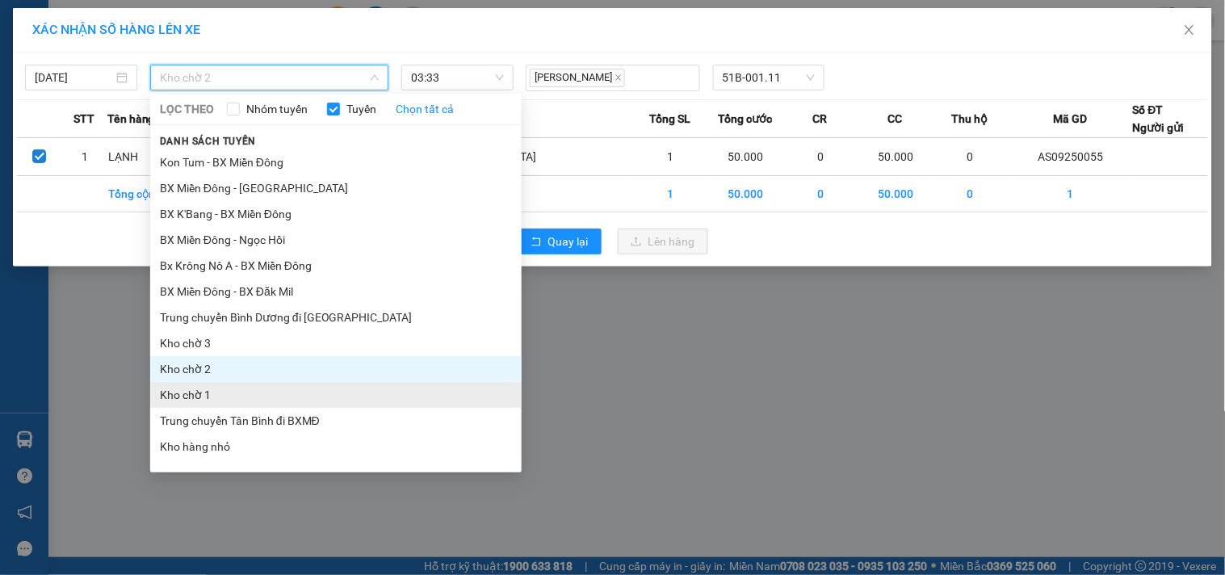
scroll to position [90, 0]
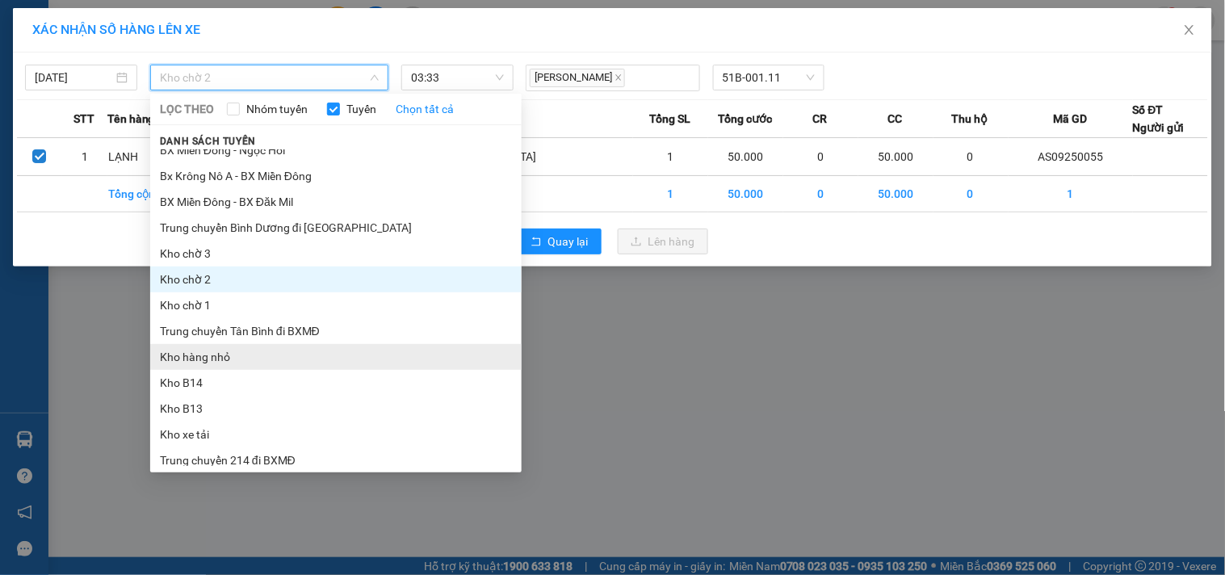
click at [230, 349] on li "Kho hàng nhỏ" at bounding box center [336, 357] width 372 height 26
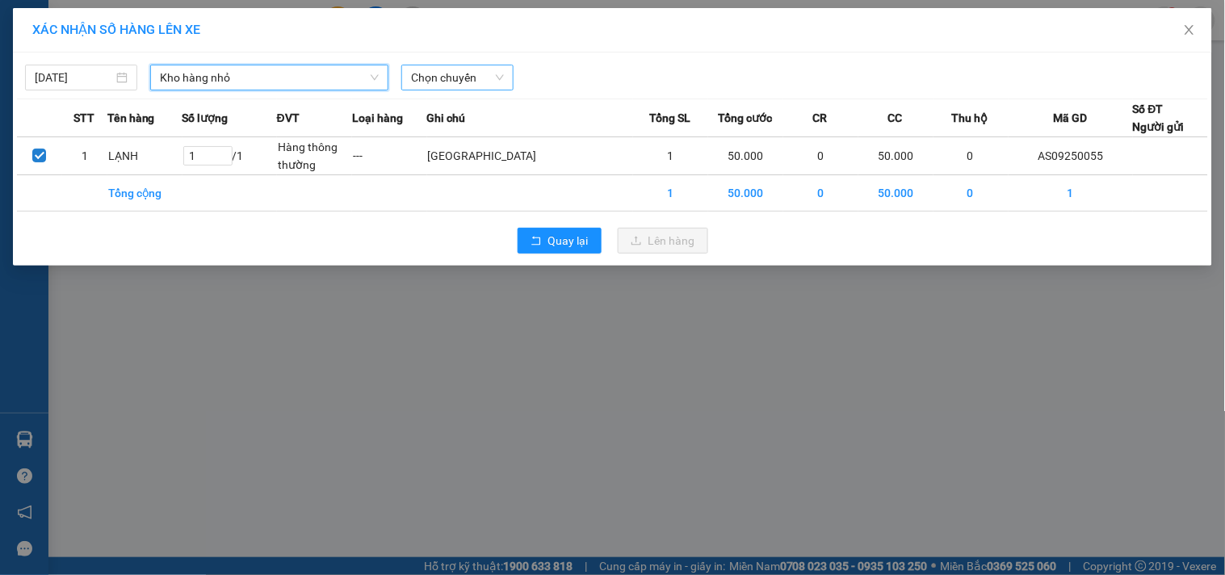
click at [475, 73] on span "Chọn chuyến" at bounding box center [457, 77] width 93 height 24
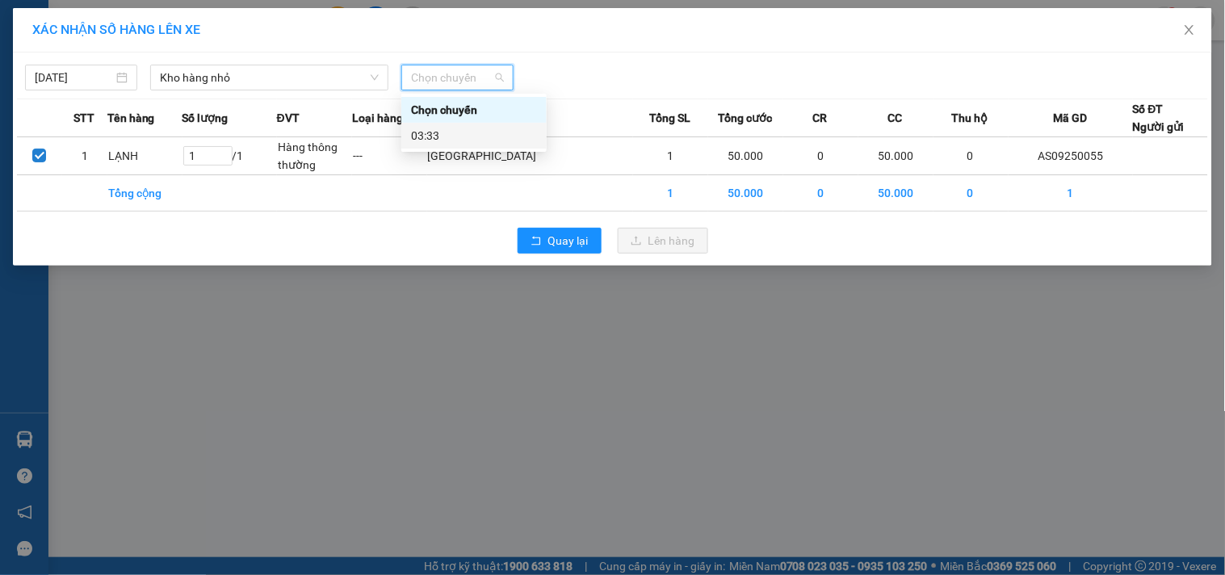
click at [487, 146] on div "03:33" at bounding box center [473, 136] width 145 height 26
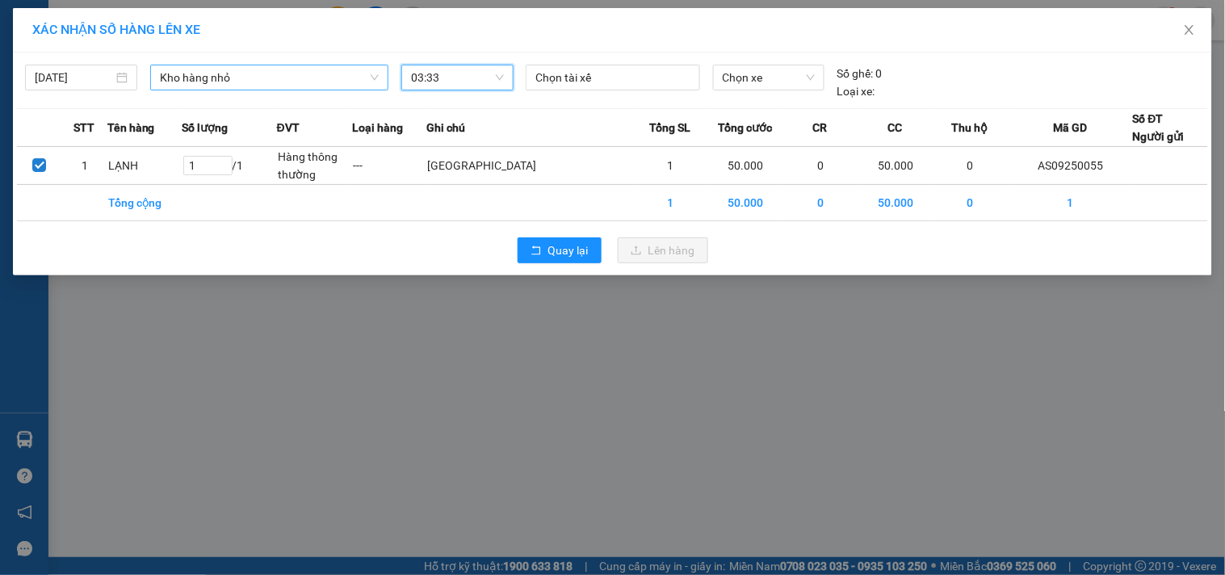
click at [359, 79] on span "Kho hàng nhỏ" at bounding box center [269, 77] width 219 height 24
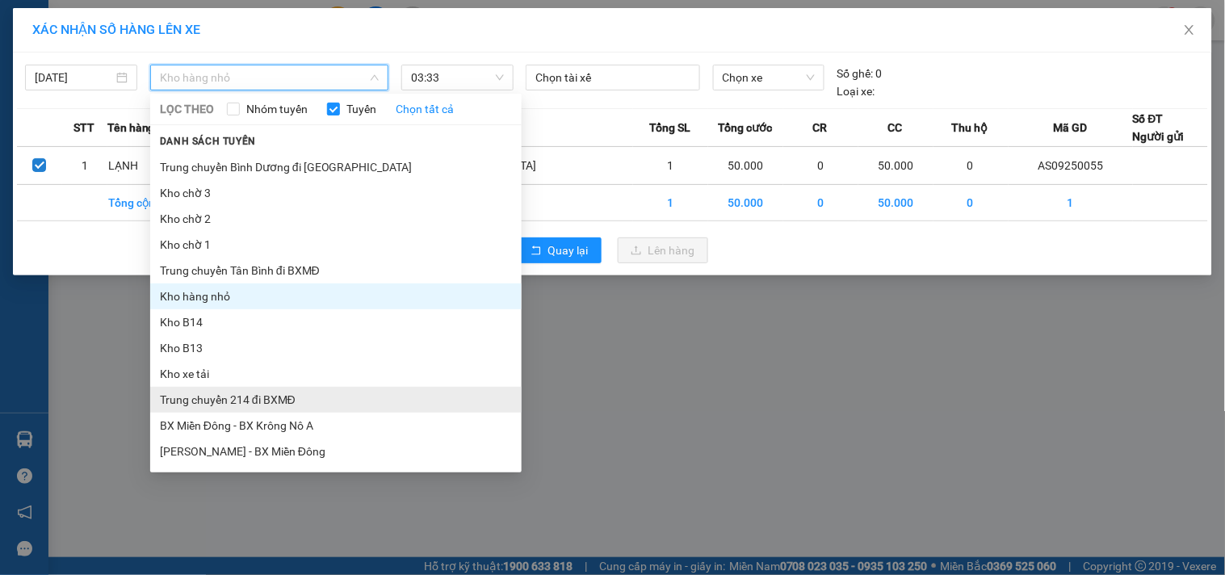
scroll to position [179, 0]
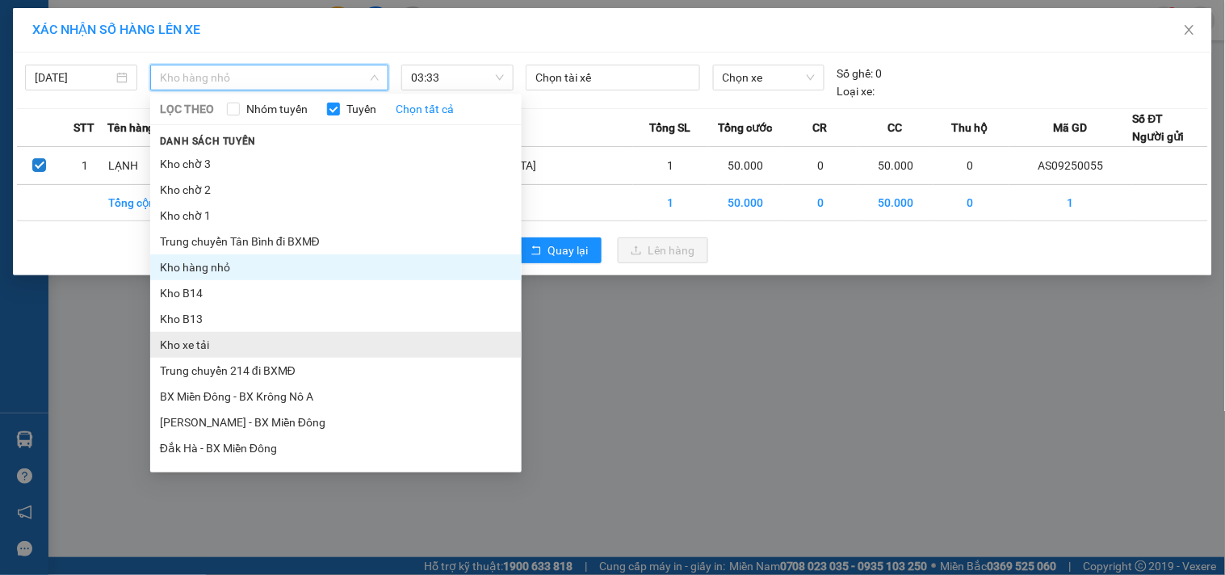
click at [248, 343] on li "Kho xe tải" at bounding box center [336, 345] width 372 height 26
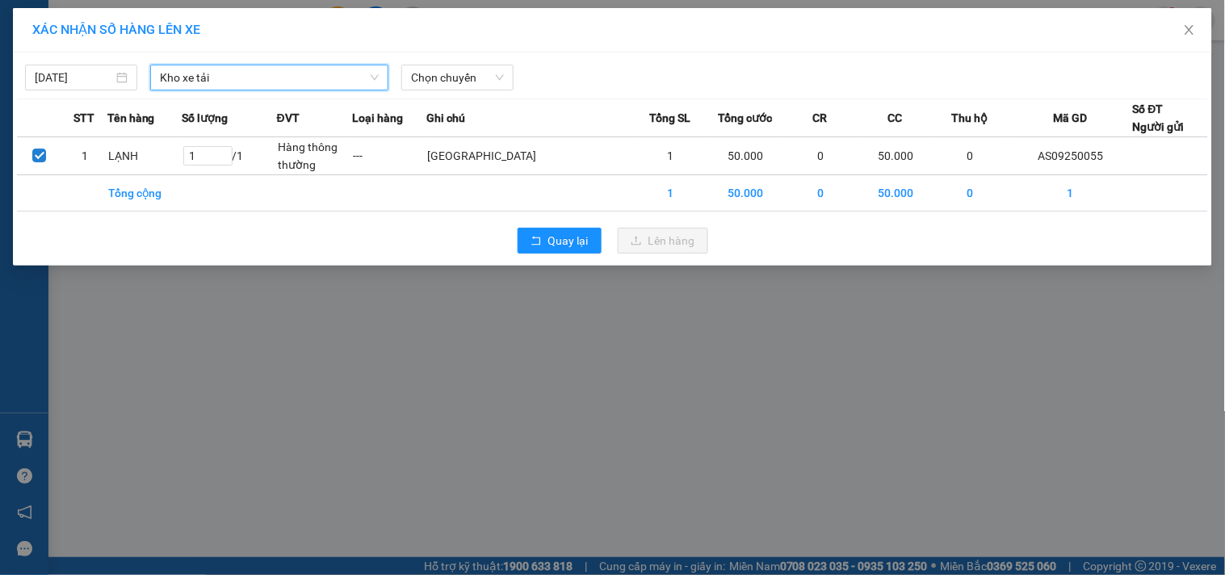
click at [344, 95] on div "[DATE] Kho xe tải Kho xe tải LỌC THEO Nhóm tuyến Tuyến Chọn tất cả Danh sách tu…" at bounding box center [613, 159] width 1200 height 213
drag, startPoint x: 330, startPoint y: 84, endPoint x: 297, endPoint y: 151, distance: 74.4
click at [330, 83] on span "Kho xe tải" at bounding box center [269, 77] width 219 height 24
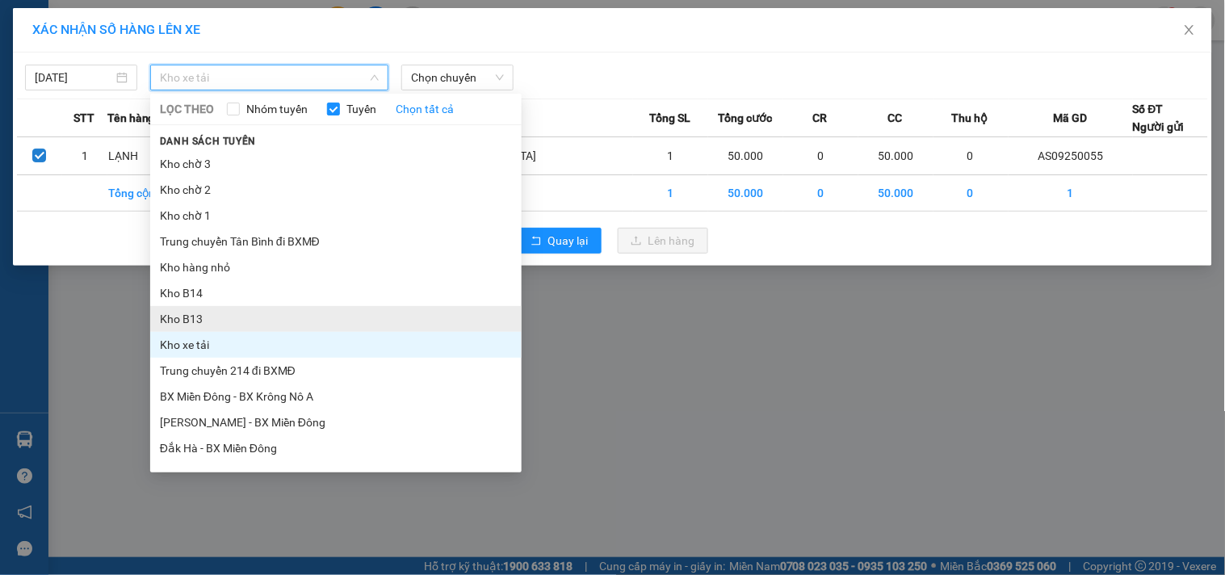
click at [228, 318] on li "Kho B13" at bounding box center [336, 319] width 372 height 26
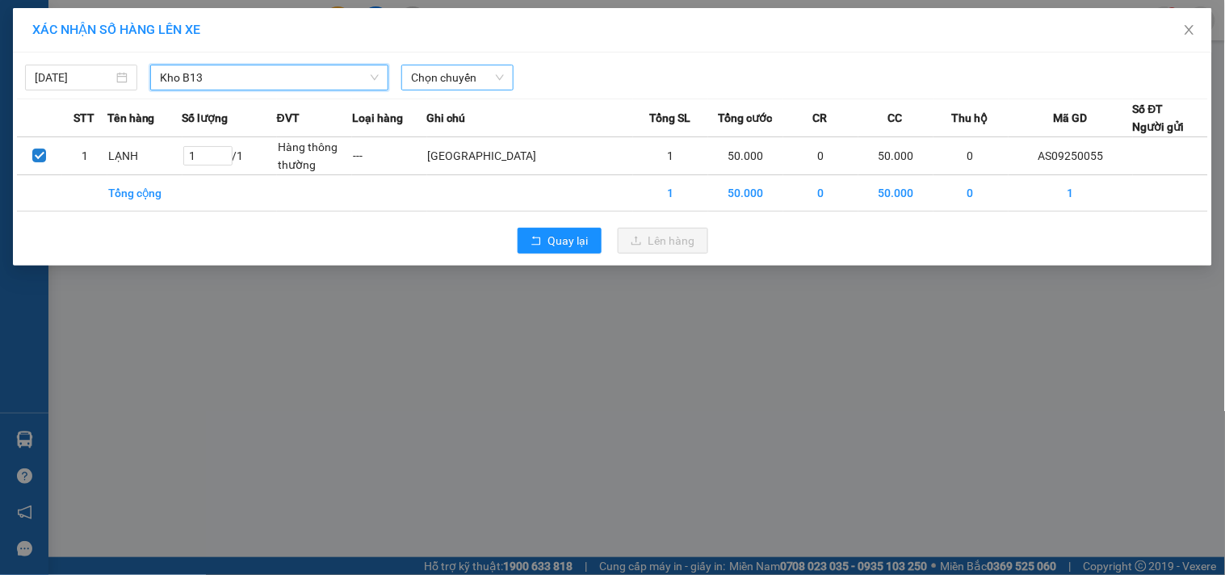
click at [464, 66] on span "Chọn chuyến" at bounding box center [457, 77] width 93 height 24
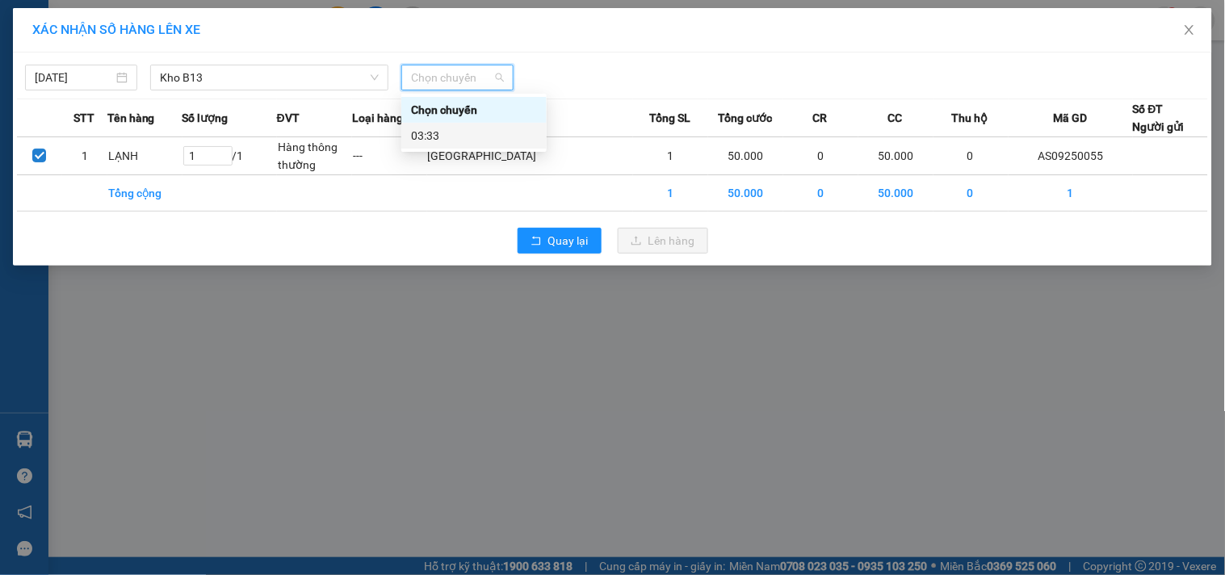
click at [487, 132] on div "03:33" at bounding box center [474, 136] width 126 height 18
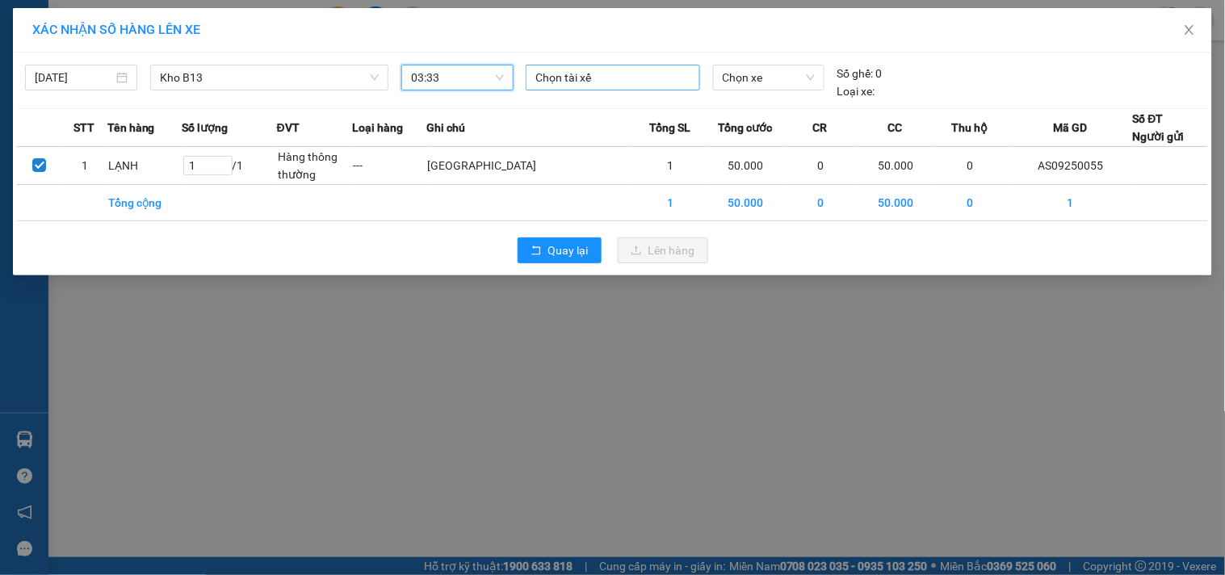
click at [669, 73] on div at bounding box center [613, 77] width 166 height 19
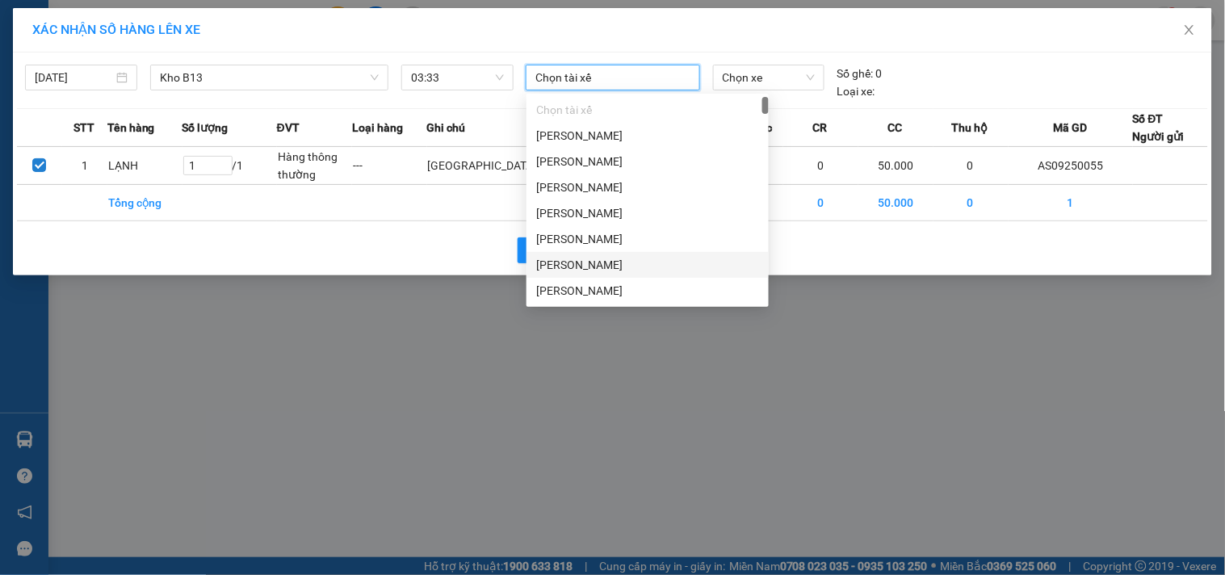
scroll to position [448, 0]
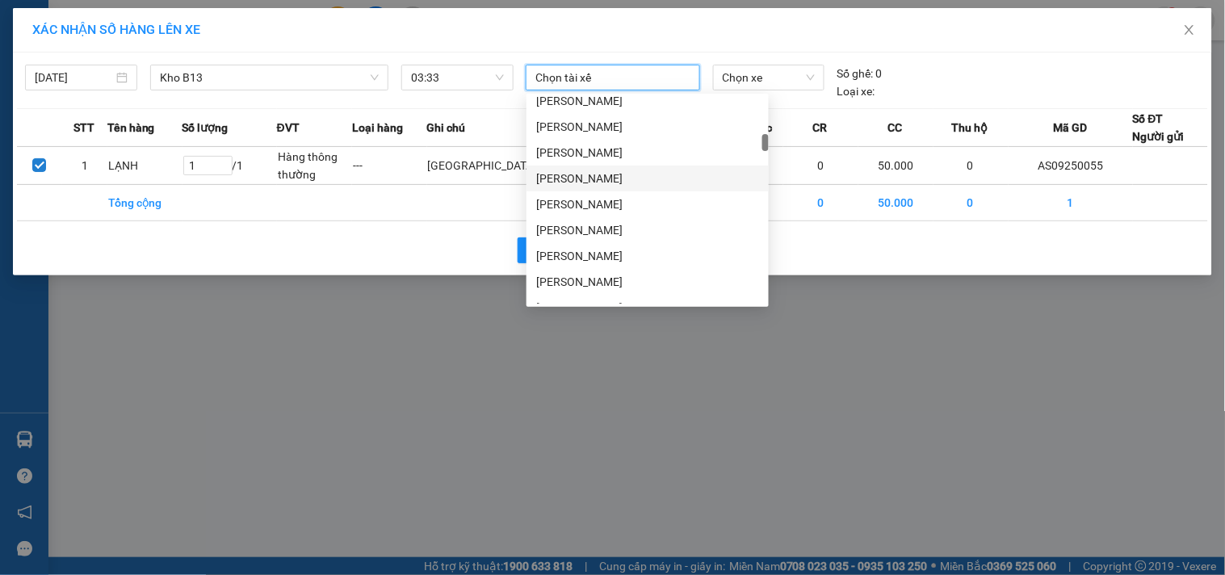
click at [628, 178] on div "[PERSON_NAME]" at bounding box center [647, 179] width 223 height 18
click at [730, 78] on span "Chọn xe" at bounding box center [769, 77] width 92 height 24
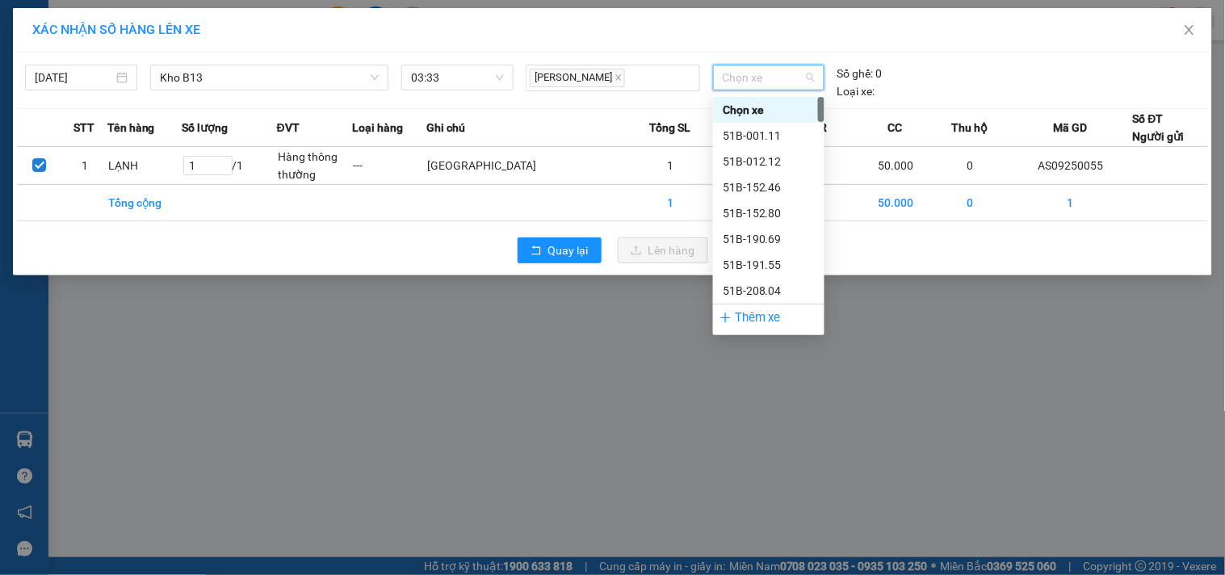
click at [754, 116] on div "Chọn xe" at bounding box center [769, 110] width 92 height 18
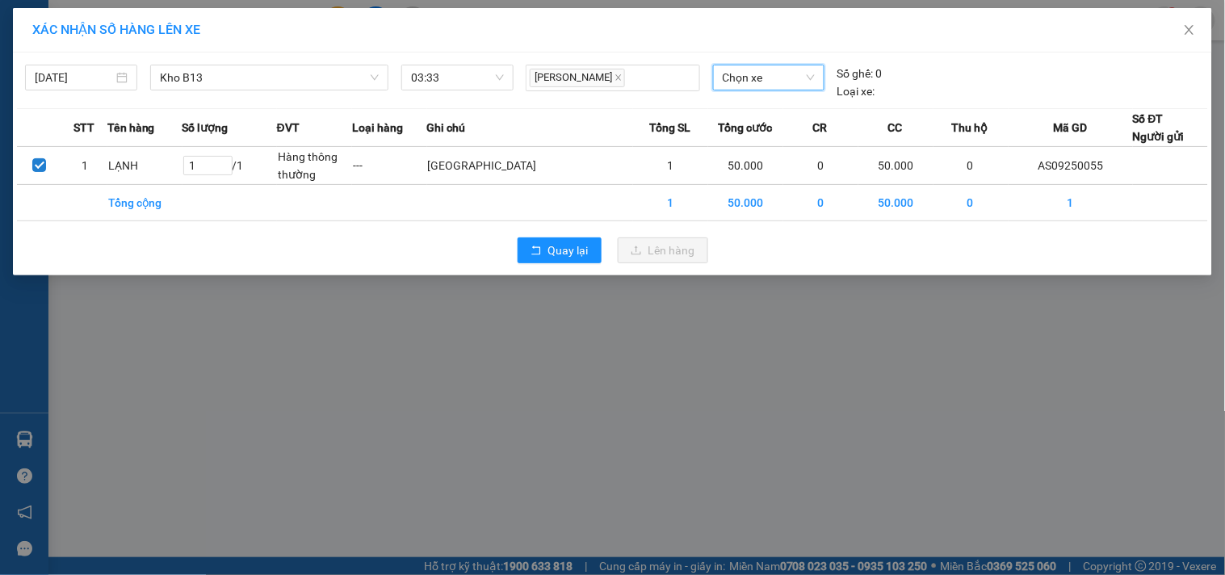
click at [784, 143] on th "CR" at bounding box center [821, 128] width 75 height 38
click at [765, 67] on span "Chọn xe" at bounding box center [769, 77] width 92 height 24
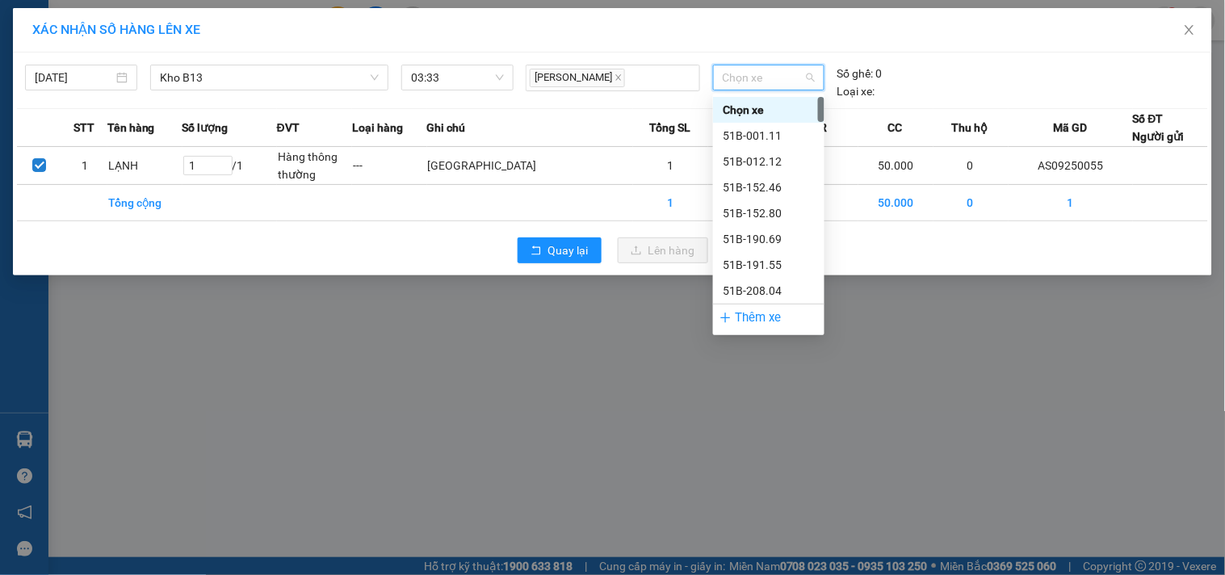
drag, startPoint x: 764, startPoint y: 77, endPoint x: 763, endPoint y: 127, distance: 50.1
click at [764, 86] on span "Chọn xe" at bounding box center [769, 77] width 92 height 24
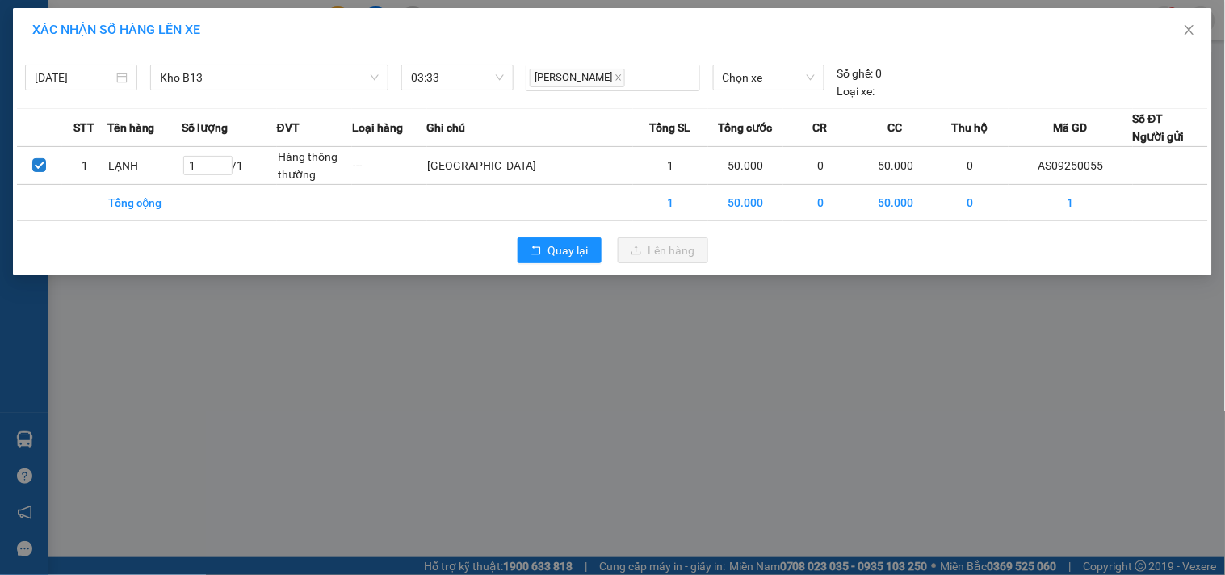
click at [784, 141] on th "CR" at bounding box center [821, 128] width 75 height 38
click at [757, 86] on span "Chọn xe" at bounding box center [769, 77] width 92 height 24
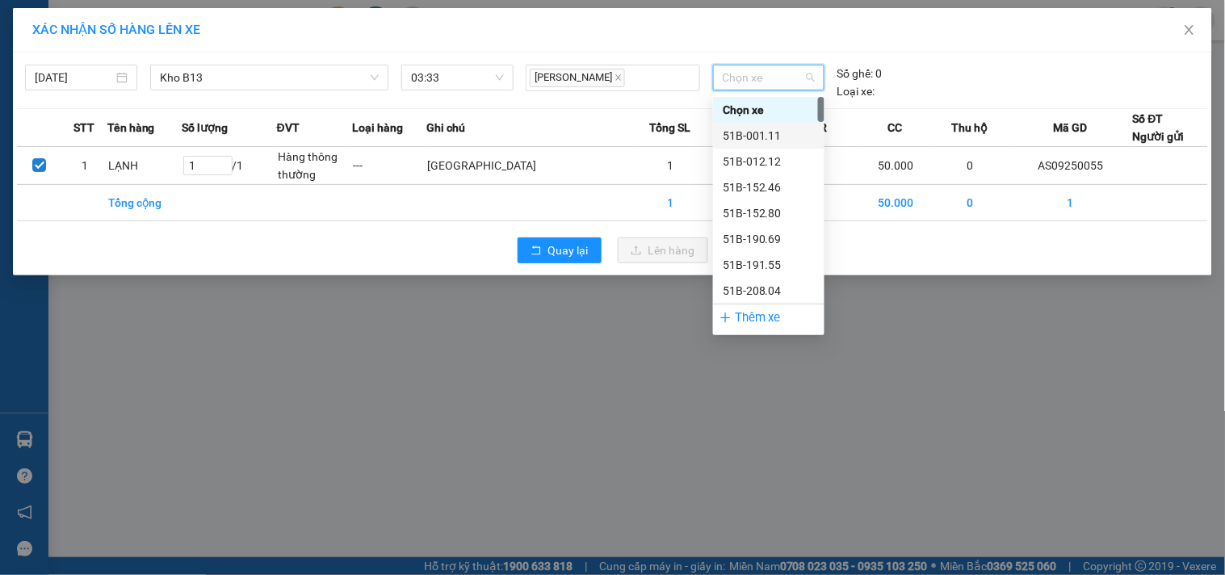
click at [765, 130] on div "Chọn xe 51B-001.11 51B-012.12 51B-152.46 51B-152.80 51B-190.69 51B-191.55 51B-2…" at bounding box center [768, 226] width 111 height 258
drag, startPoint x: 761, startPoint y: 131, endPoint x: 695, endPoint y: 91, distance: 77.2
click at [755, 129] on div "51B-001.11" at bounding box center [769, 136] width 92 height 18
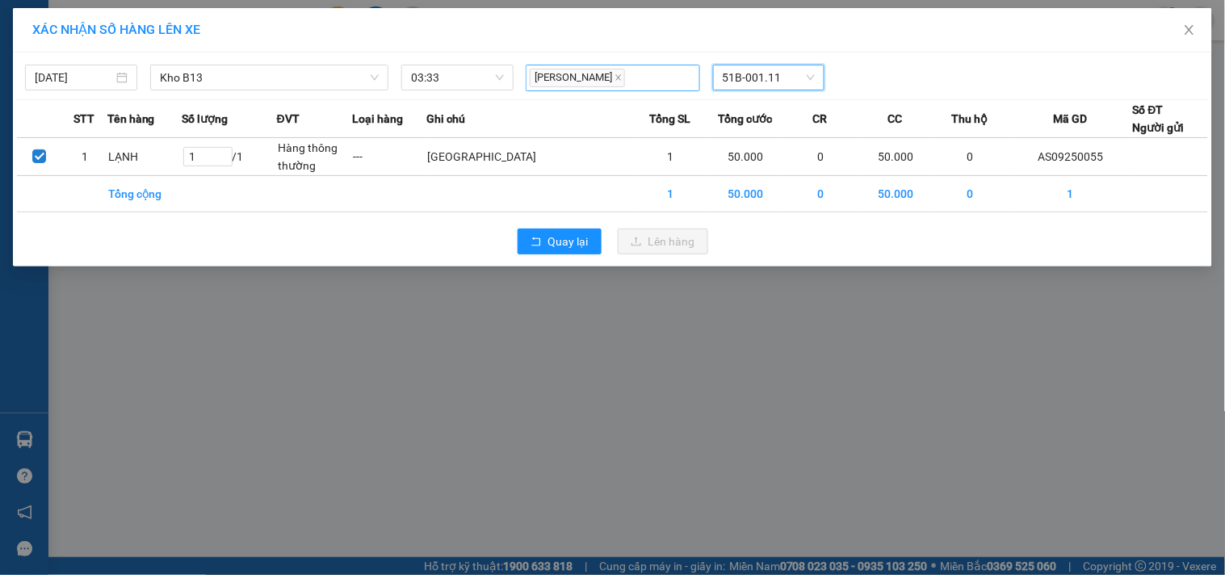
click at [659, 82] on div "[PERSON_NAME]" at bounding box center [613, 77] width 166 height 23
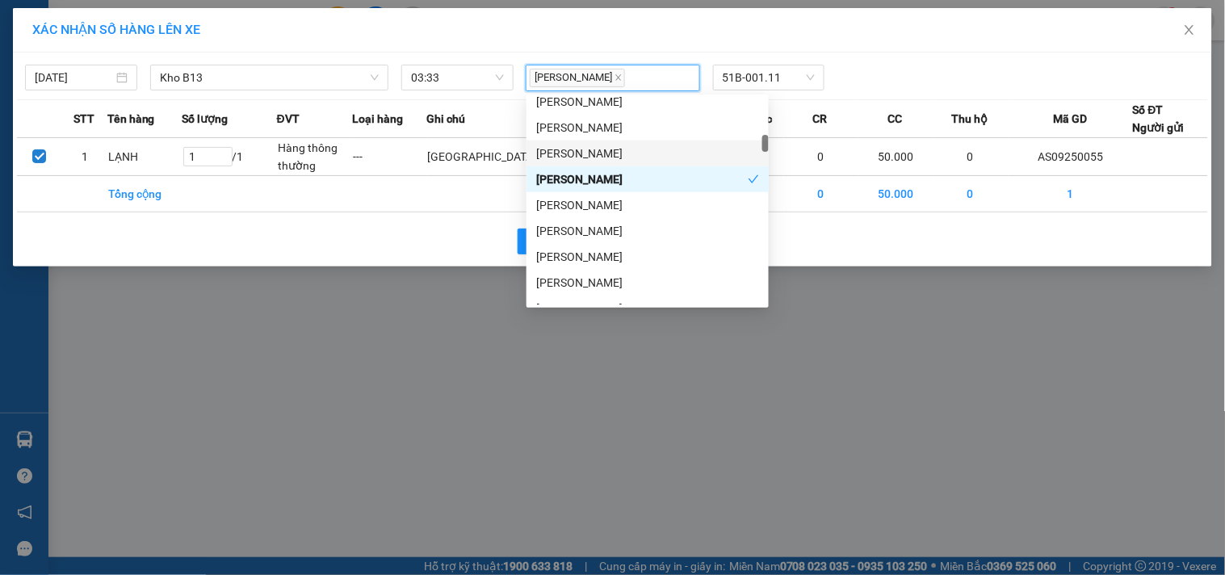
click at [654, 150] on div "[PERSON_NAME]" at bounding box center [647, 154] width 223 height 18
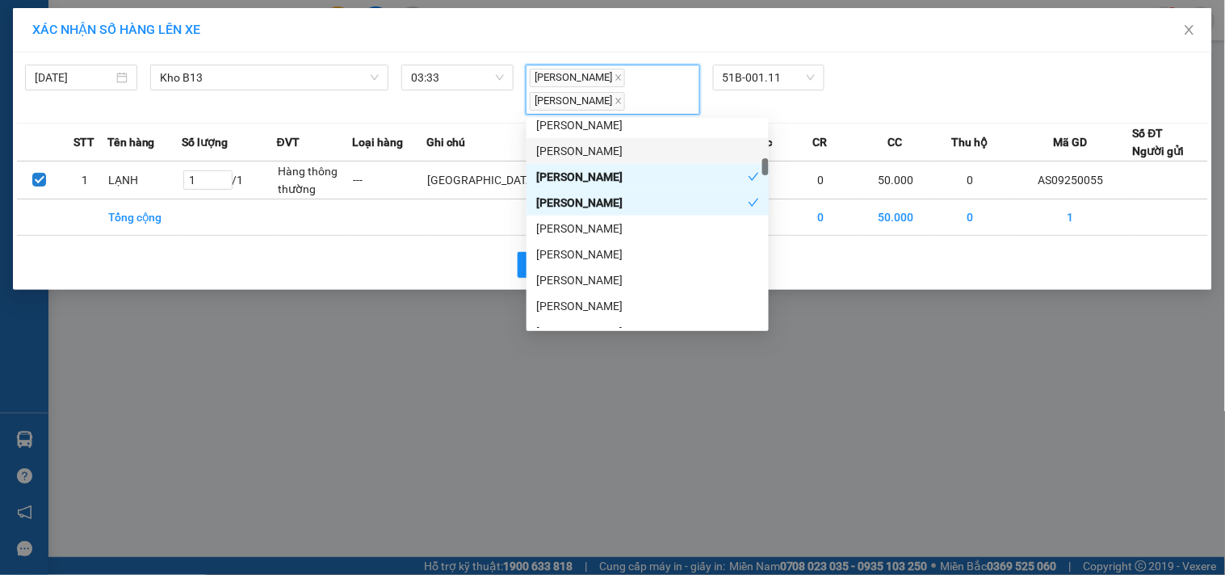
click at [659, 148] on div "[PERSON_NAME]" at bounding box center [647, 151] width 223 height 18
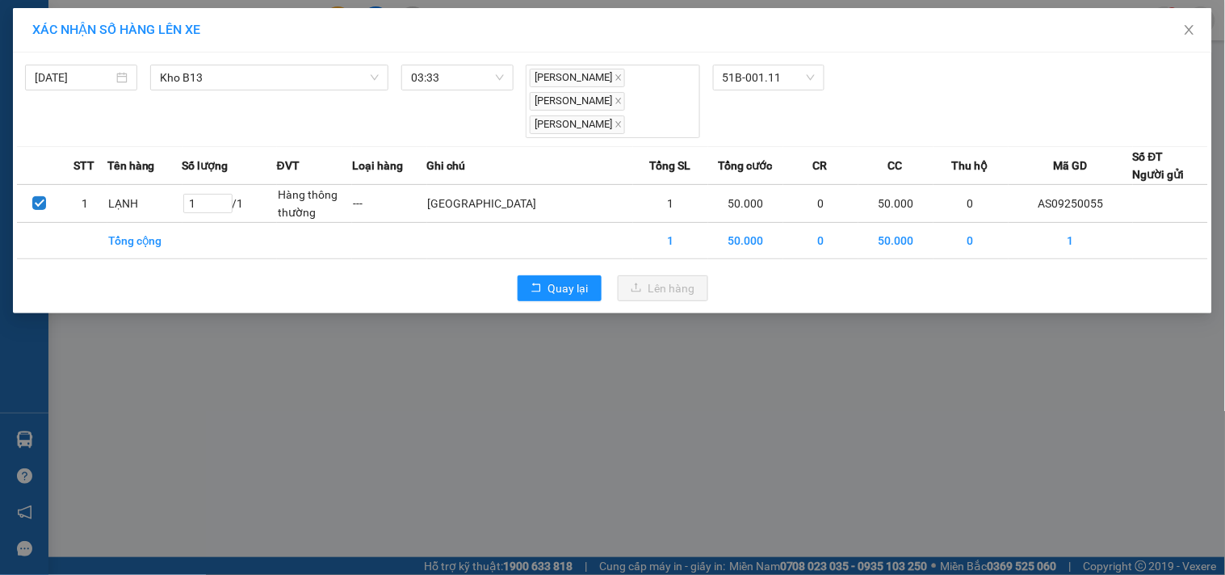
click at [846, 109] on div "[PERSON_NAME] [PERSON_NAME] 51B-001.11" at bounding box center [768, 102] width 498 height 74
click at [346, 92] on div "[DATE] Kho B13 LỌC THEO Nhóm tuyến Tuyến Chọn tất cả Danh sách tuyến Kon Tum - …" at bounding box center [271, 102] width 493 height 74
click at [305, 84] on span "Kho B13" at bounding box center [269, 77] width 219 height 24
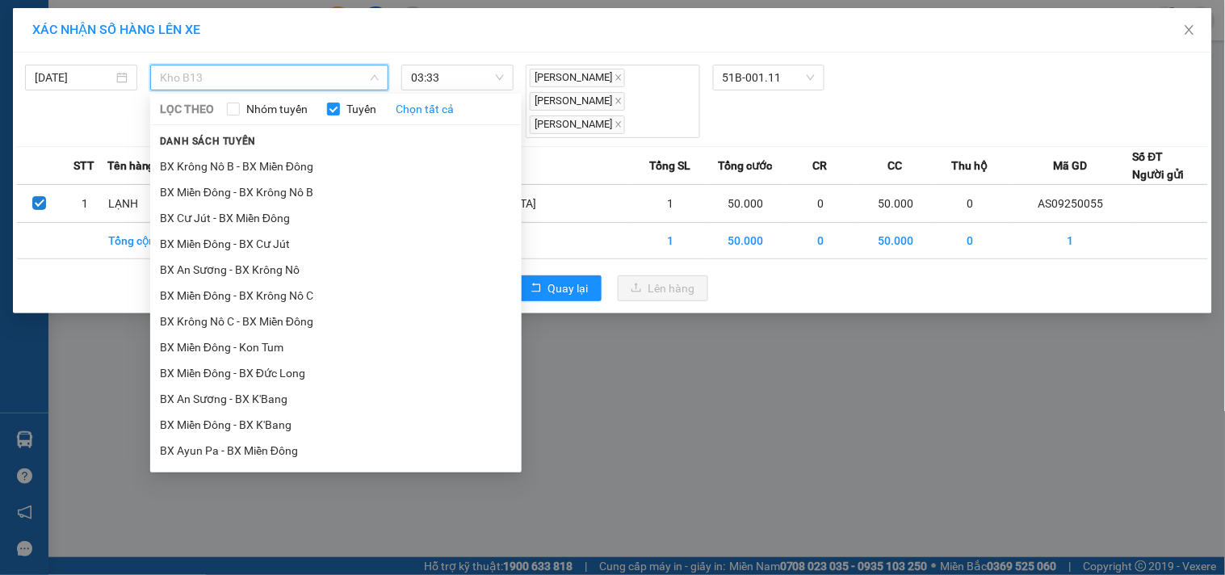
scroll to position [538, 0]
click at [276, 276] on li "BX An Sương - BX Krông Nô" at bounding box center [336, 271] width 372 height 26
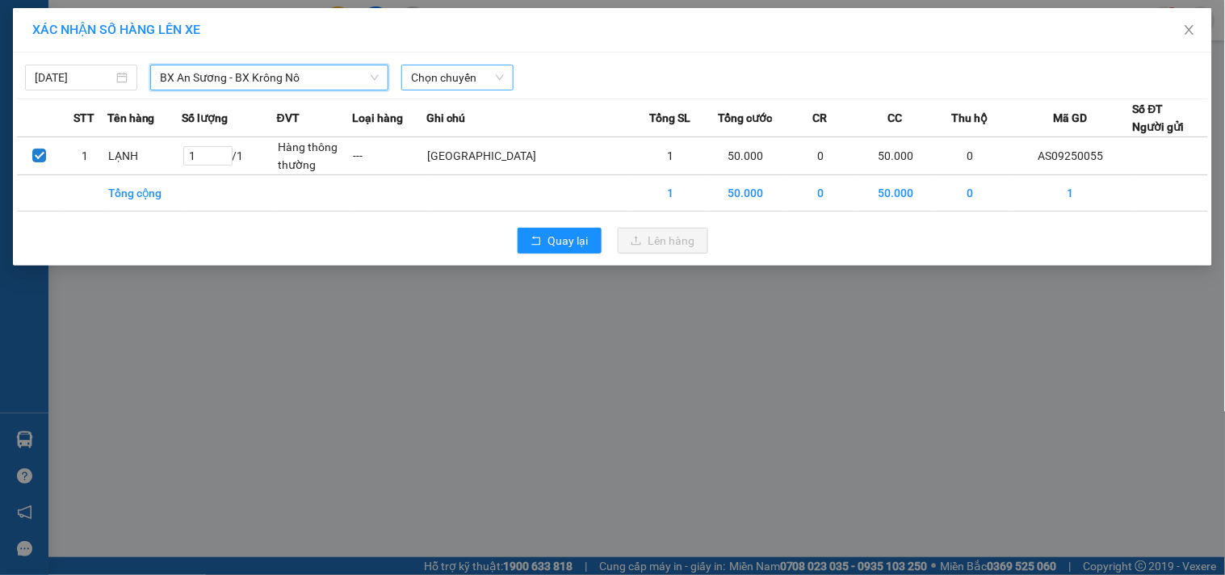
click at [490, 84] on span "Chọn chuyến" at bounding box center [457, 77] width 93 height 24
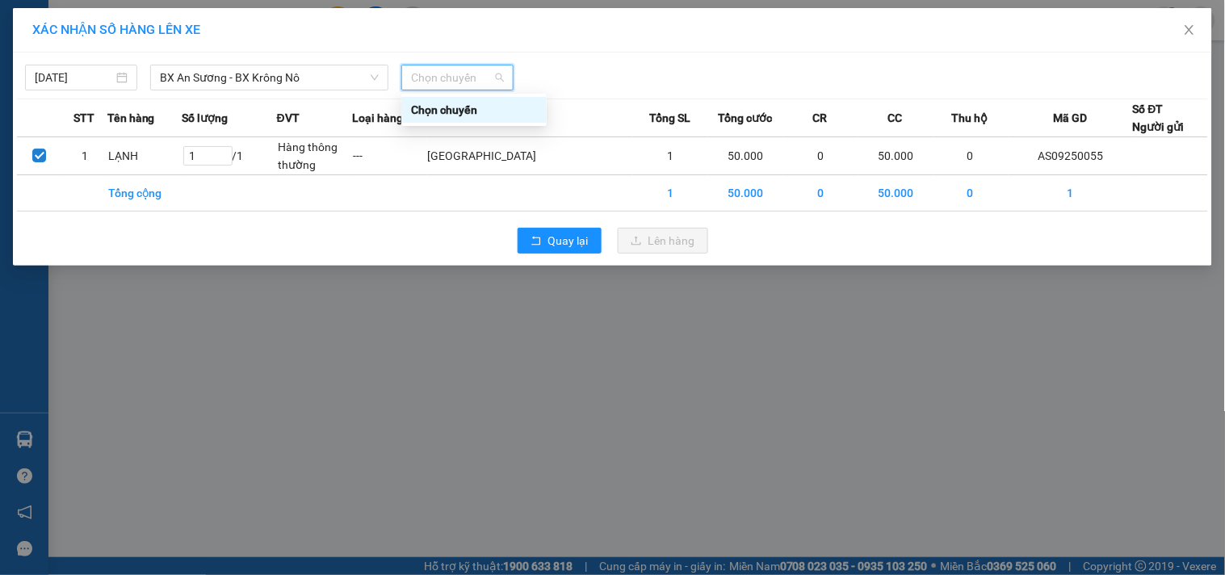
click at [486, 116] on div "Chọn chuyến" at bounding box center [474, 110] width 126 height 18
click at [292, 61] on div "[DATE] BX An Sương - [GEOGRAPHIC_DATA] Nô LỌC THEO Nhóm tuyến Tuyến Chọn tất cả…" at bounding box center [612, 74] width 1191 height 34
click at [287, 76] on span "BX An Sương - BX Krông Nô" at bounding box center [269, 77] width 219 height 24
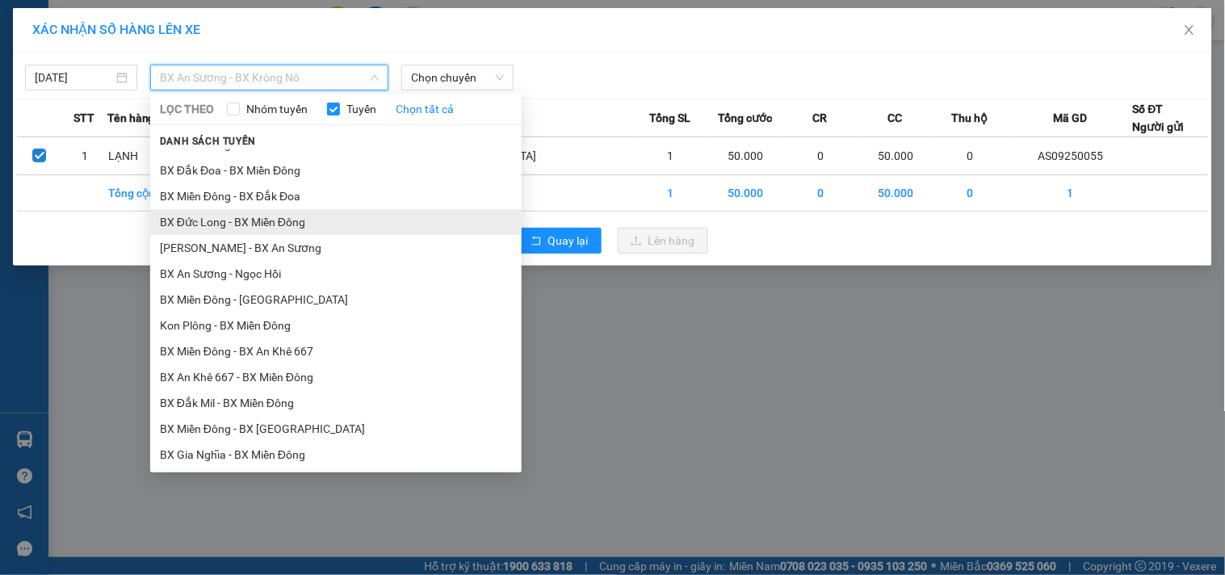
scroll to position [923, 0]
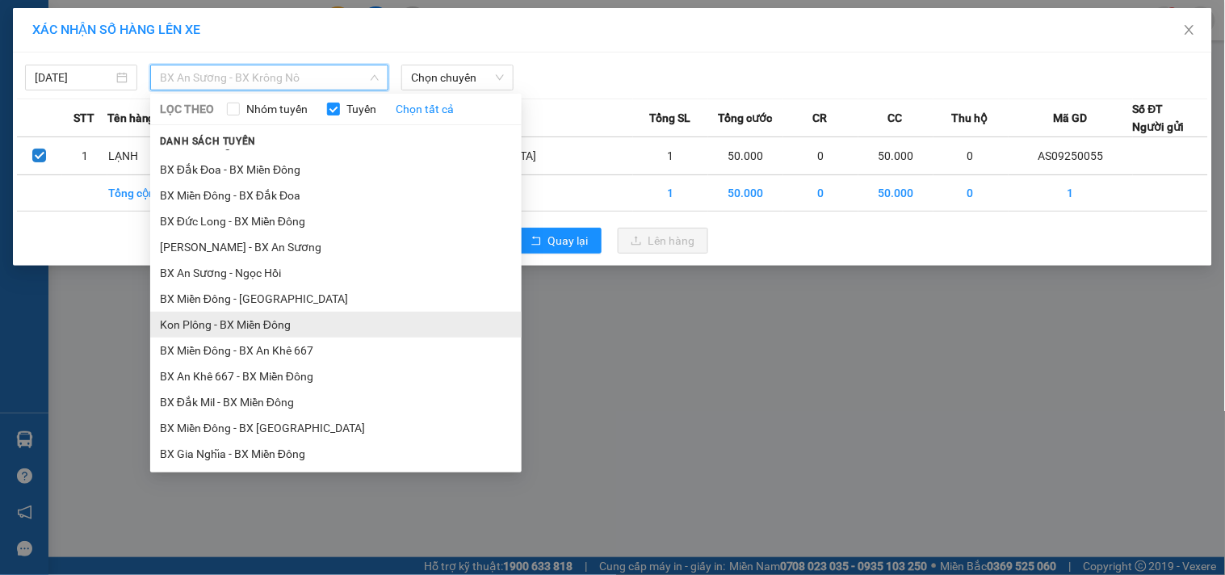
click at [293, 329] on li "Kon Plông - BX Miền Đông" at bounding box center [336, 325] width 372 height 26
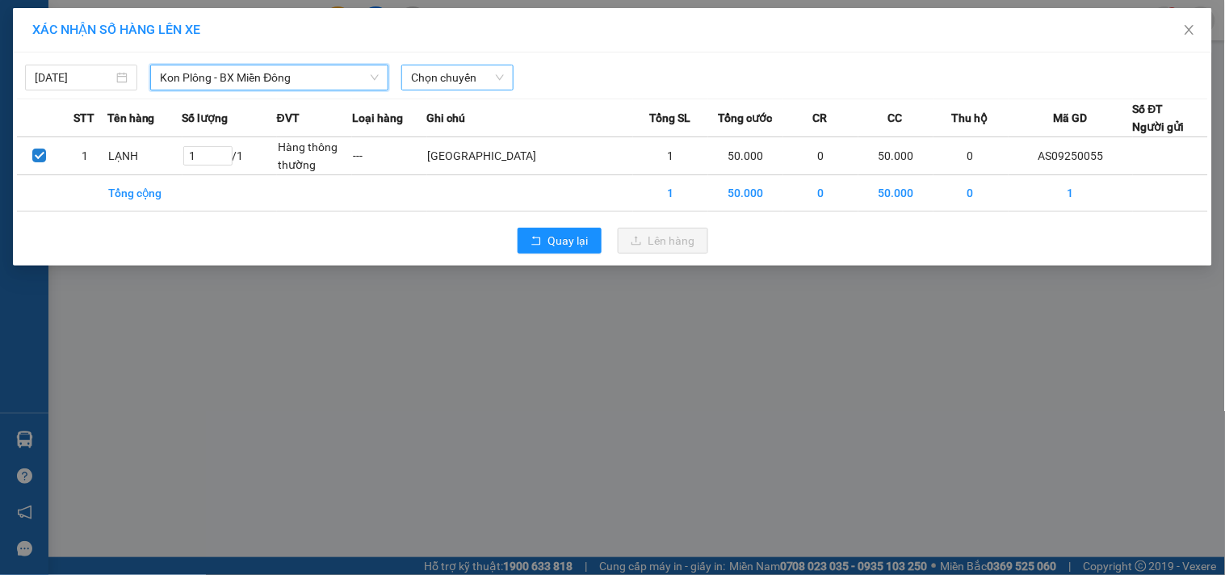
click at [471, 75] on span "Chọn chuyến" at bounding box center [457, 77] width 93 height 24
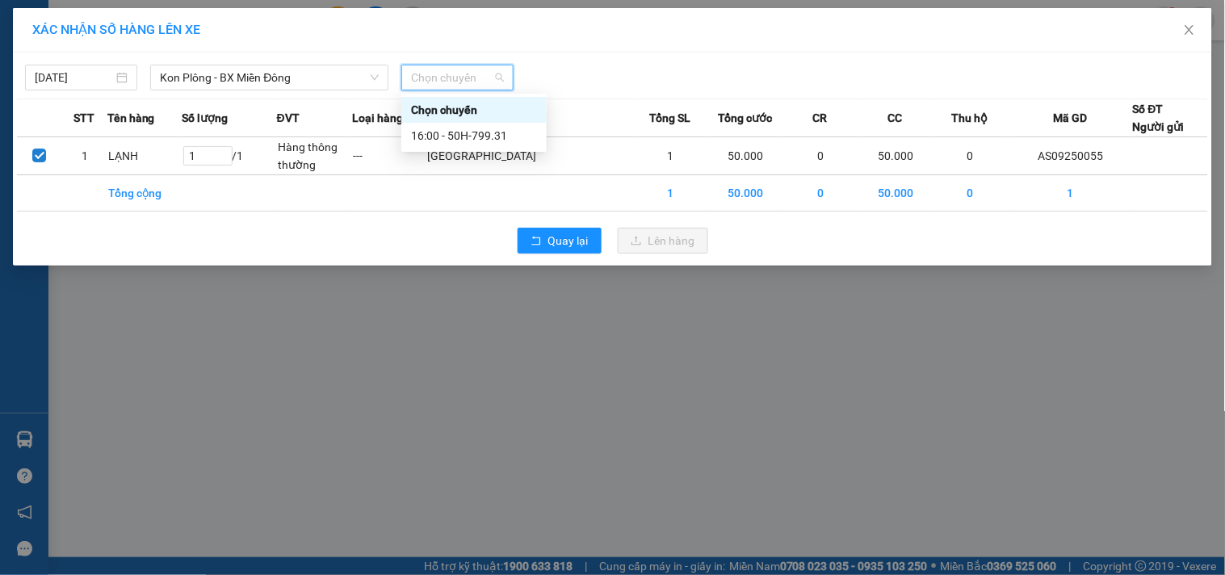
click at [465, 124] on div "16:00 - 50H-799.31" at bounding box center [473, 136] width 145 height 26
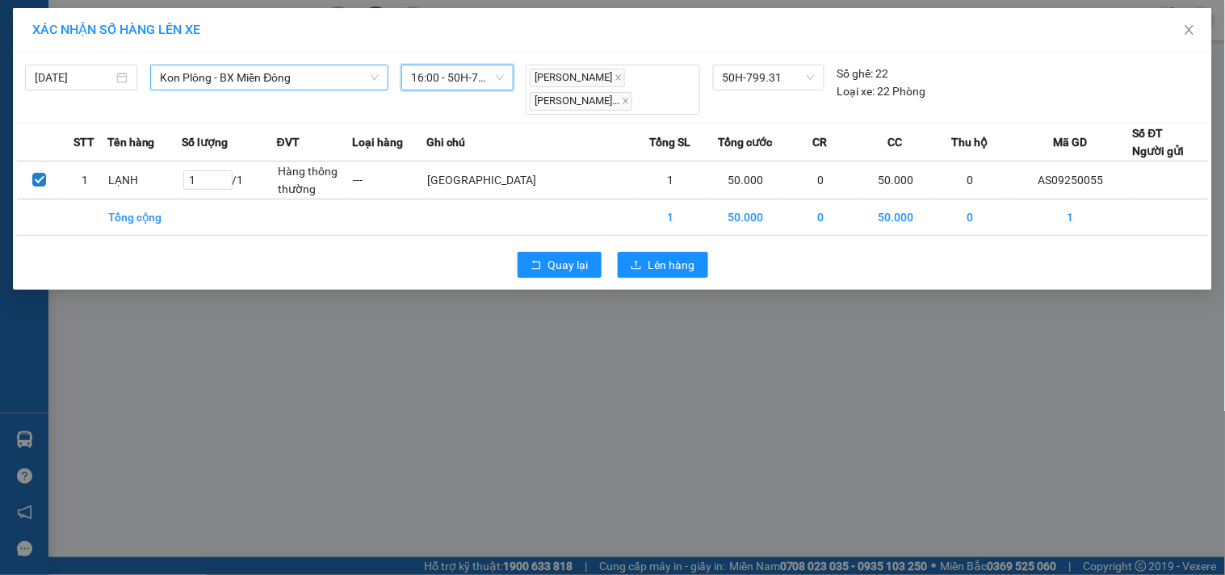
click at [271, 69] on span "Kon Plông - BX Miền Đông" at bounding box center [269, 77] width 219 height 24
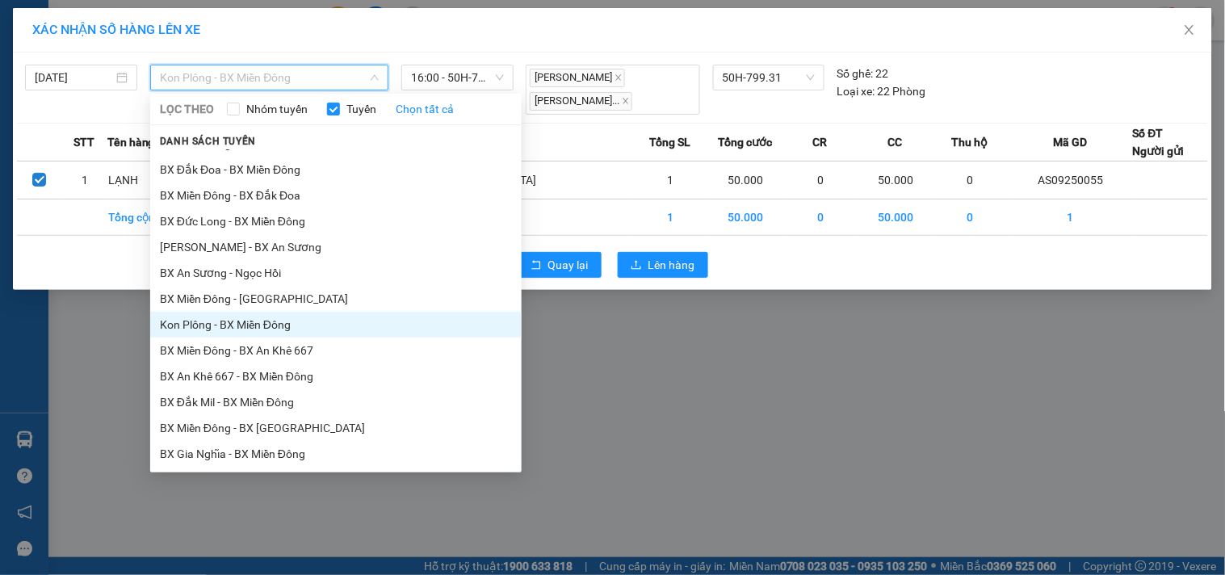
click at [297, 252] on li "[PERSON_NAME] - BX An Sương" at bounding box center [336, 247] width 372 height 26
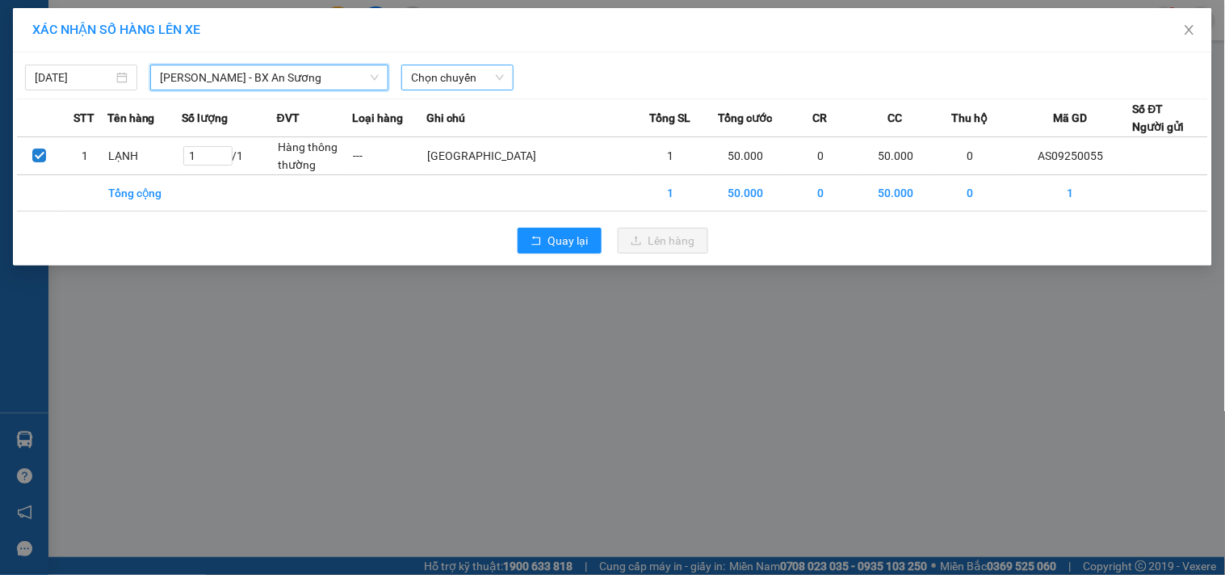
click at [422, 83] on span "Chọn chuyến" at bounding box center [457, 77] width 93 height 24
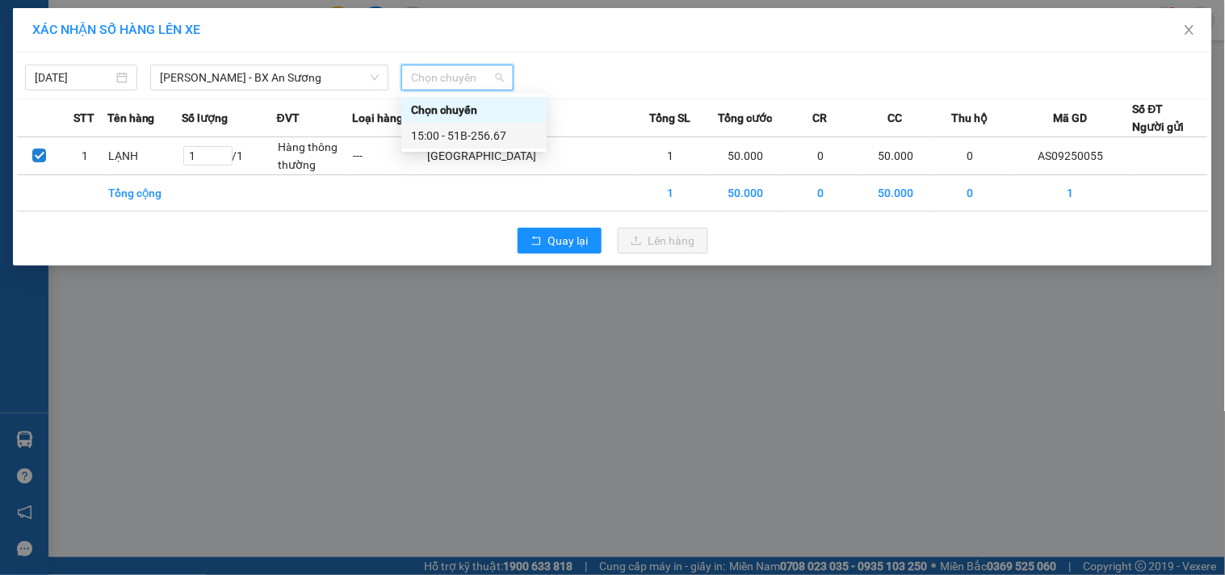
click at [461, 134] on div "15:00 - 51B-256.67" at bounding box center [474, 136] width 126 height 18
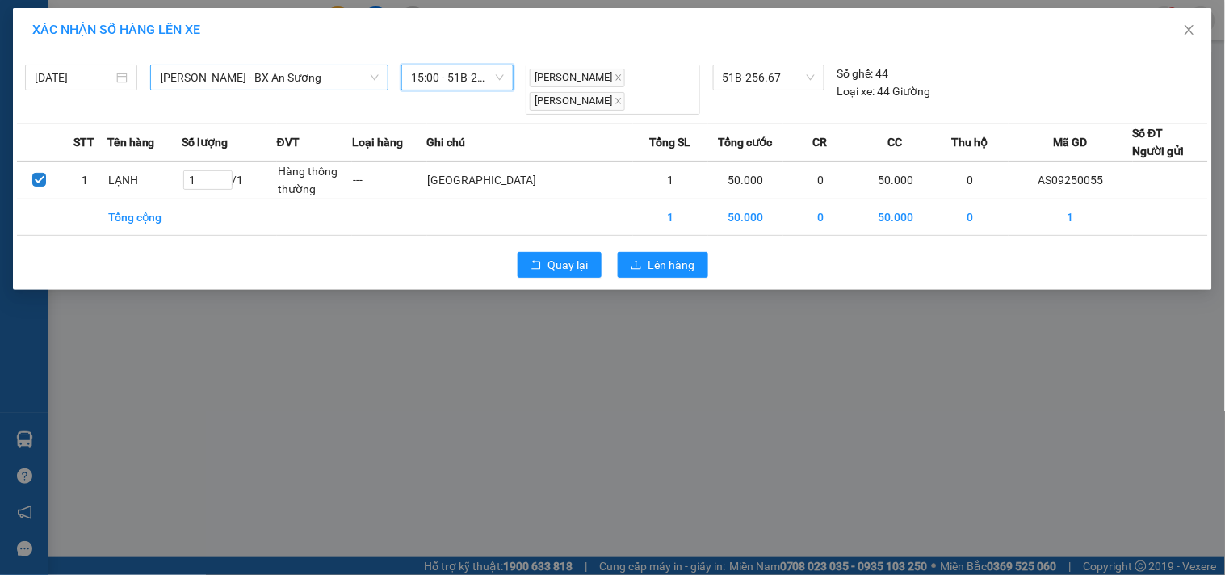
click at [259, 77] on span "[PERSON_NAME] - BX An Sương" at bounding box center [269, 77] width 219 height 24
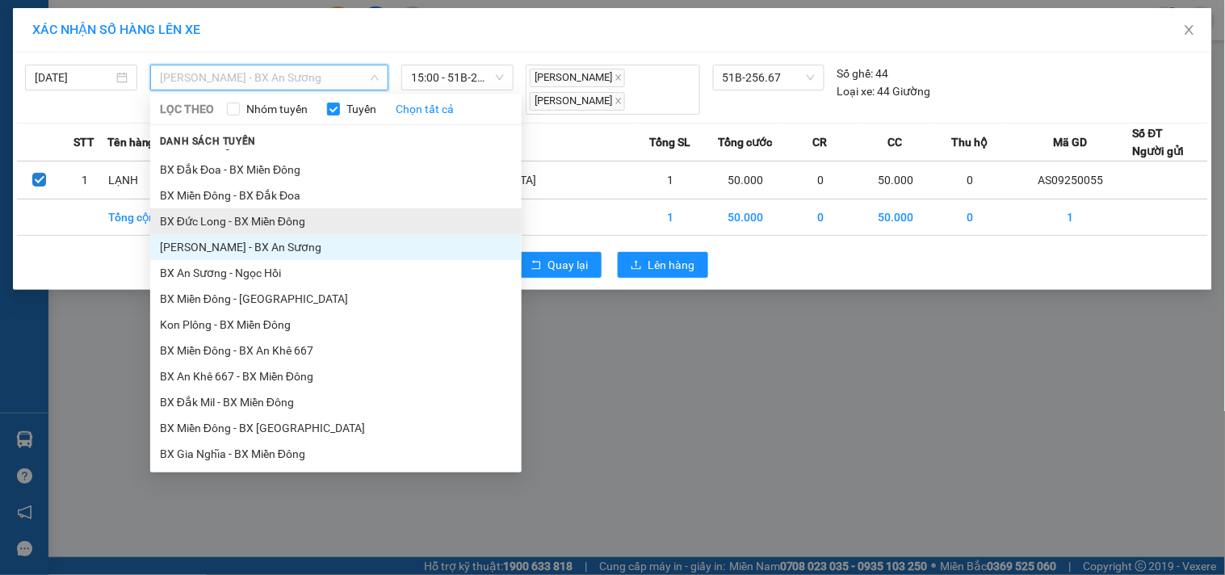
click at [276, 212] on li "BX Đức Long - BX Miền Đông" at bounding box center [336, 221] width 372 height 26
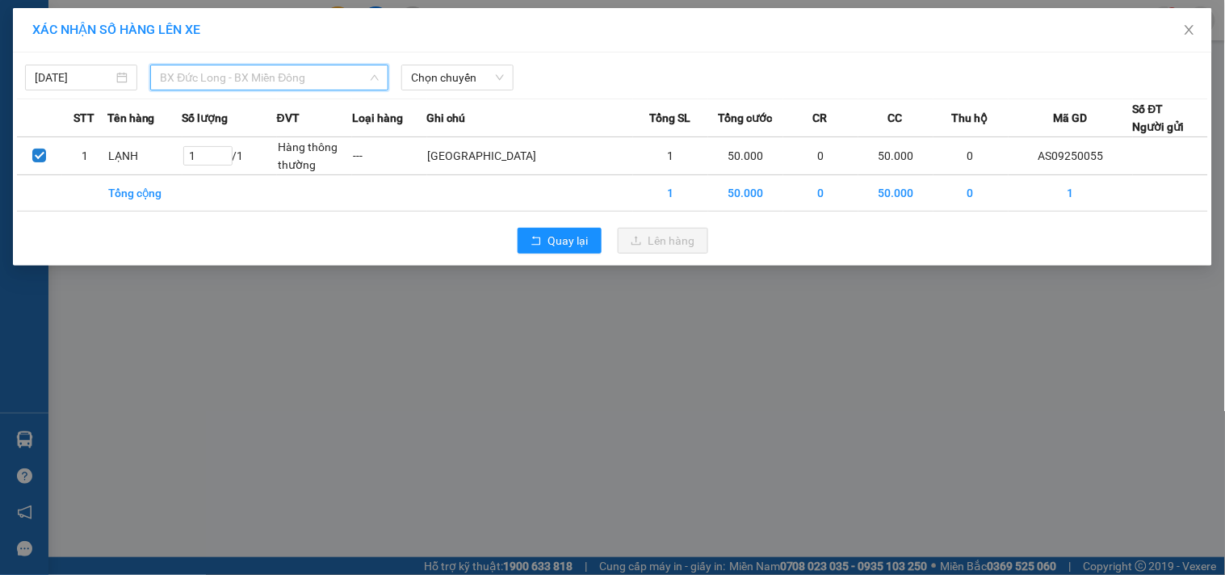
click at [316, 77] on span "BX Đức Long - BX Miền Đông" at bounding box center [269, 77] width 219 height 24
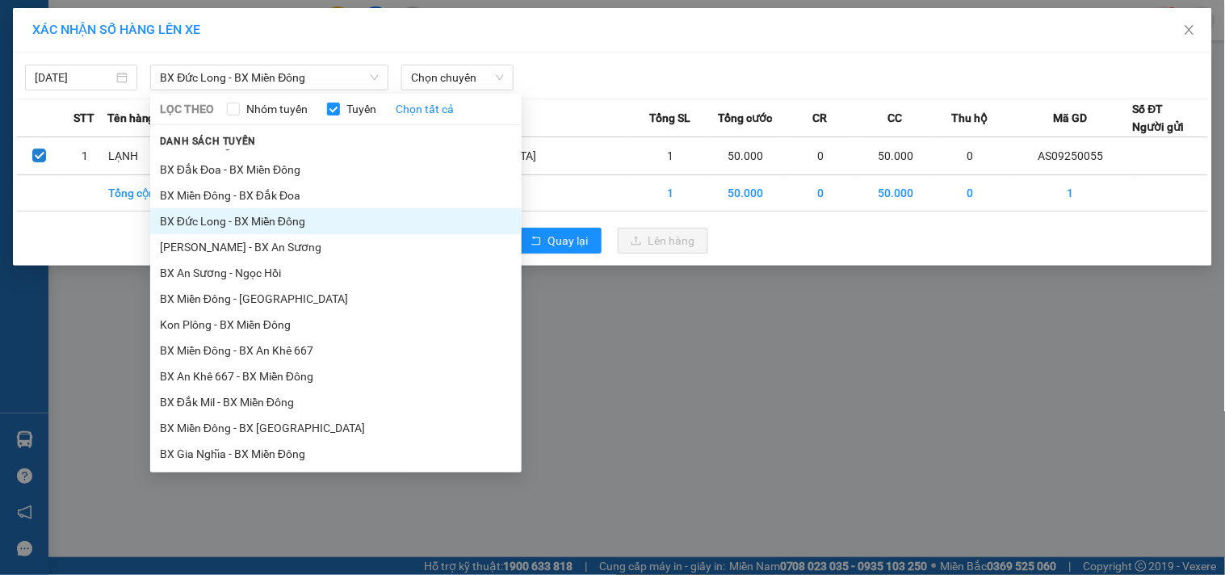
drag, startPoint x: 611, startPoint y: 97, endPoint x: 570, endPoint y: 95, distance: 40.4
click at [610, 95] on div "[DATE] BX Đức Long - BX Miền Đông LỌC THEO Nhóm tuyến Tuyến Chọn tất cả Danh sá…" at bounding box center [613, 159] width 1200 height 213
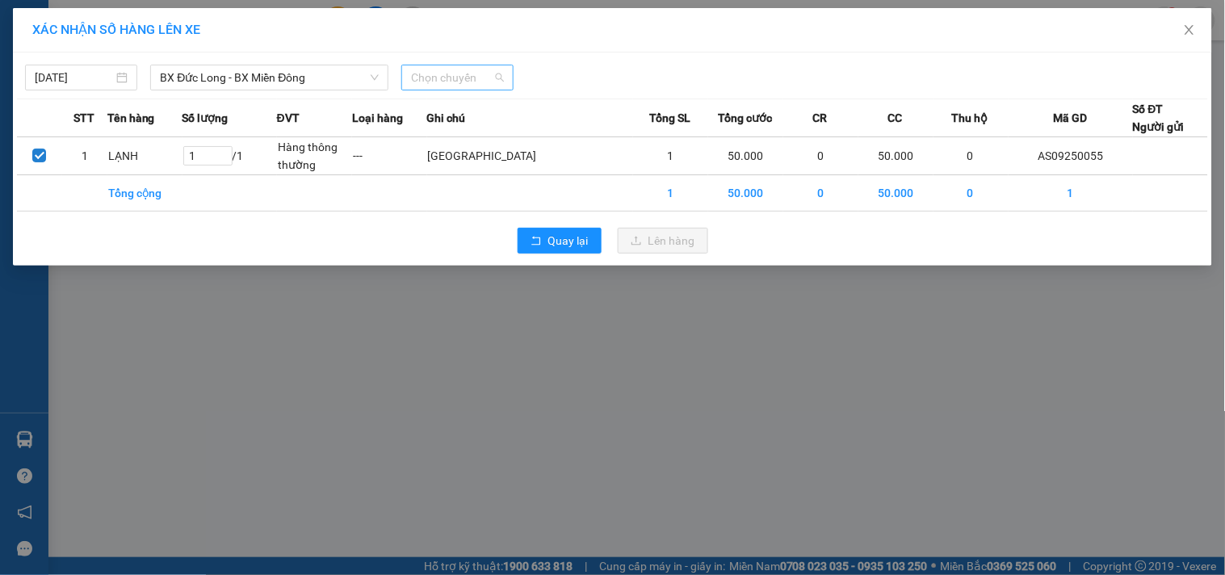
click at [481, 79] on span "Chọn chuyến" at bounding box center [457, 77] width 93 height 24
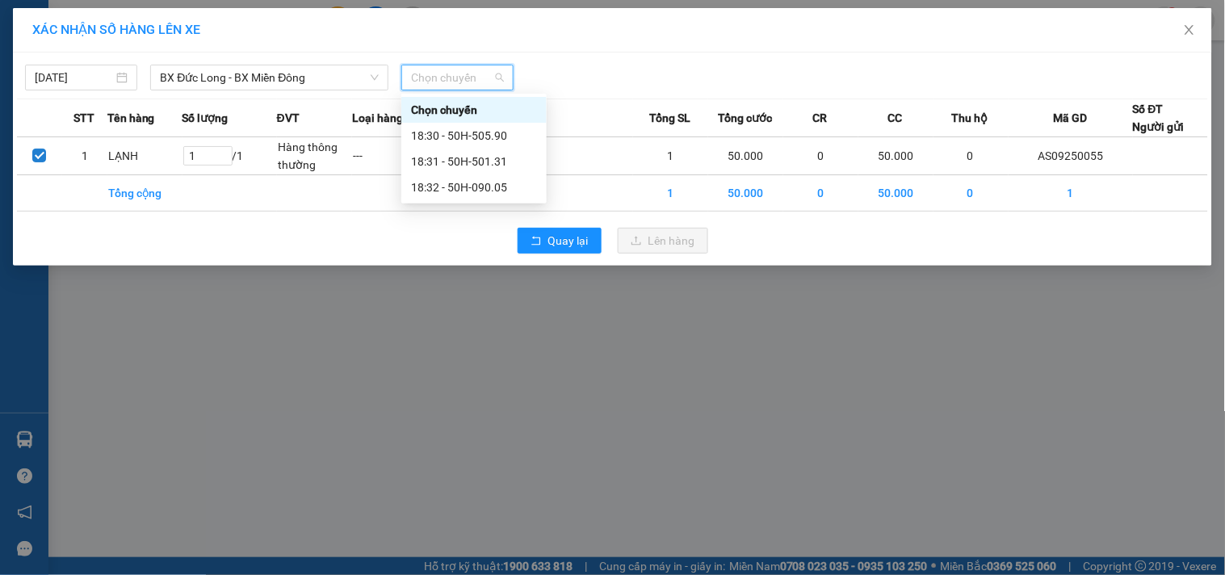
click at [472, 44] on div "XÁC NHẬN SỐ HÀNG LÊN XE" at bounding box center [613, 30] width 1200 height 44
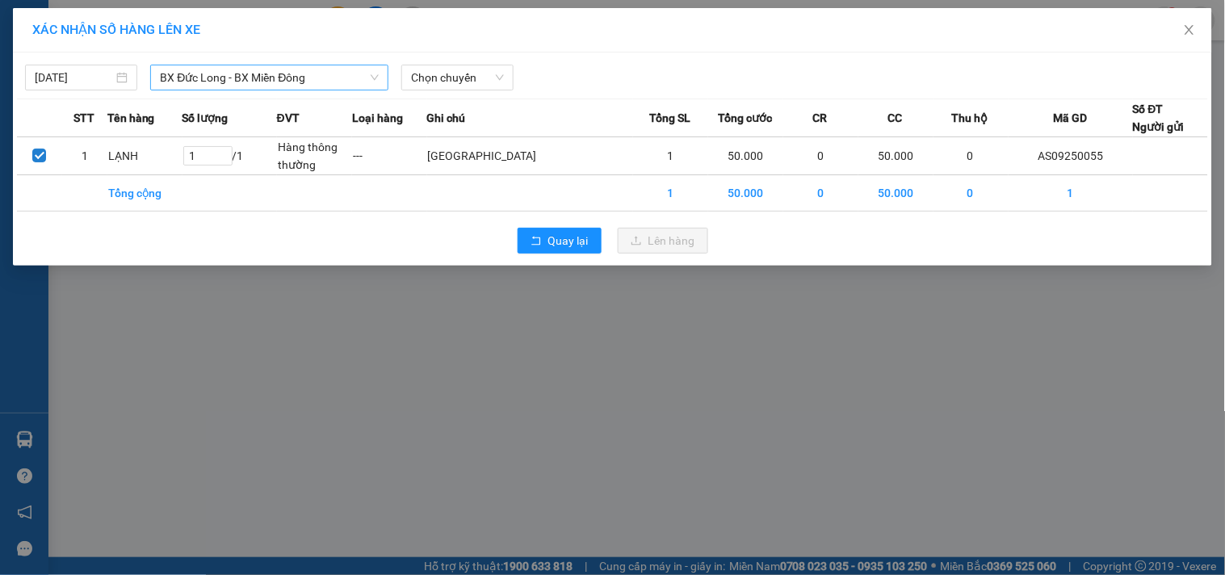
click at [247, 70] on span "BX Đức Long - BX Miền Đông" at bounding box center [269, 77] width 219 height 24
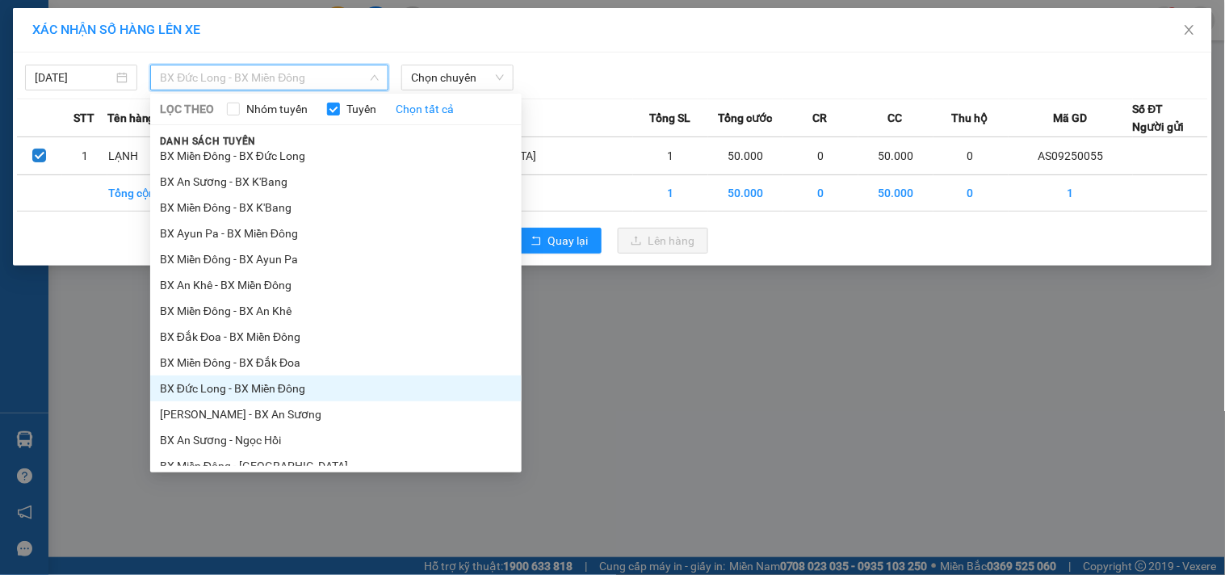
scroll to position [744, 0]
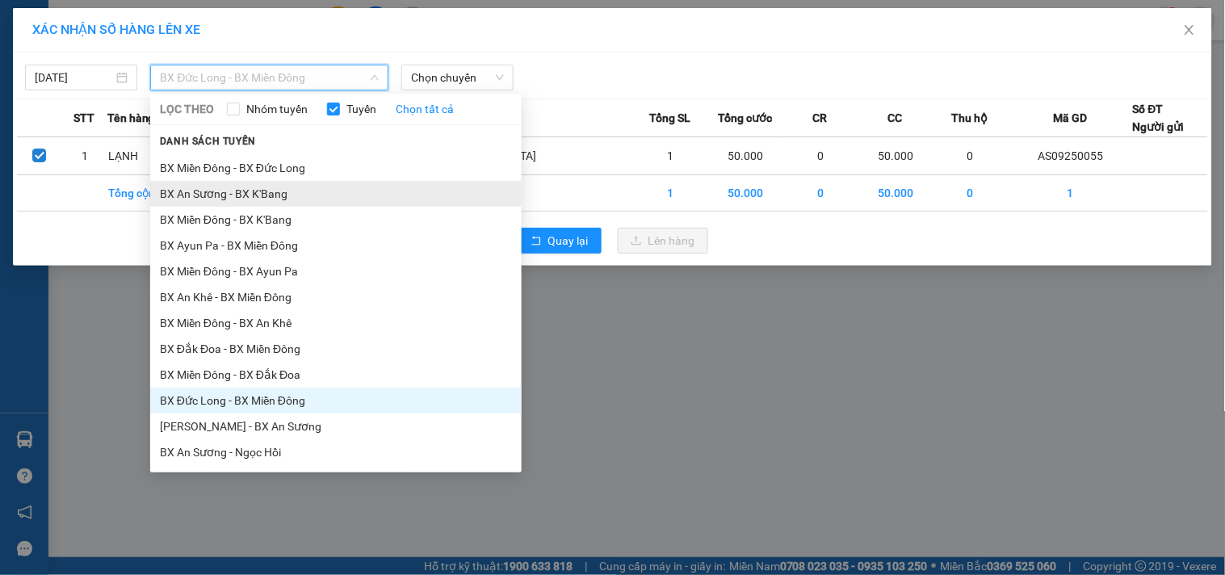
click at [287, 200] on li "BX An Sương - BX K'Bang" at bounding box center [336, 194] width 372 height 26
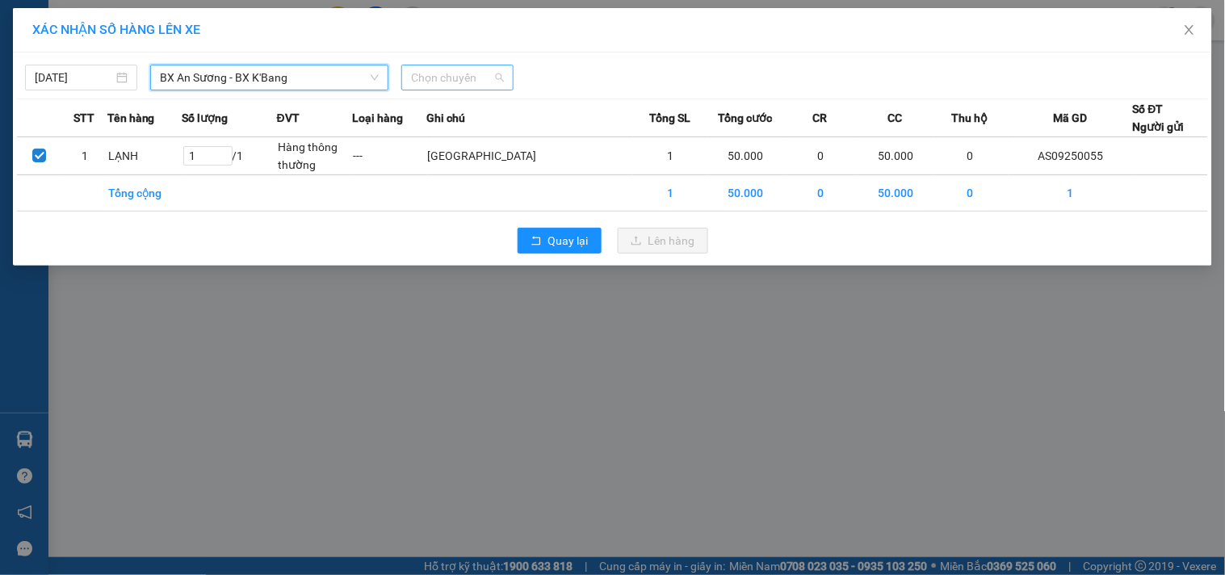
click at [475, 76] on span "Chọn chuyến" at bounding box center [457, 77] width 93 height 24
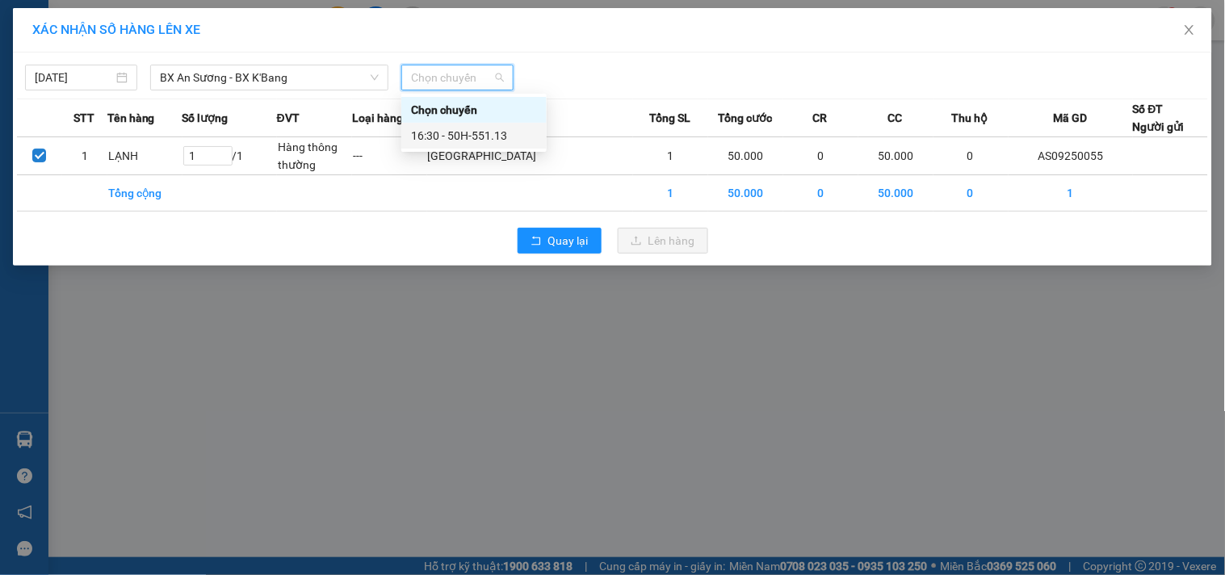
click at [501, 135] on div "16:30 - 50H-551.13" at bounding box center [474, 136] width 126 height 18
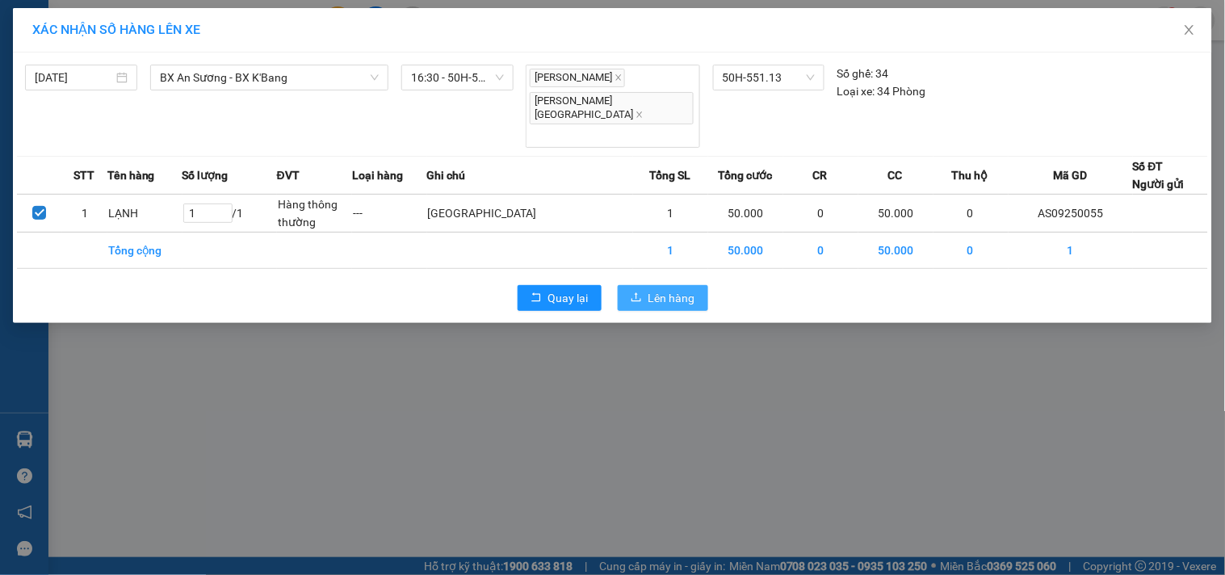
click at [676, 289] on span "Lên hàng" at bounding box center [672, 298] width 47 height 18
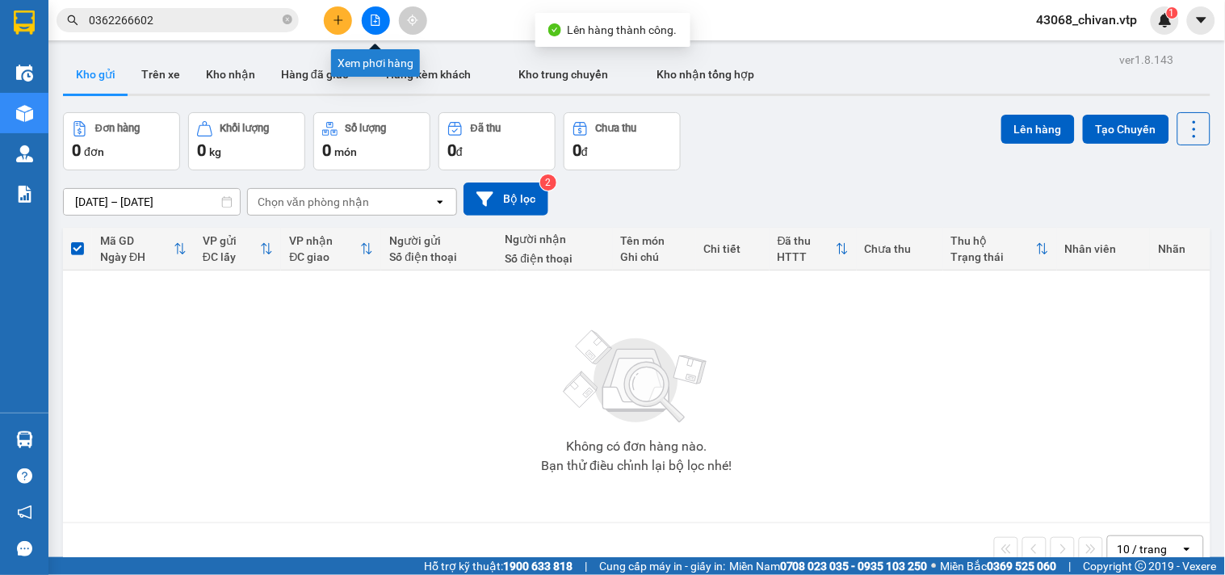
click at [372, 27] on button at bounding box center [376, 20] width 28 height 28
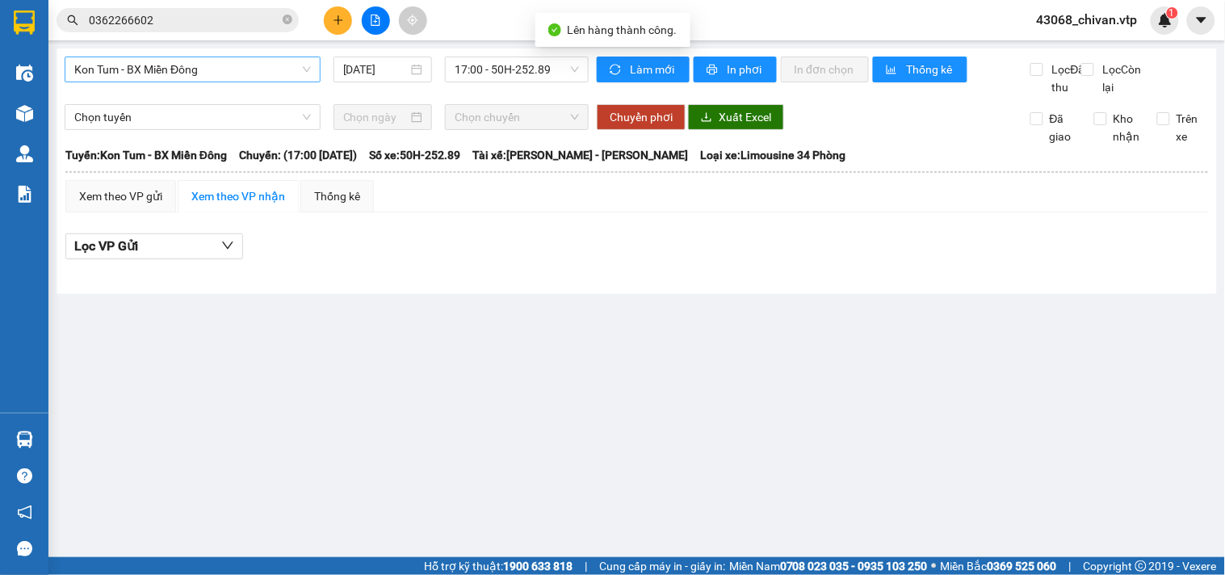
click at [272, 59] on span "Kon Tum - BX Miền Đông" at bounding box center [192, 69] width 237 height 24
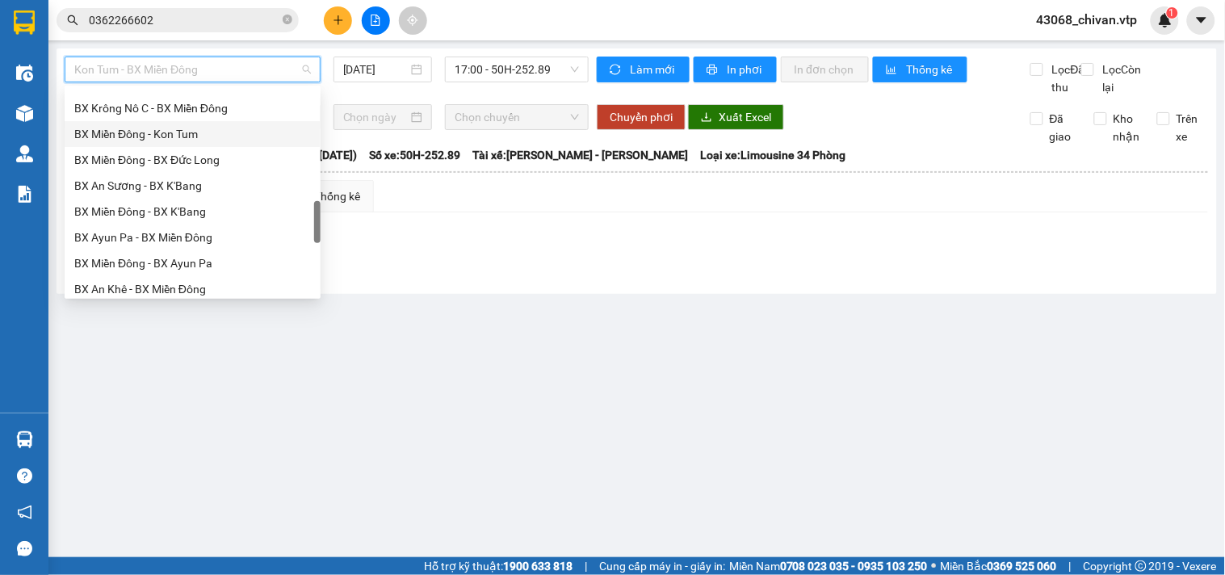
scroll to position [628, 0]
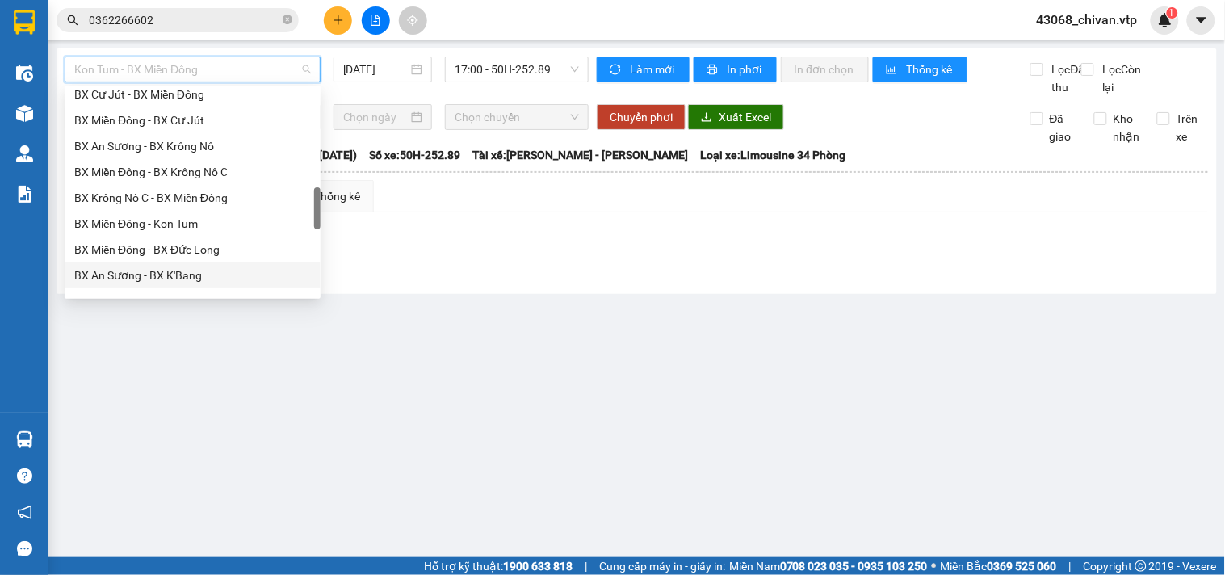
click at [164, 275] on div "BX An Sương - BX K'Bang" at bounding box center [192, 276] width 237 height 18
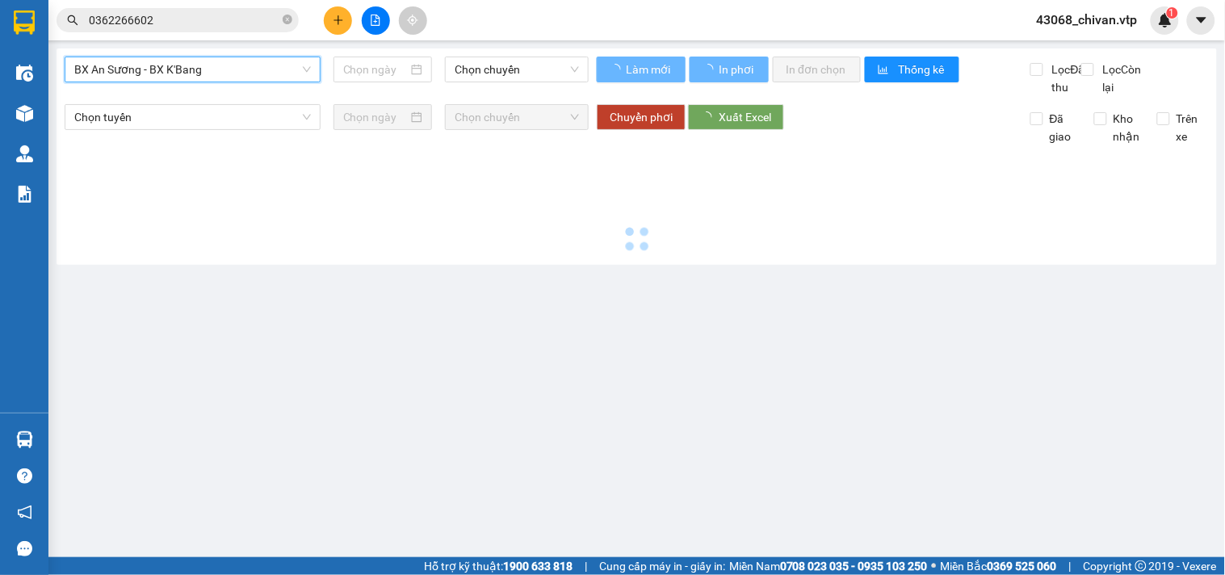
type input "[DATE]"
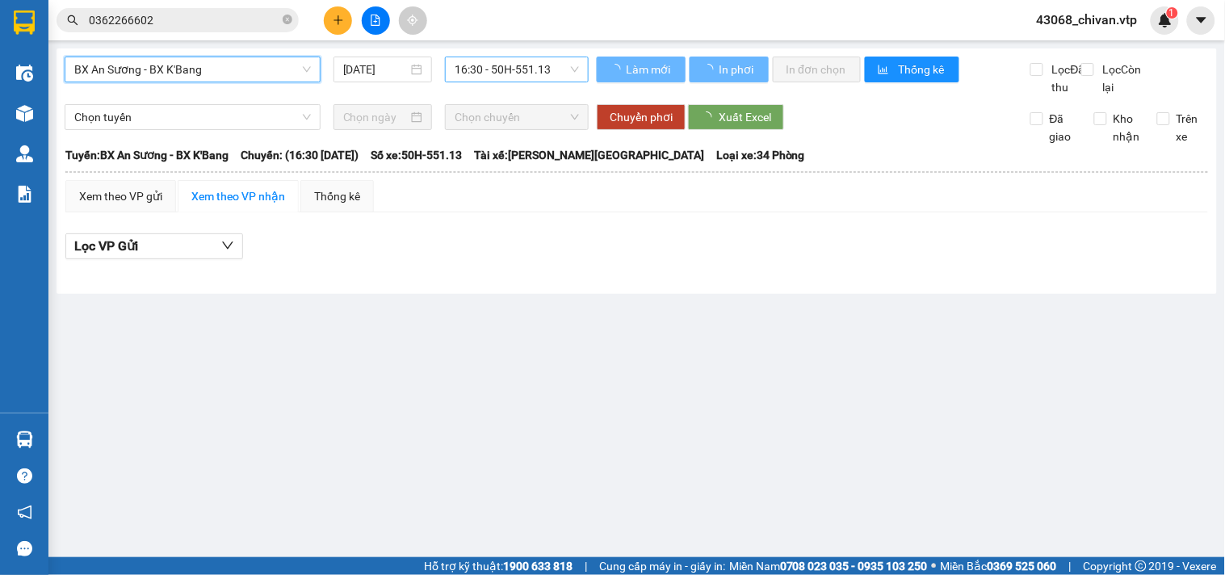
click at [496, 67] on span "16:30 - 50H-551.13" at bounding box center [517, 69] width 124 height 24
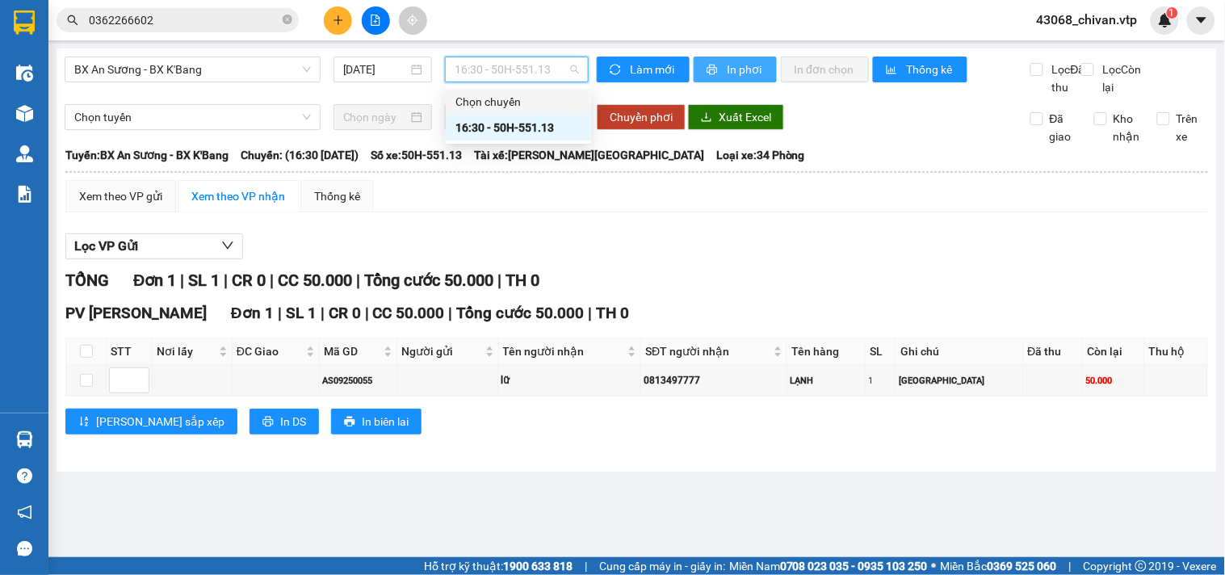
drag, startPoint x: 769, startPoint y: 78, endPoint x: 729, endPoint y: 60, distance: 43.7
click at [769, 78] on button "In phơi" at bounding box center [735, 70] width 83 height 26
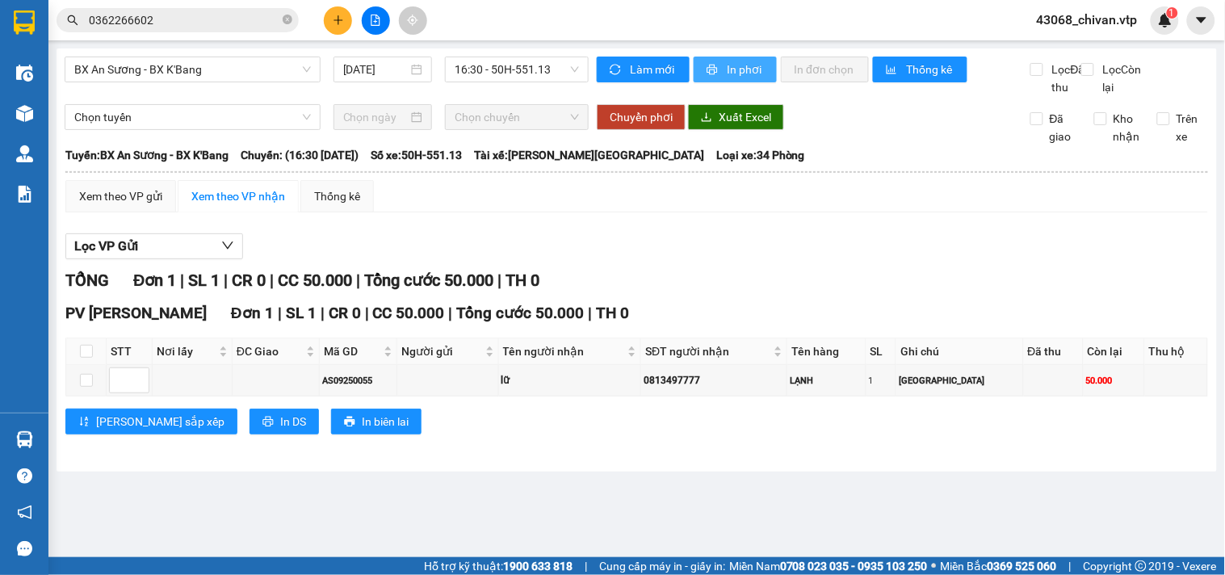
click at [733, 66] on span "In phơi" at bounding box center [745, 70] width 37 height 18
click at [90, 387] on input "checkbox" at bounding box center [86, 380] width 13 height 13
checkbox input "true"
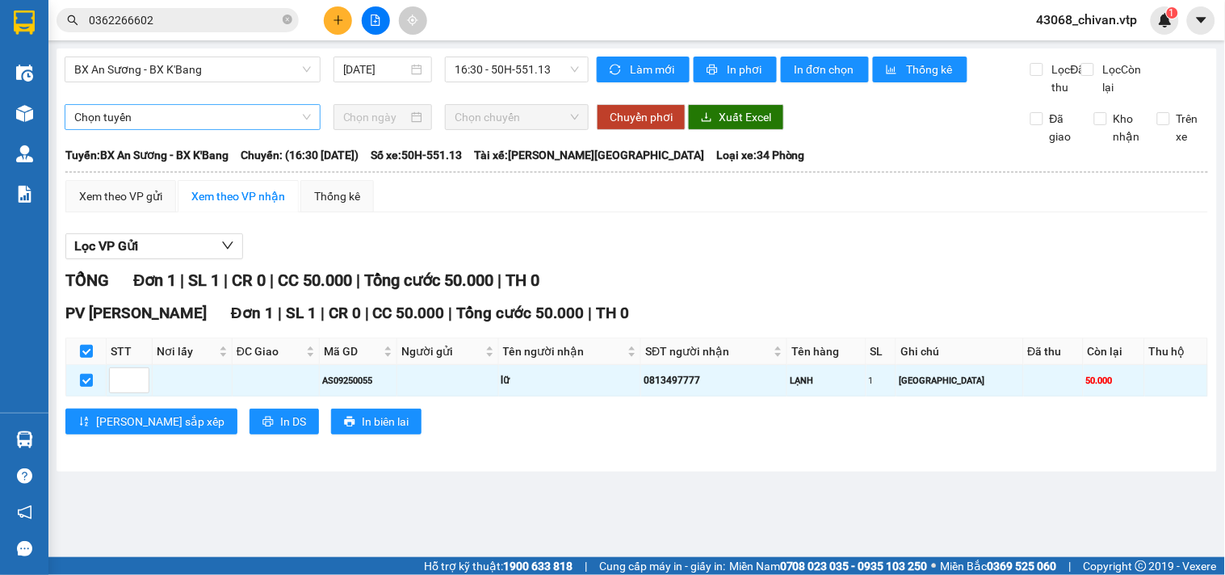
click at [205, 129] on span "Chọn tuyến" at bounding box center [192, 117] width 237 height 24
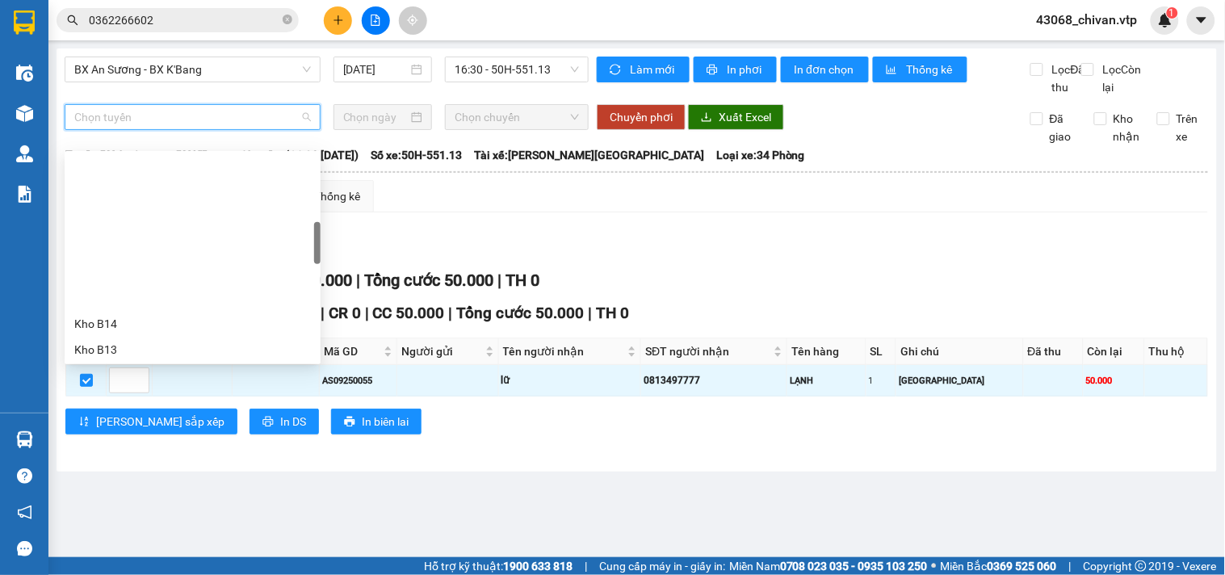
scroll to position [359, 0]
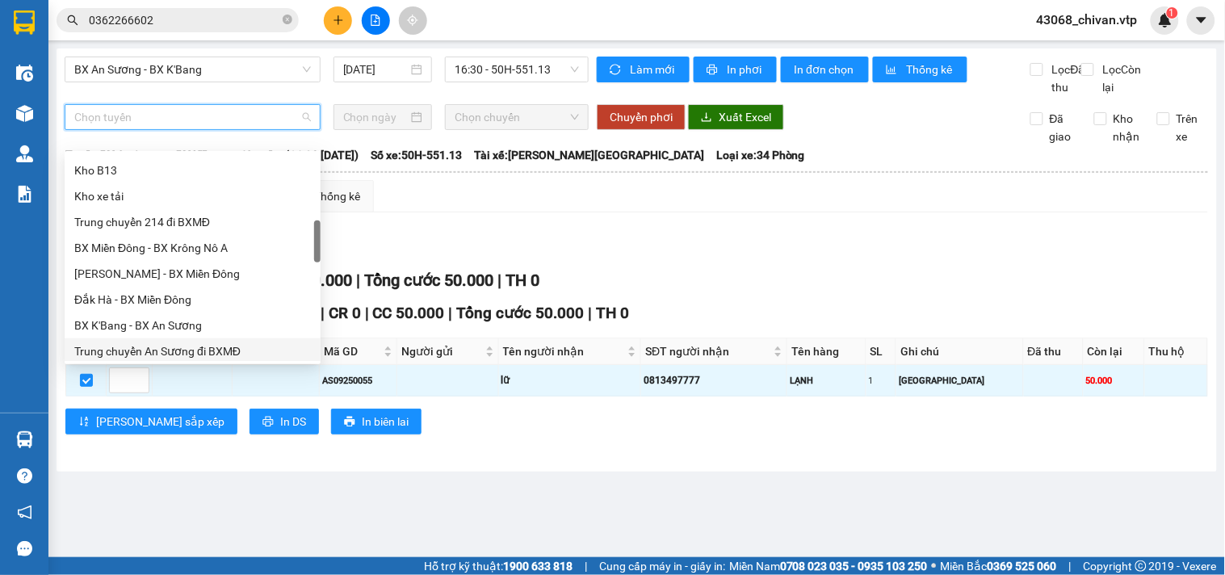
click at [203, 342] on div "Trung chuyển An Sương đi BXMĐ" at bounding box center [192, 351] width 237 height 18
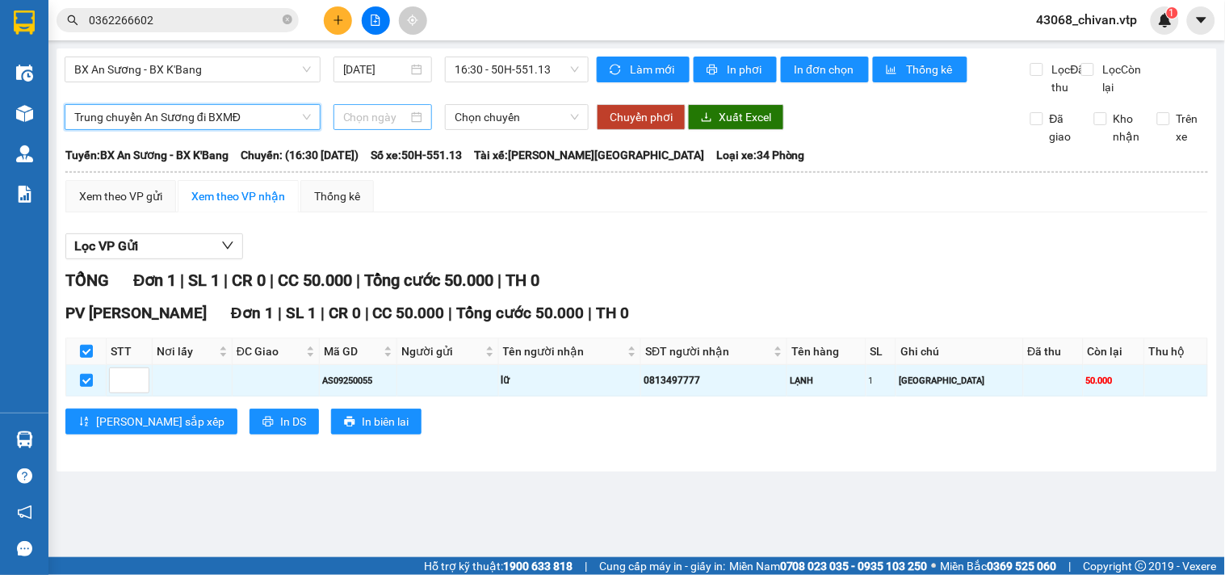
click at [394, 126] on input at bounding box center [375, 117] width 65 height 18
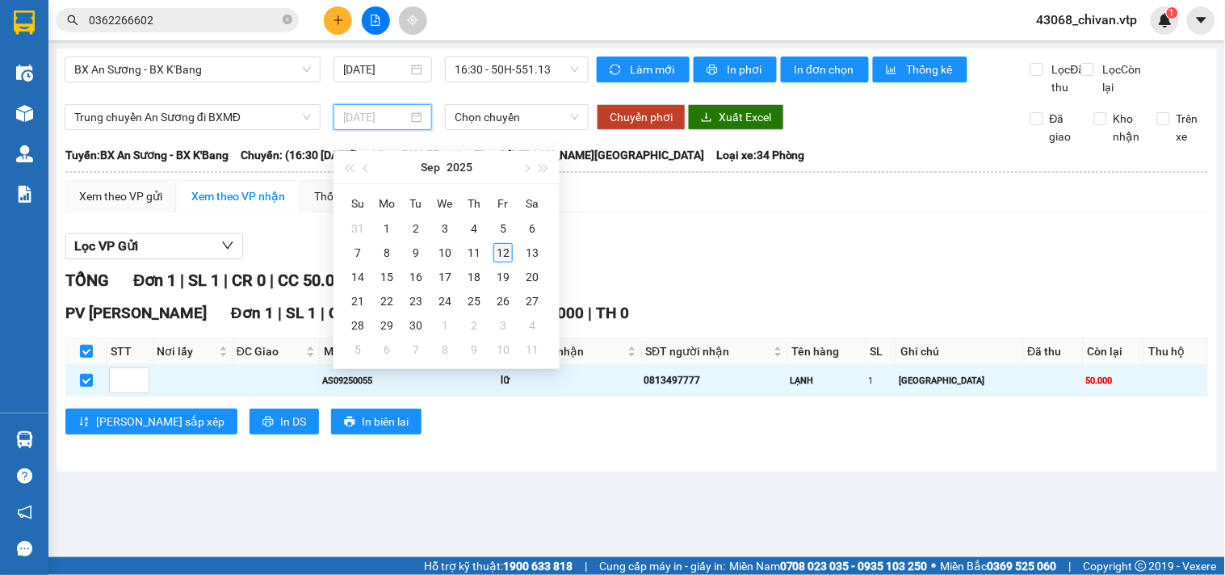
type input "[DATE]"
click at [494, 253] on div "12" at bounding box center [503, 252] width 19 height 19
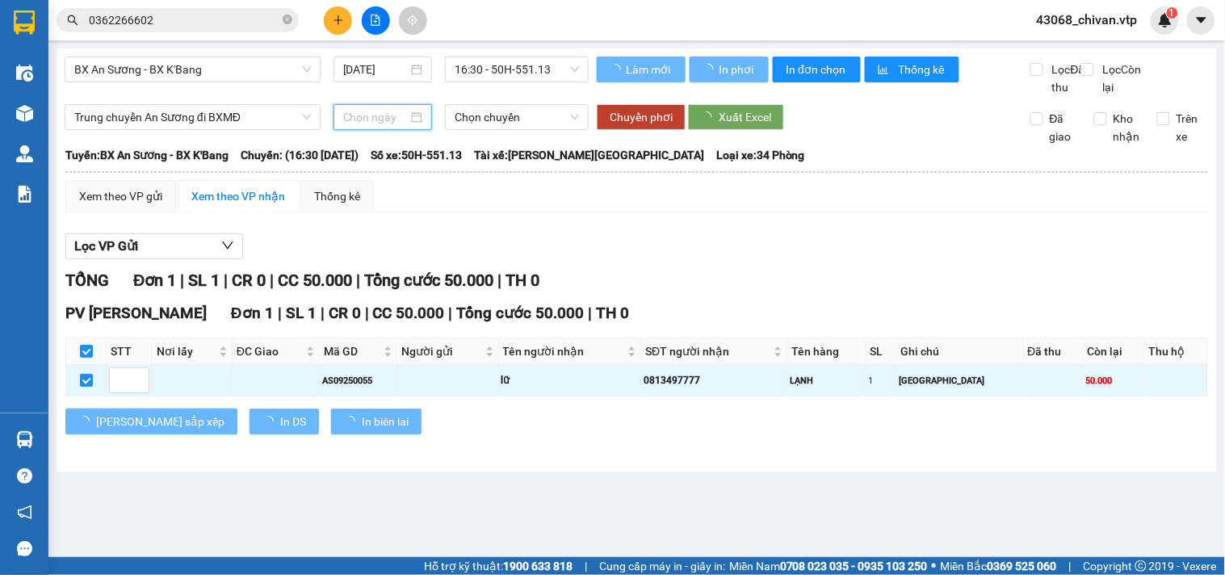
type input "[DATE]"
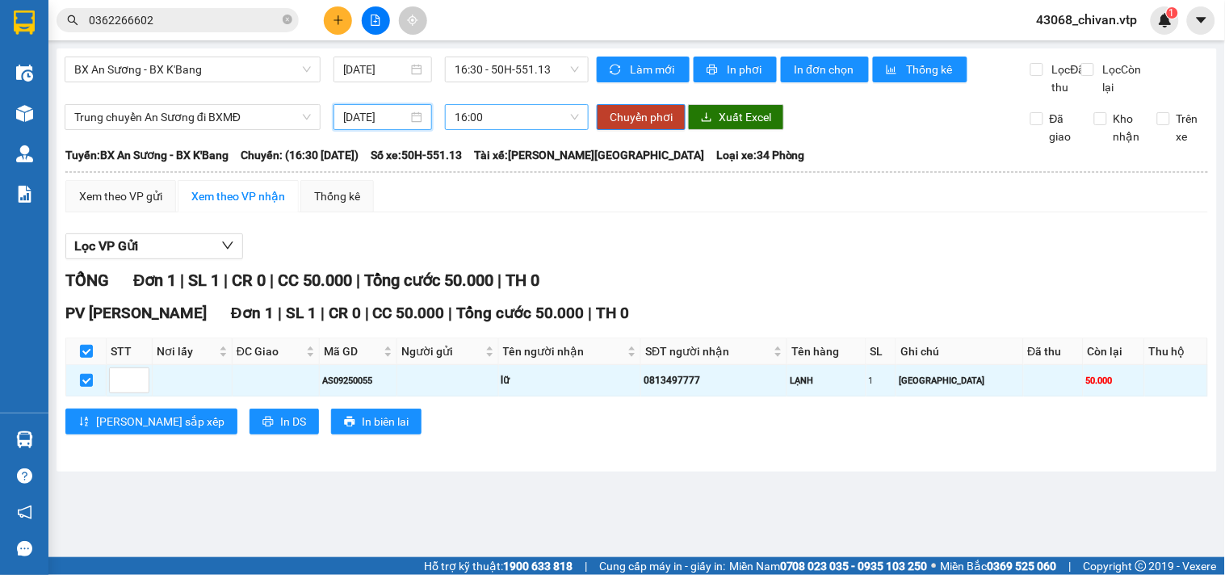
click at [515, 129] on span "16:00" at bounding box center [517, 117] width 124 height 24
click at [771, 91] on div "Làm mới In phơi In đơn chọn Thống kê" at bounding box center [814, 77] width 434 height 40
click at [671, 126] on span "Chuyển phơi" at bounding box center [641, 117] width 63 height 18
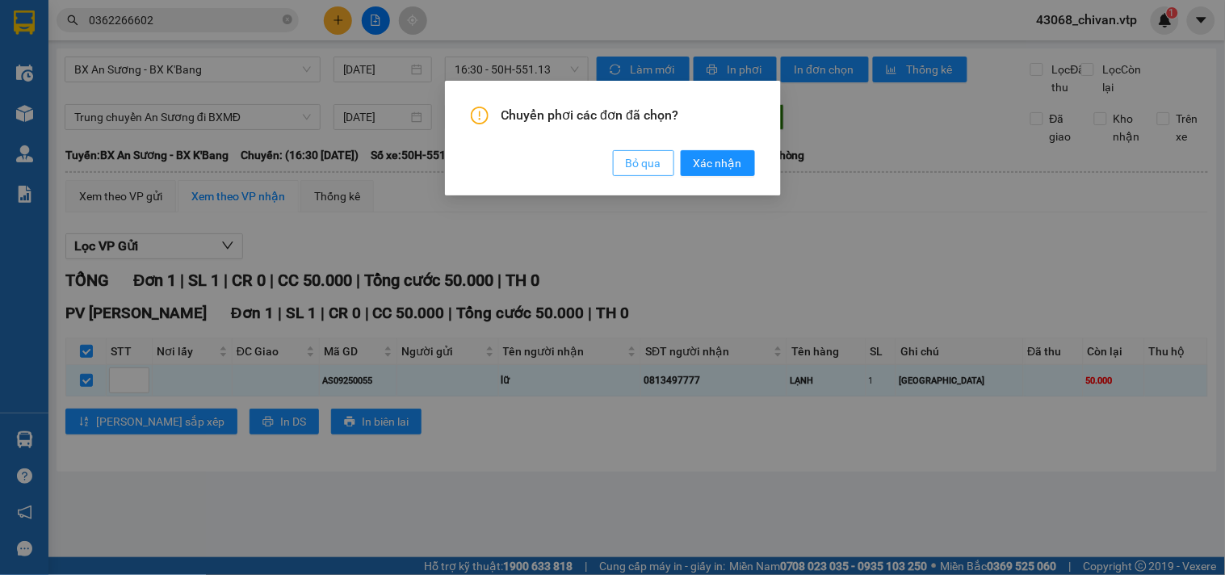
click at [661, 162] on span "Bỏ qua" at bounding box center [644, 163] width 36 height 18
